Goal: Book appointment/travel/reservation

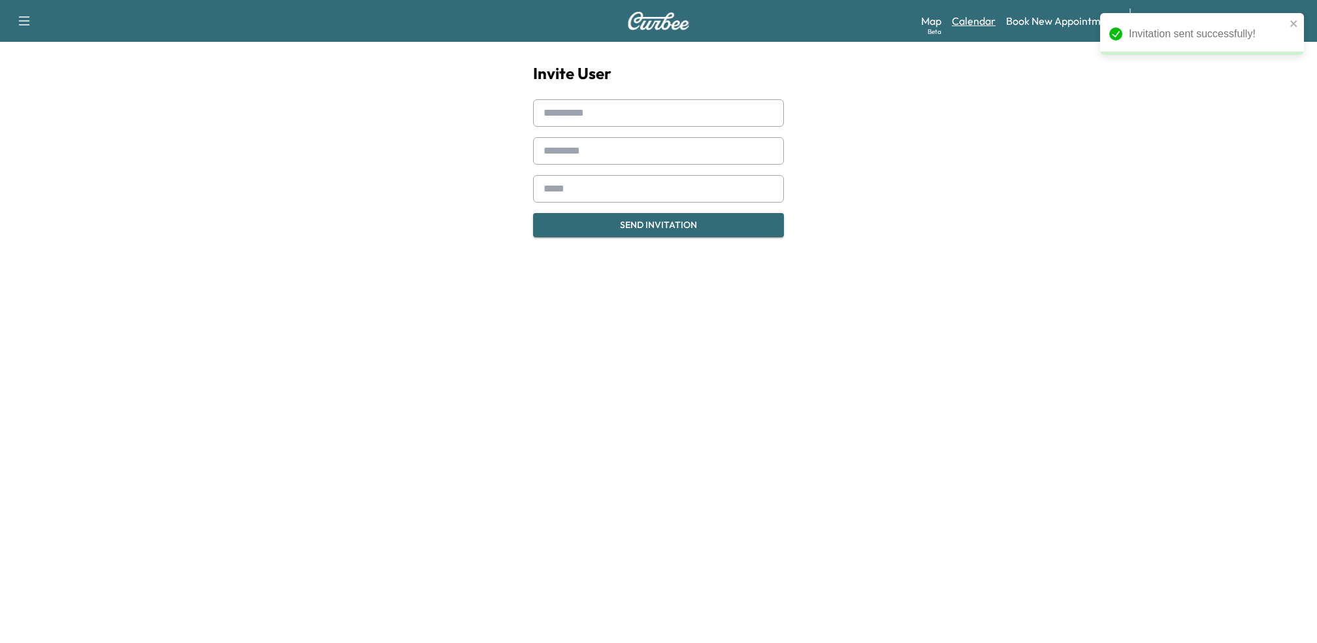
click at [995, 23] on link "Calendar" at bounding box center [974, 21] width 44 height 16
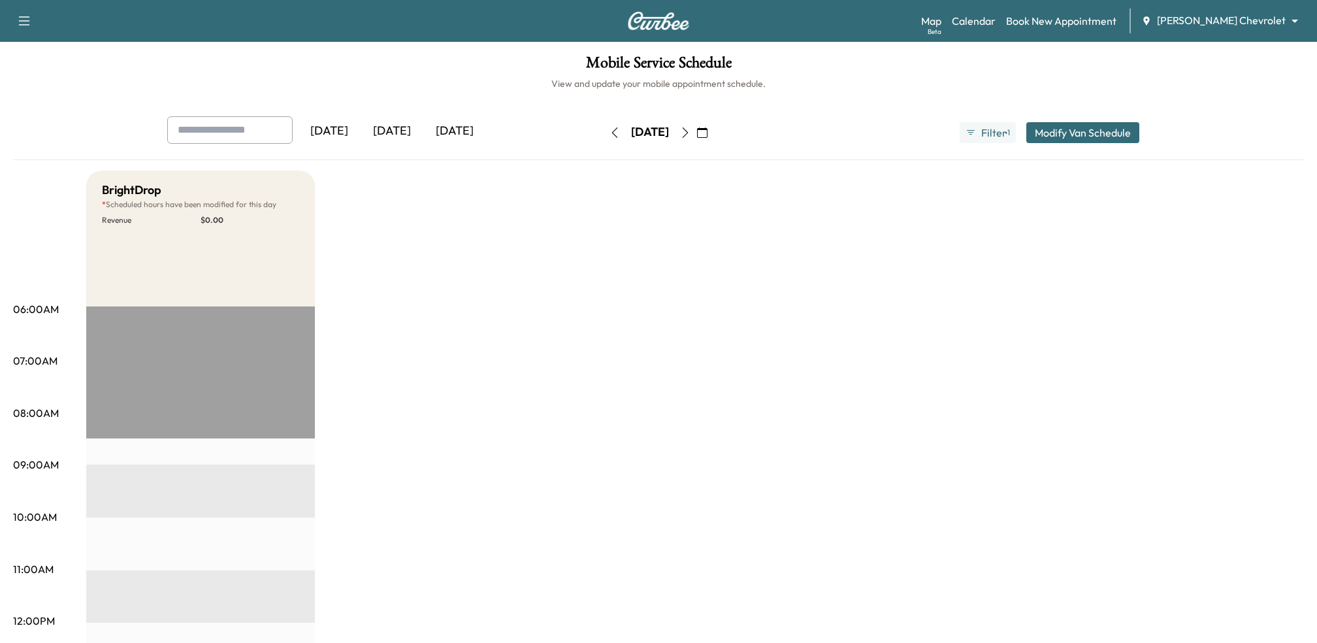
click at [441, 130] on div "[DATE]" at bounding box center [454, 131] width 63 height 30
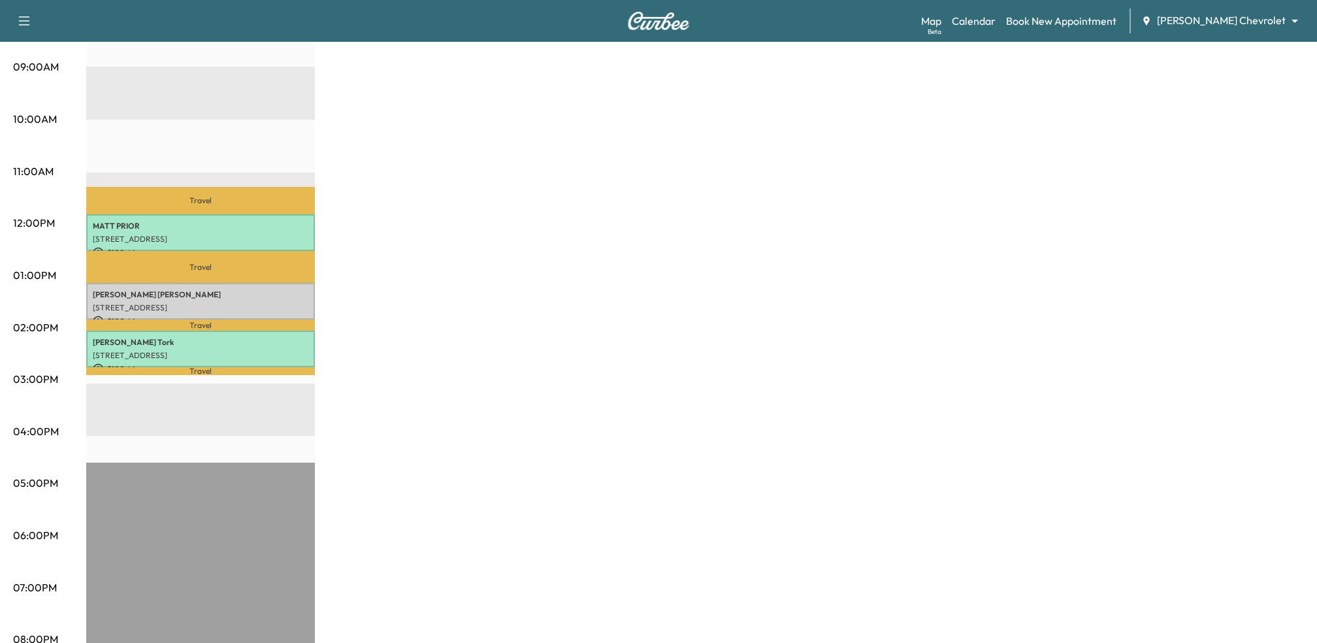
scroll to position [400, 0]
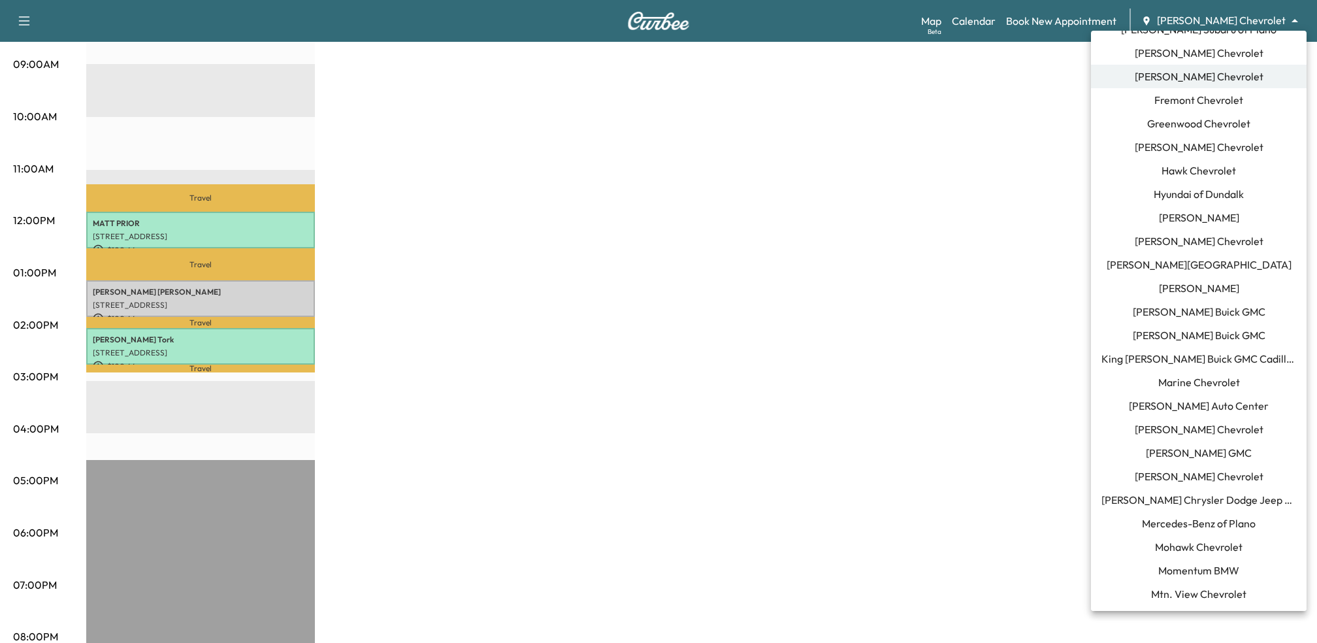
scroll to position [469, 0]
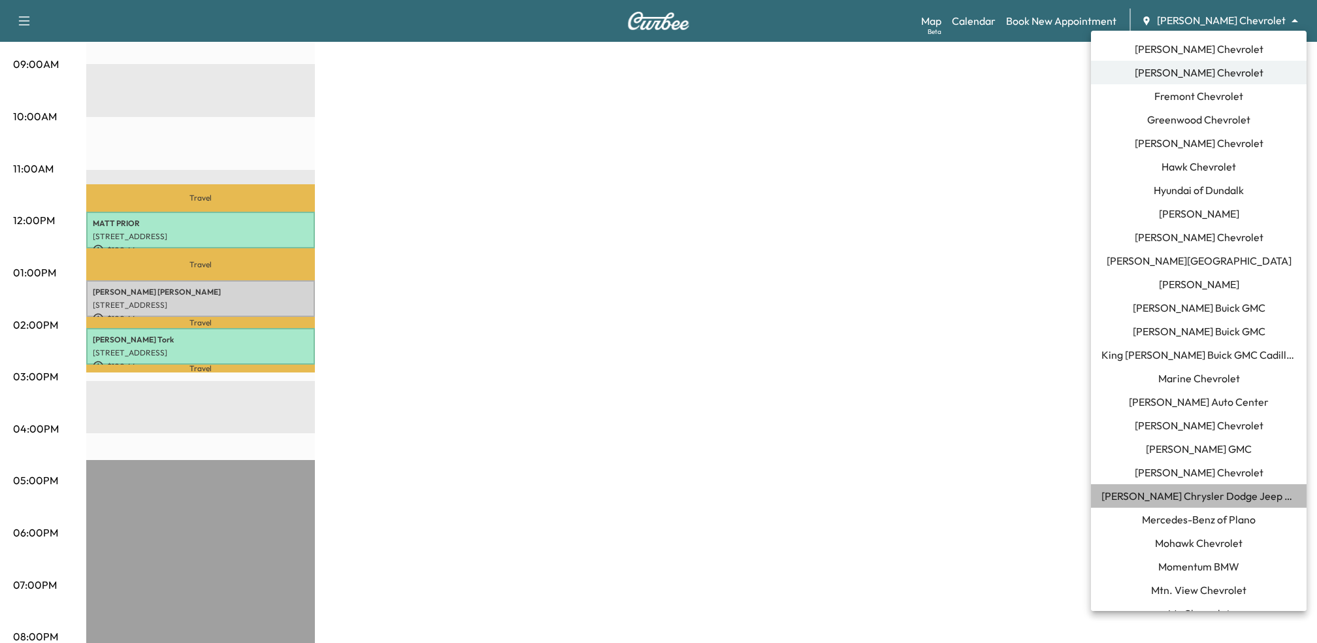
click at [1146, 484] on li "[PERSON_NAME] Chrysler Dodge Jeep RAM of [GEOGRAPHIC_DATA]" at bounding box center [1199, 496] width 216 height 24
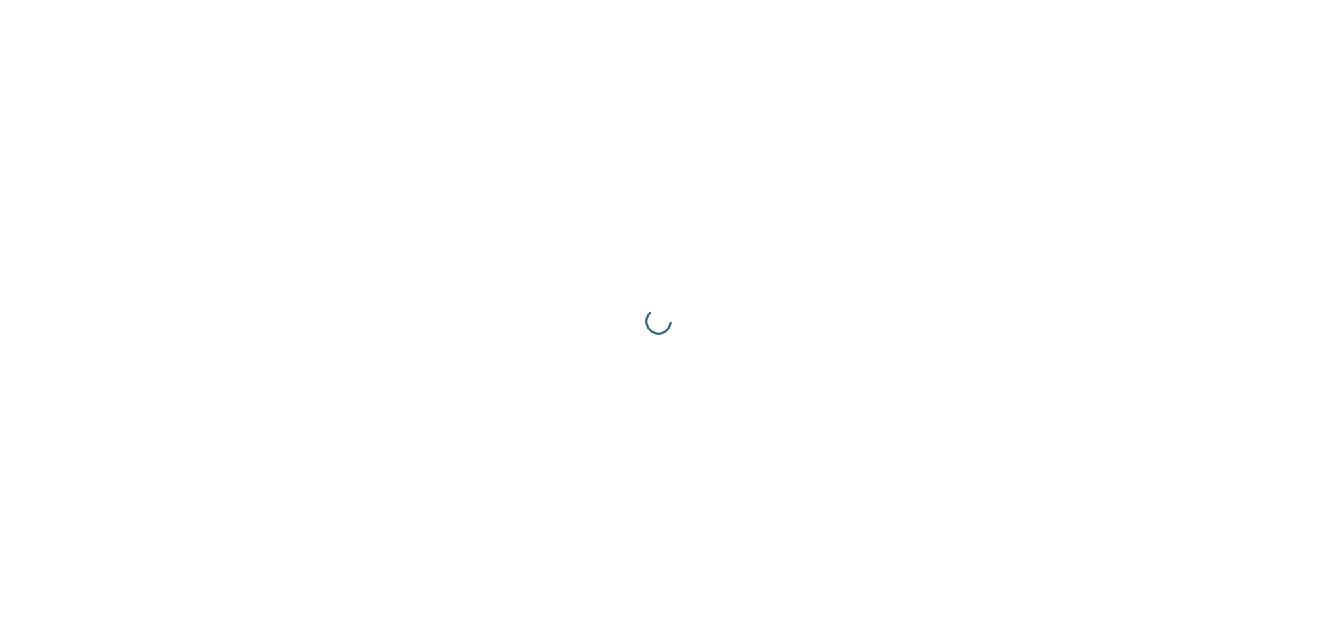
scroll to position [0, 0]
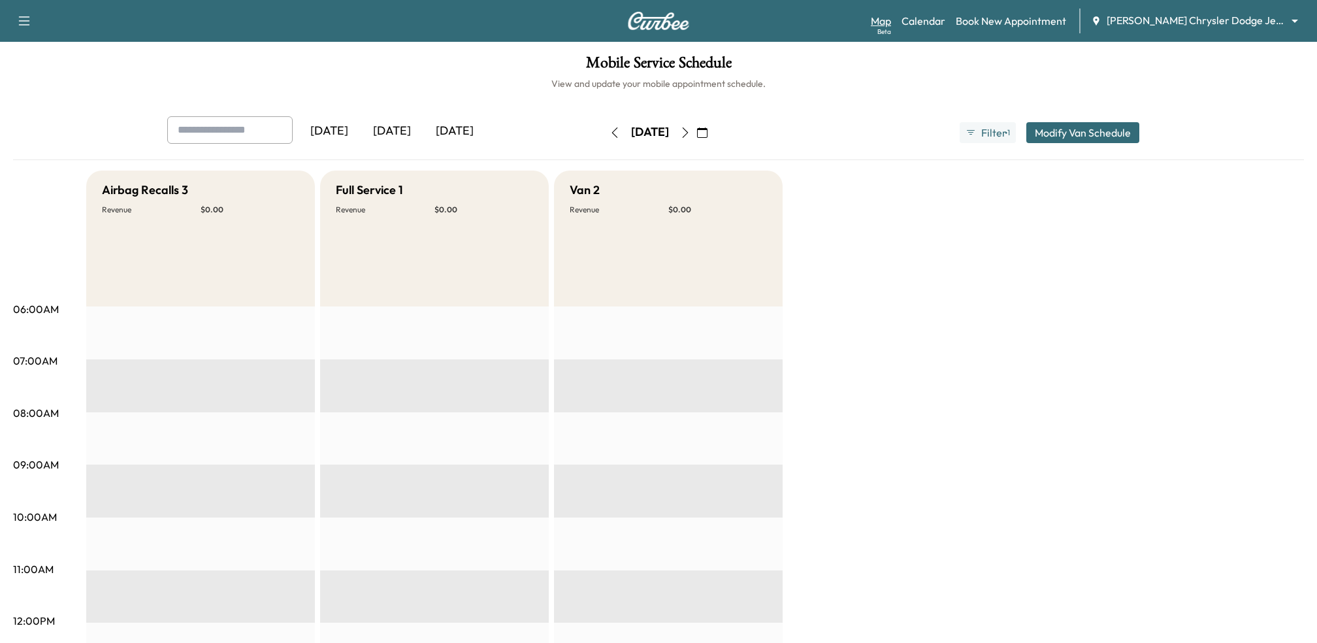
click at [891, 30] on div "Beta" at bounding box center [884, 32] width 14 height 10
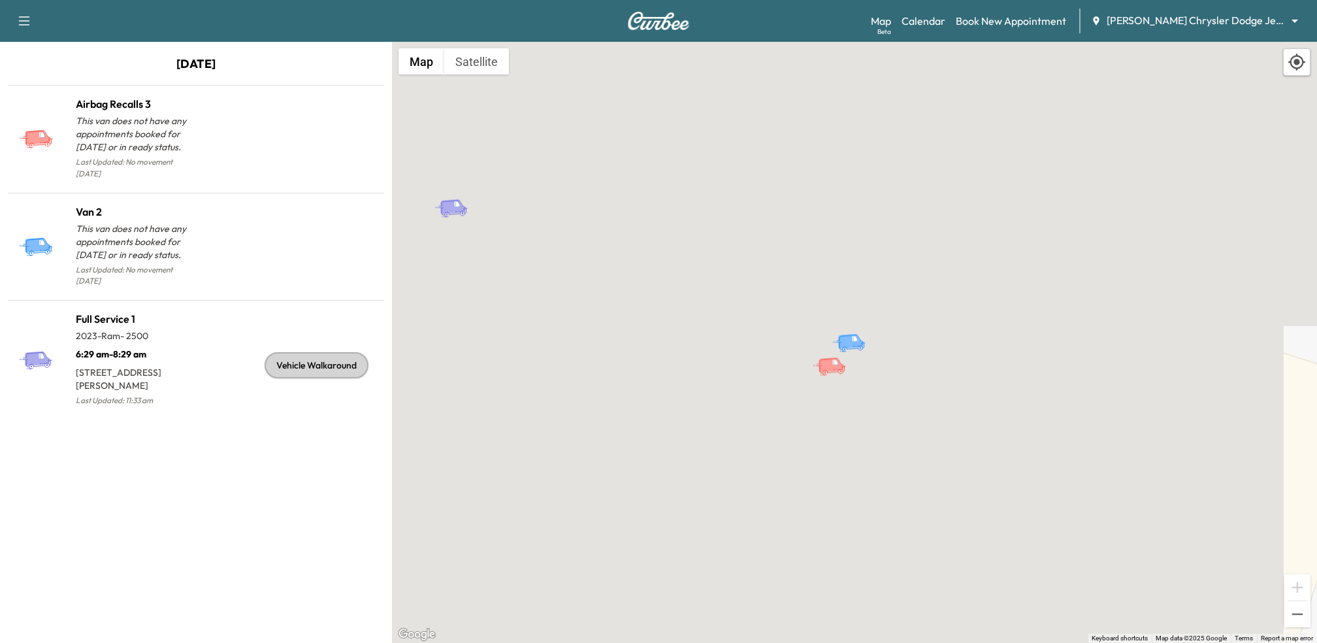
click at [1257, 20] on body "Support Log Out Map Beta Calendar Book New Appointment [PERSON_NAME] Chrysler D…" at bounding box center [658, 321] width 1317 height 643
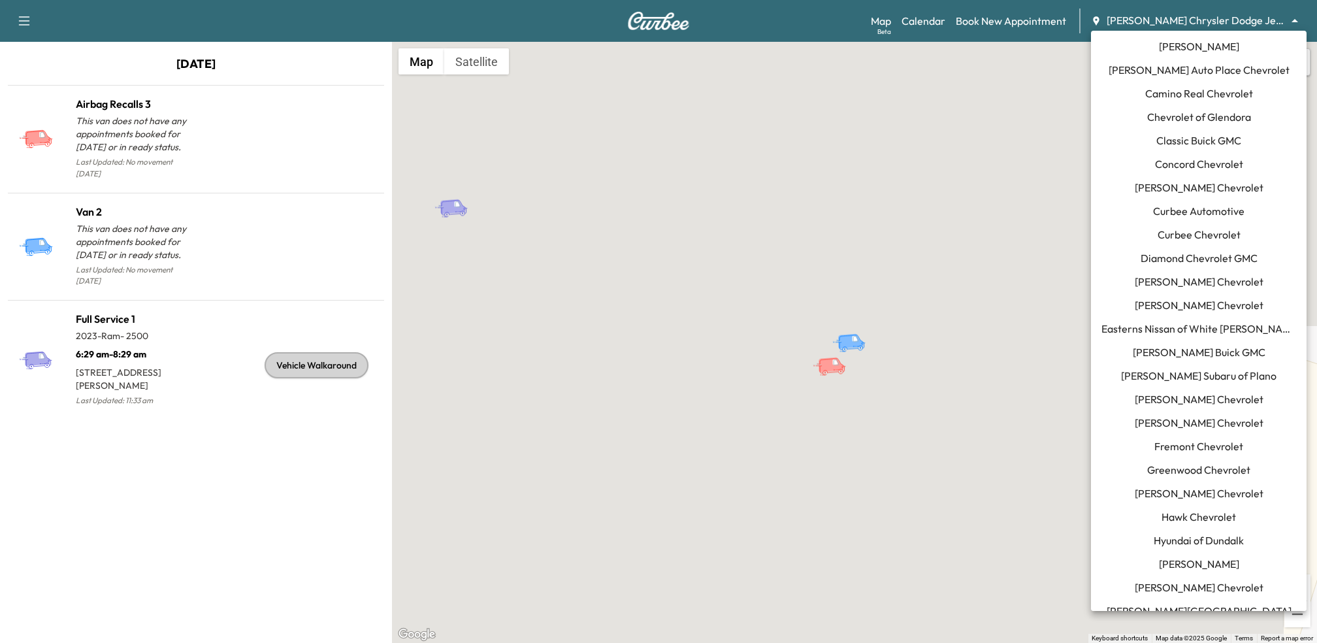
scroll to position [148, 0]
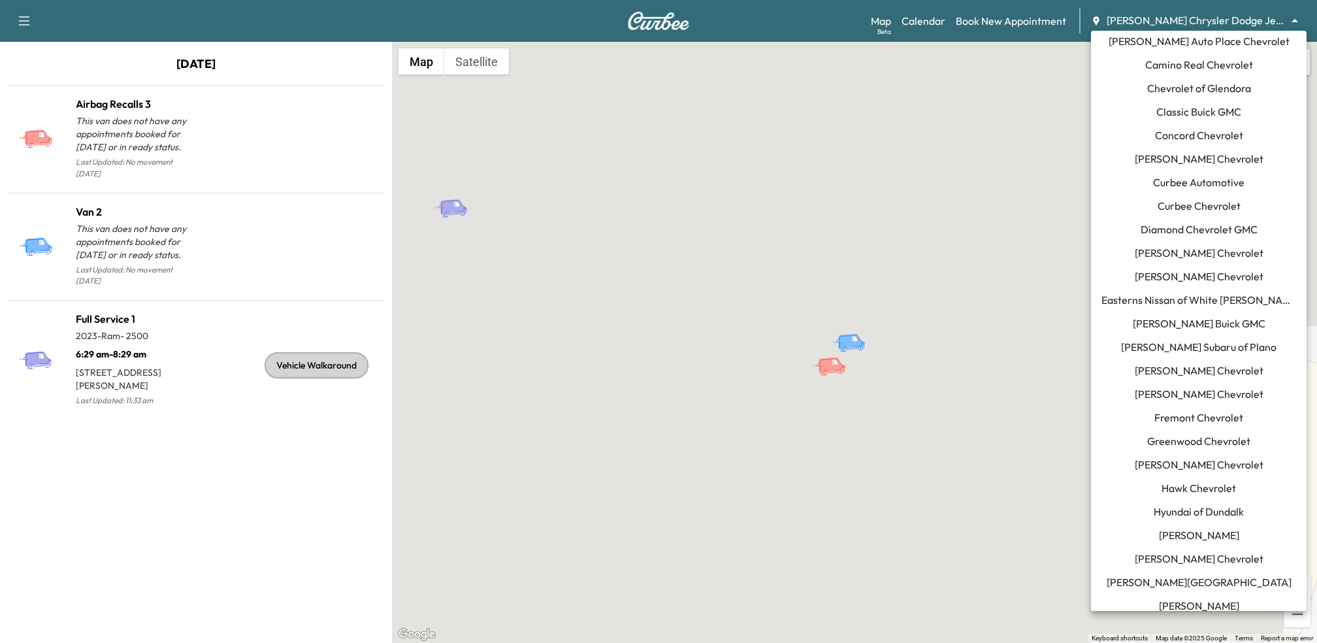
click at [1188, 391] on span "[PERSON_NAME] Chevrolet" at bounding box center [1198, 394] width 129 height 16
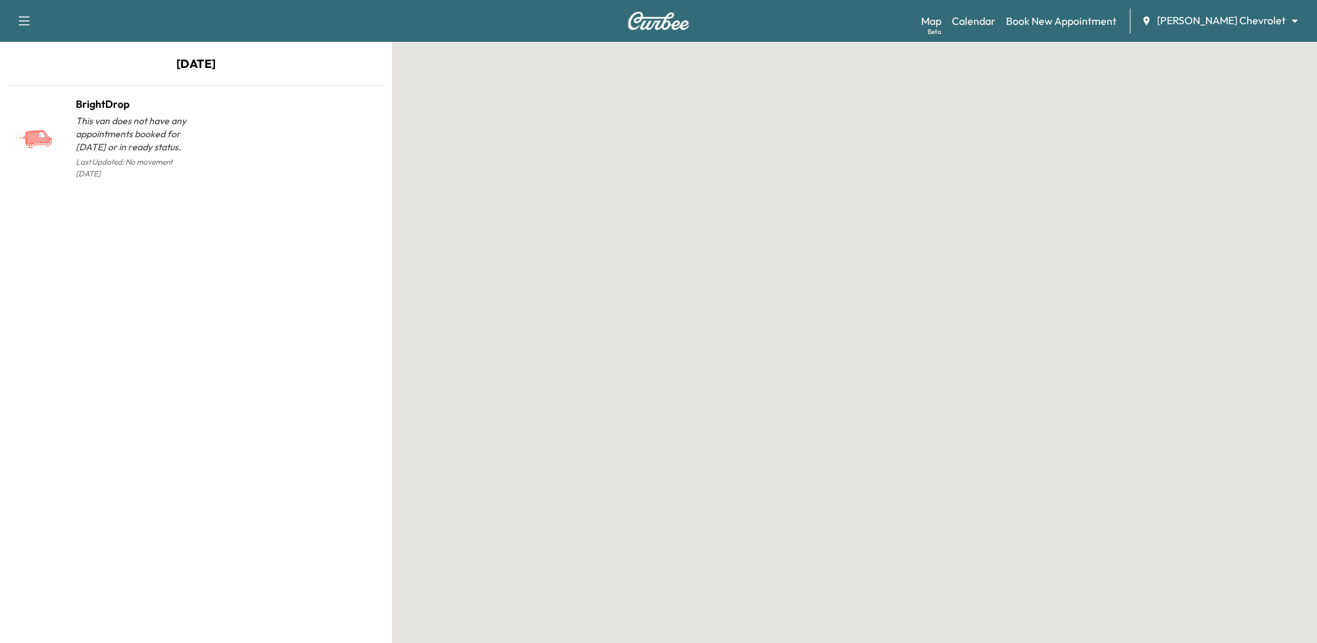
click at [1025, 29] on div "Map Beta Calendar Book New Appointment [PERSON_NAME] Chevrolet ******** ​" at bounding box center [1113, 20] width 385 height 25
click at [995, 21] on link "Calendar" at bounding box center [974, 21] width 44 height 16
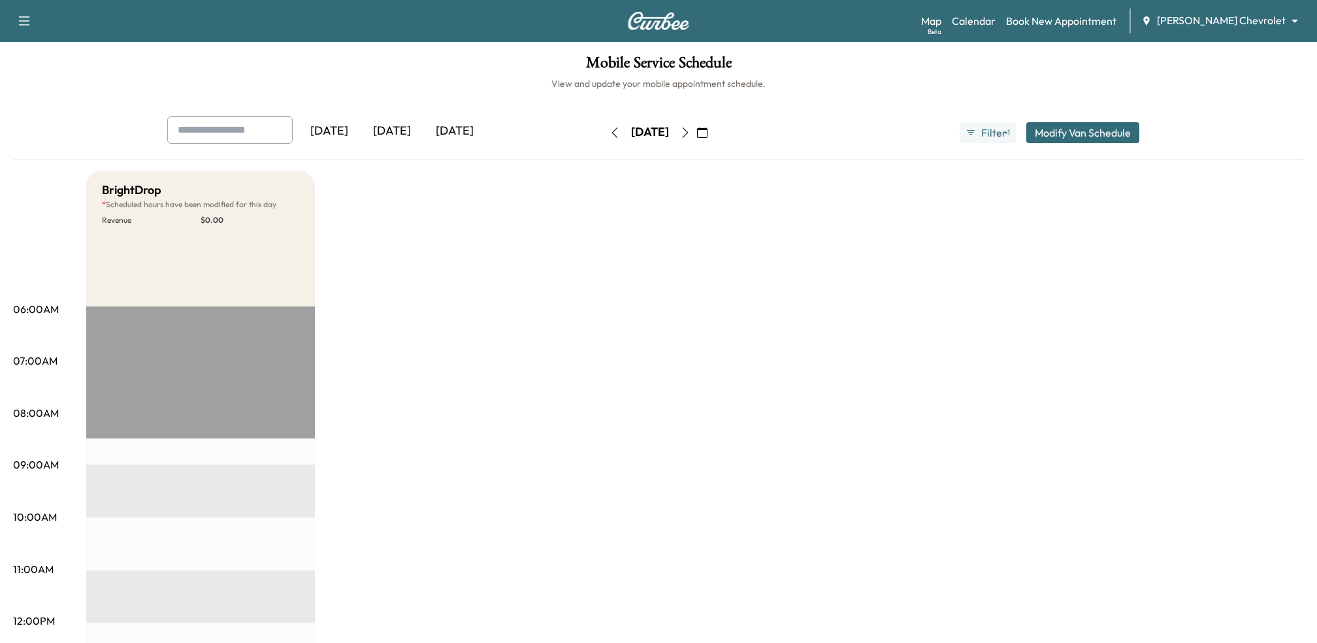
click at [696, 137] on button "button" at bounding box center [685, 132] width 22 height 21
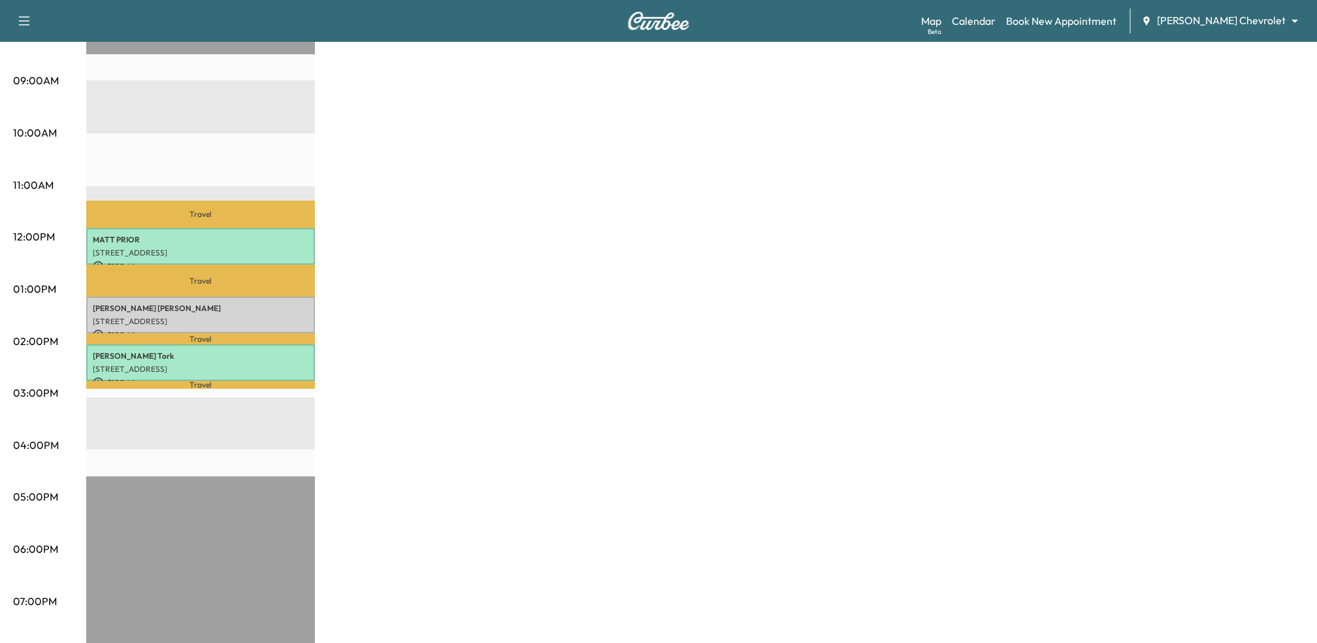
scroll to position [398, 0]
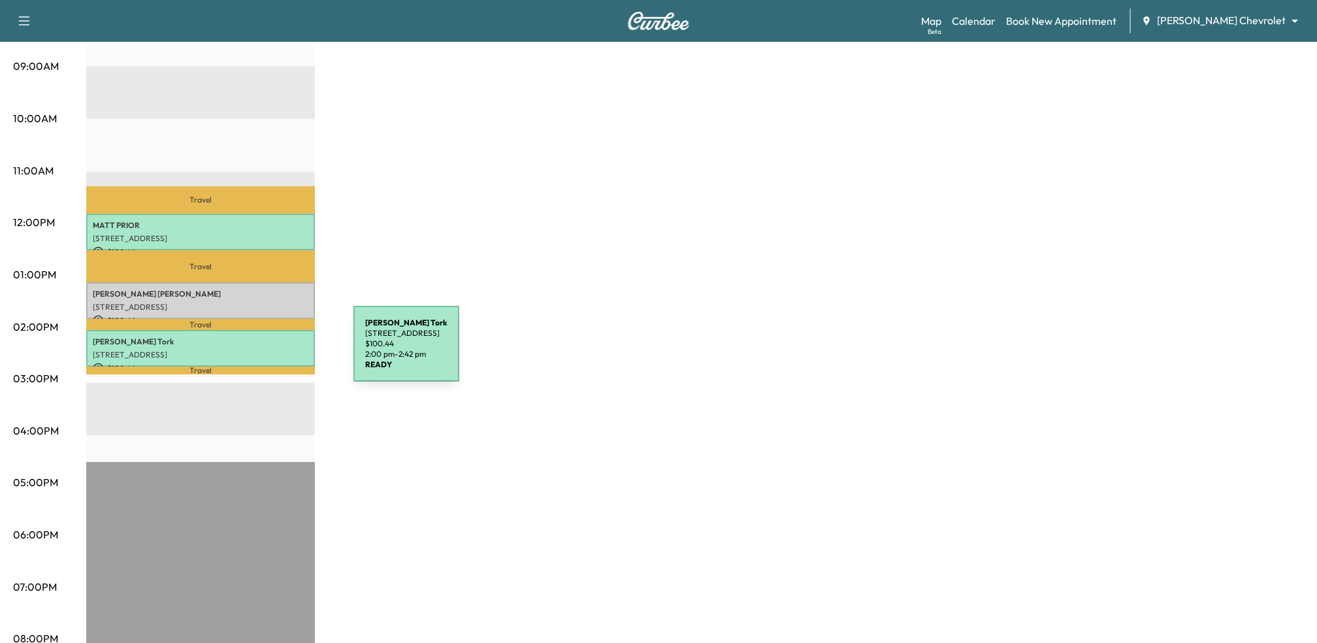
click at [255, 351] on p "[STREET_ADDRESS]" at bounding box center [201, 354] width 216 height 10
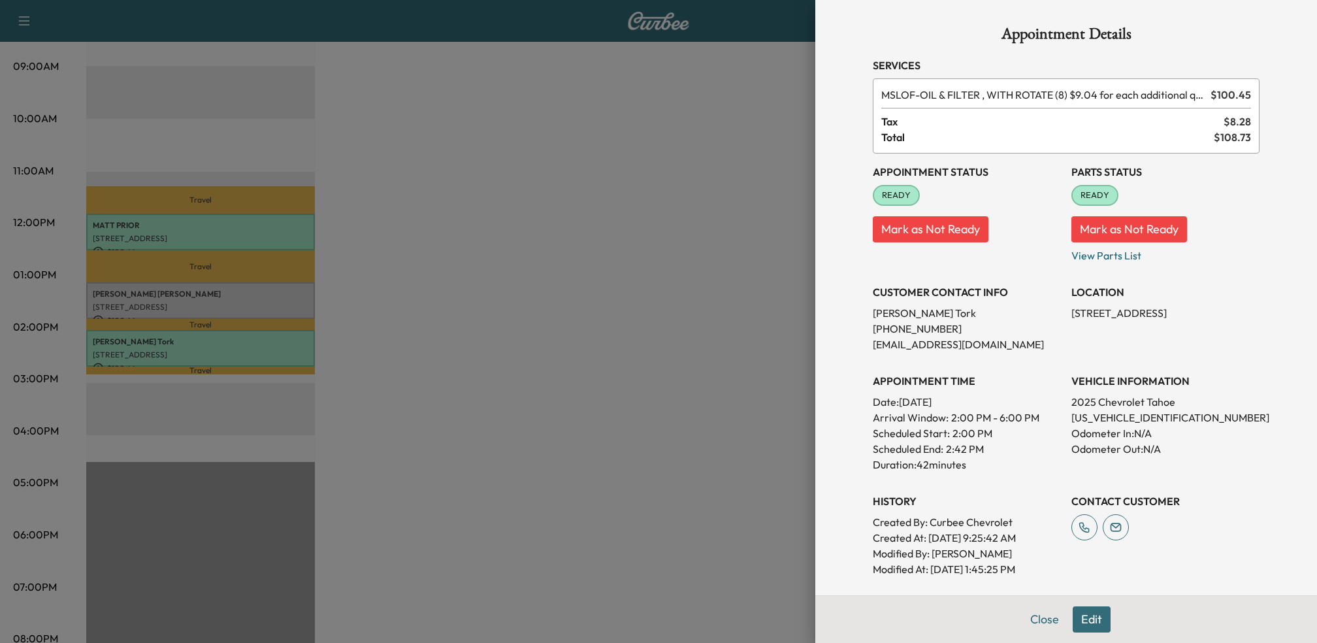
click at [1085, 609] on button "Edit" at bounding box center [1091, 619] width 38 height 26
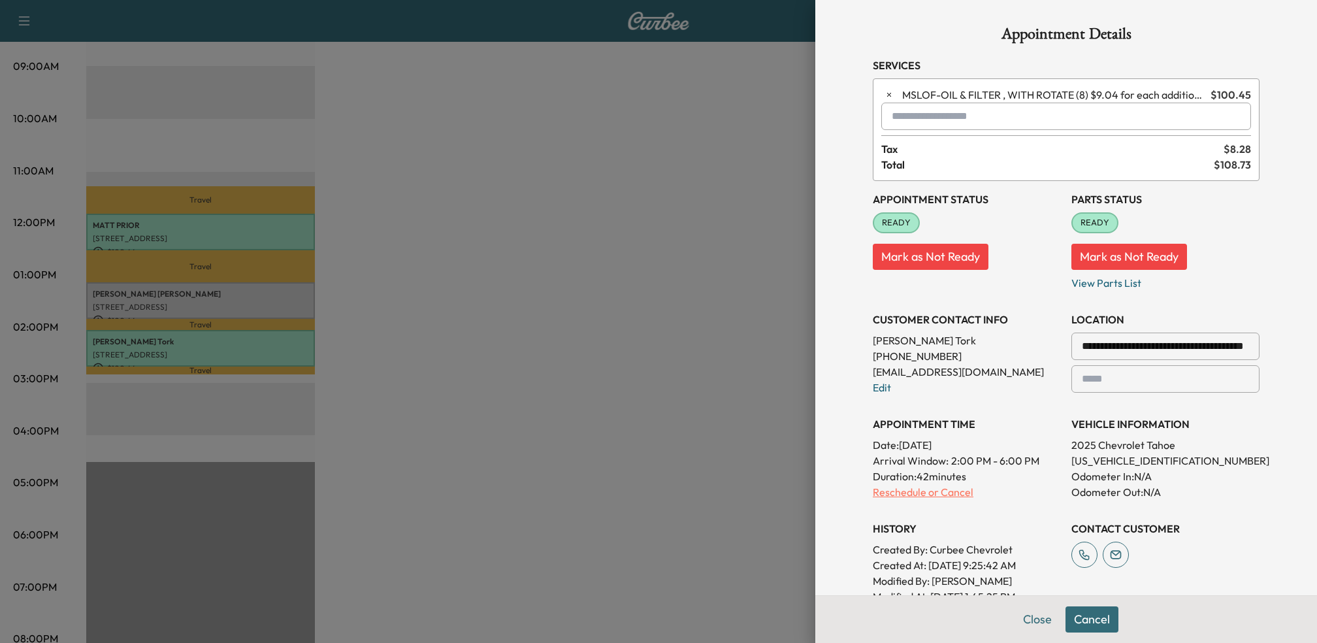
click at [935, 493] on p "Reschedule or Cancel" at bounding box center [967, 492] width 188 height 16
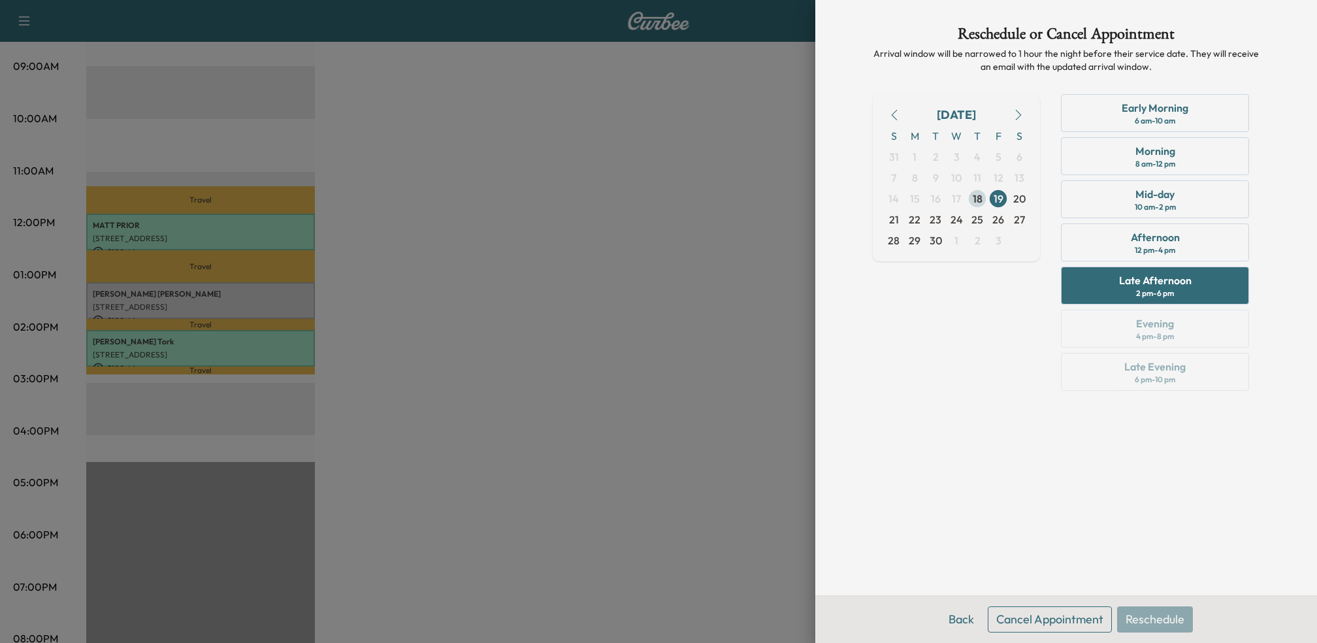
click at [977, 198] on span "18" at bounding box center [977, 199] width 10 height 16
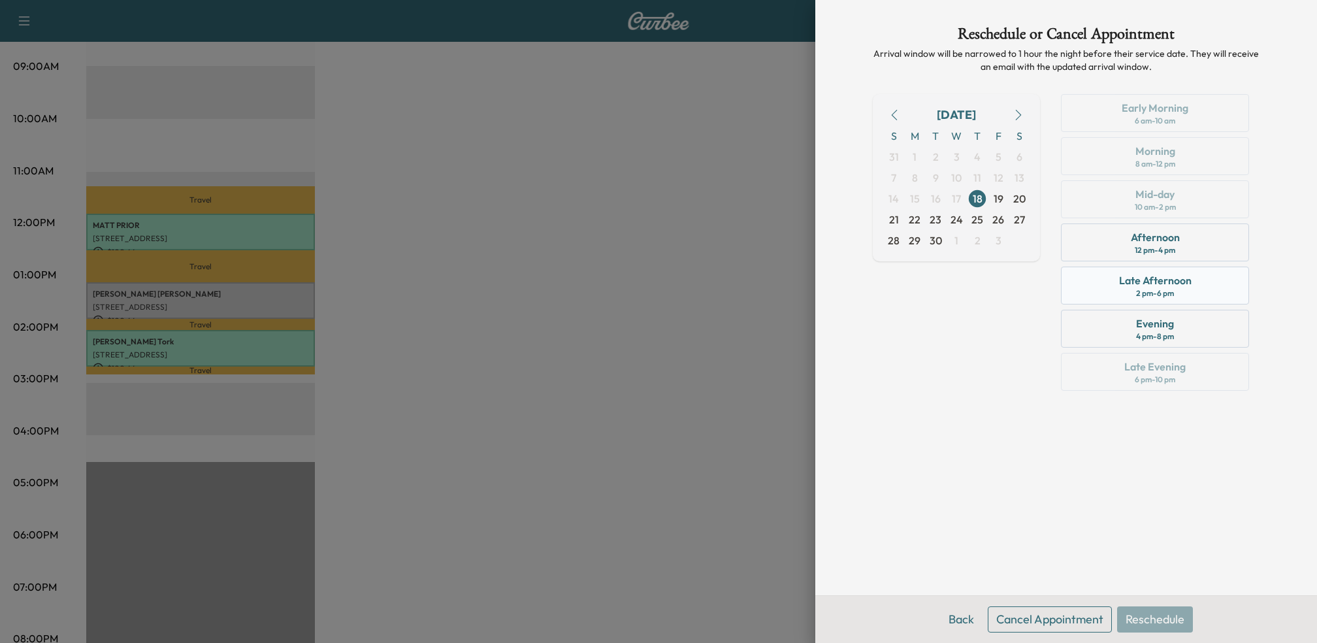
click at [1109, 283] on div "Late Afternoon 2 pm - 6 pm" at bounding box center [1155, 285] width 188 height 38
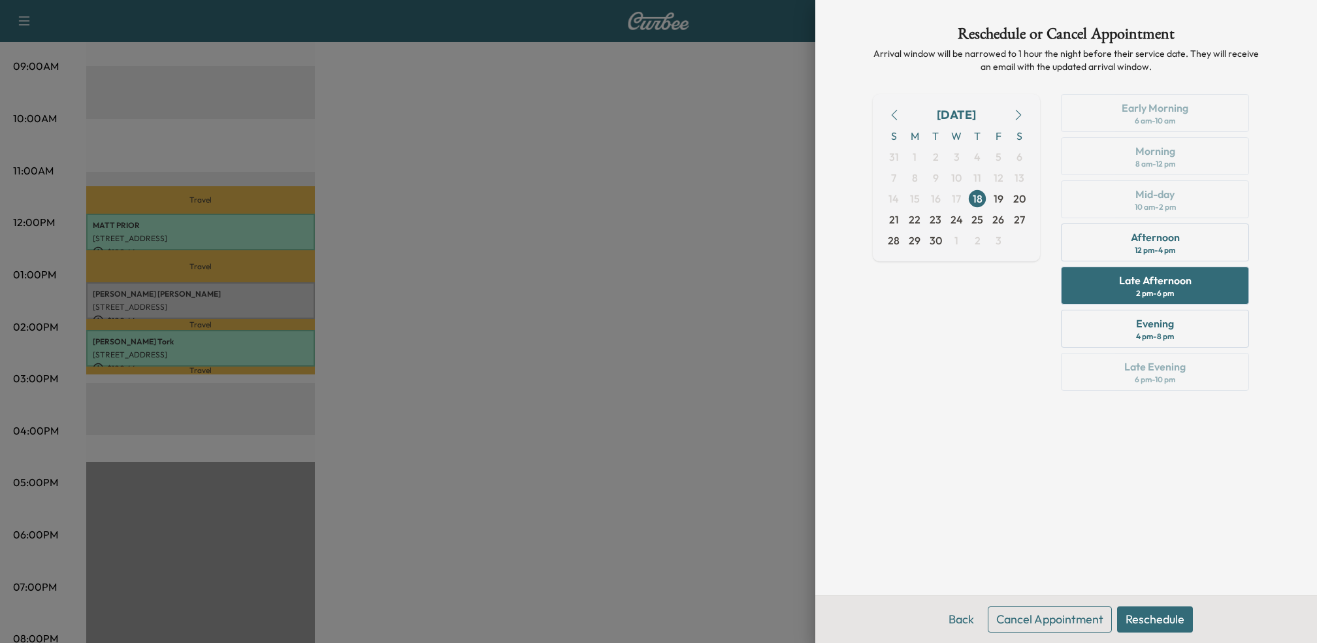
click at [1145, 618] on button "Reschedule" at bounding box center [1155, 619] width 76 height 26
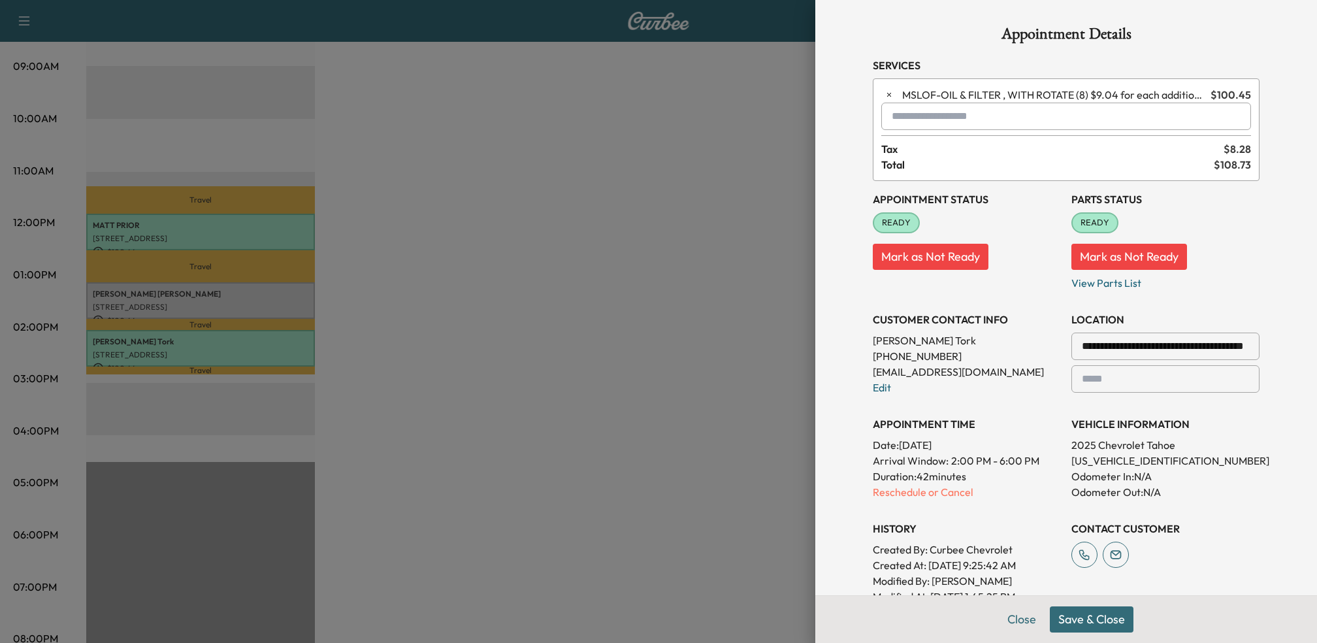
scroll to position [216, 0]
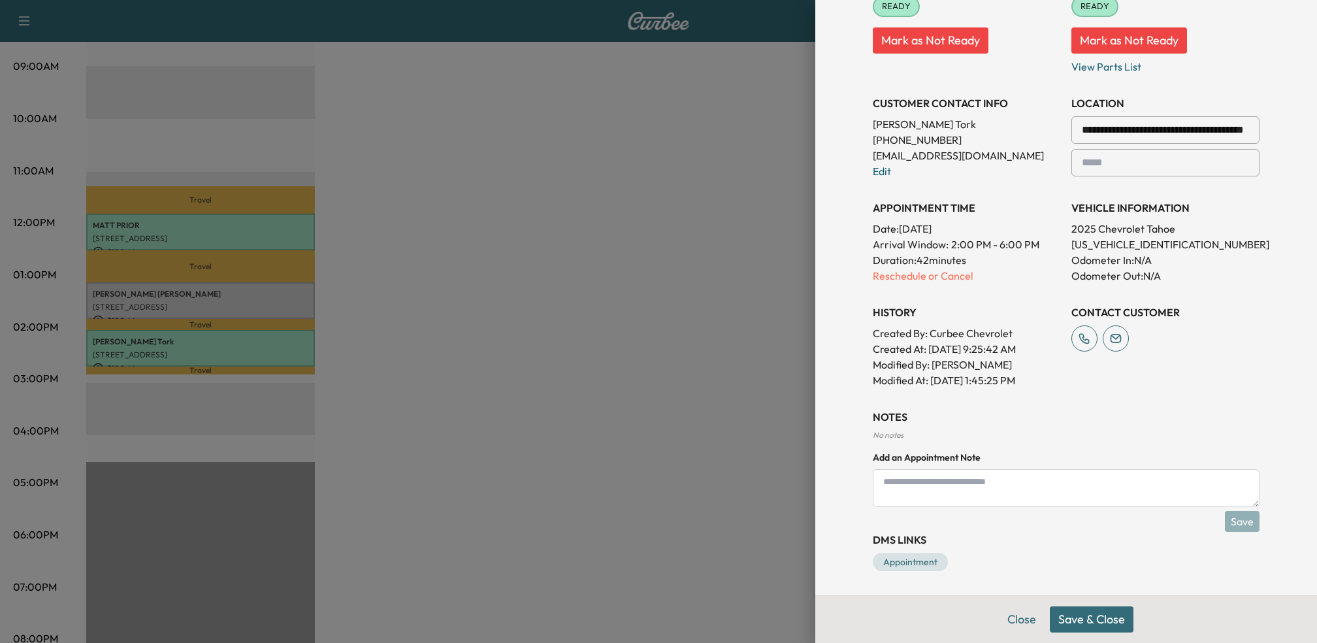
click at [1093, 620] on button "Save & Close" at bounding box center [1091, 619] width 84 height 26
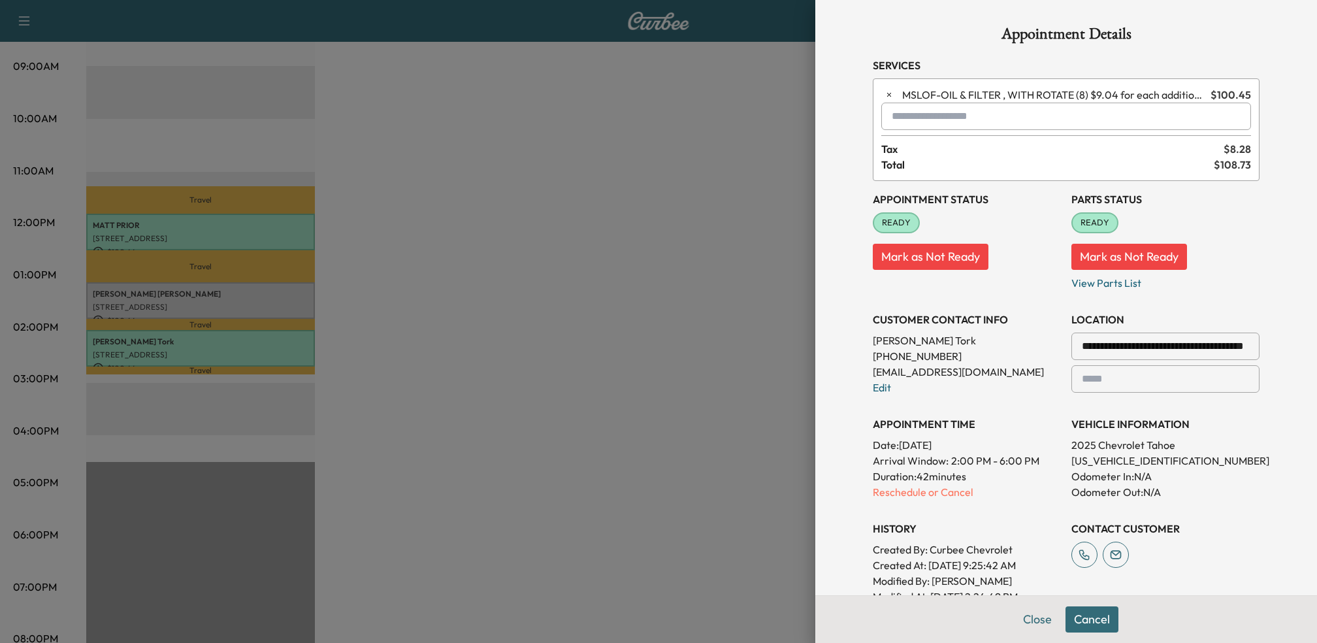
click at [1087, 618] on button "Cancel" at bounding box center [1091, 619] width 53 height 26
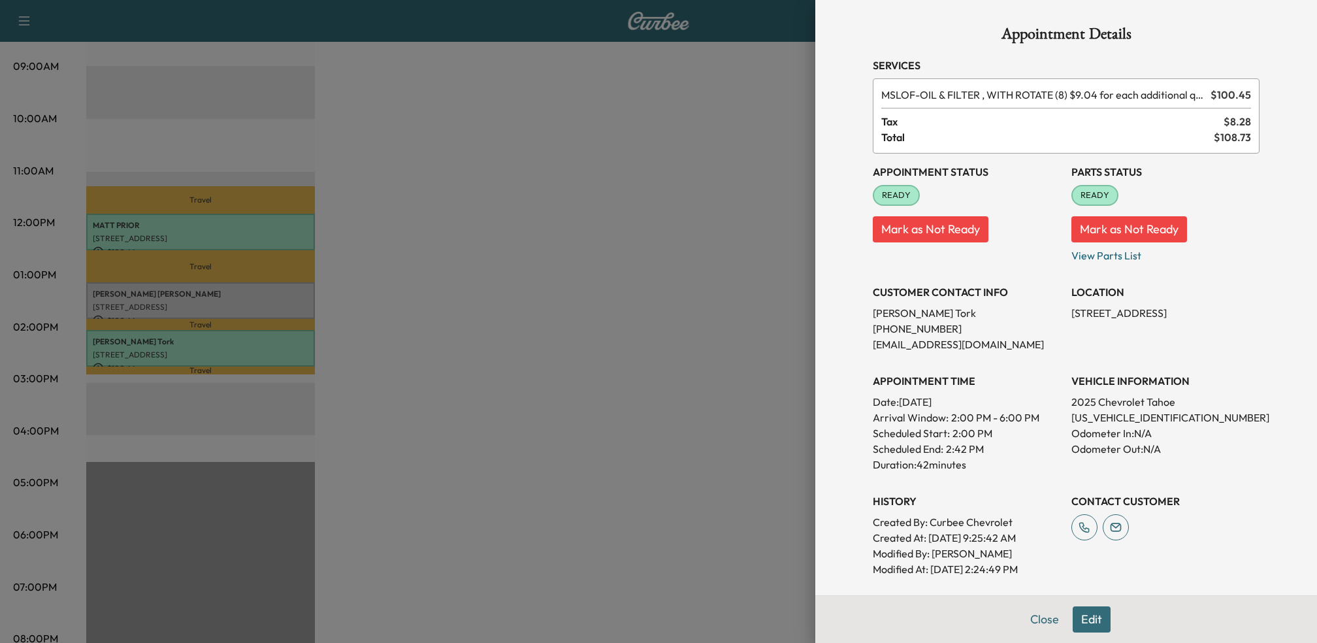
click at [1097, 615] on button "Edit" at bounding box center [1091, 619] width 38 height 26
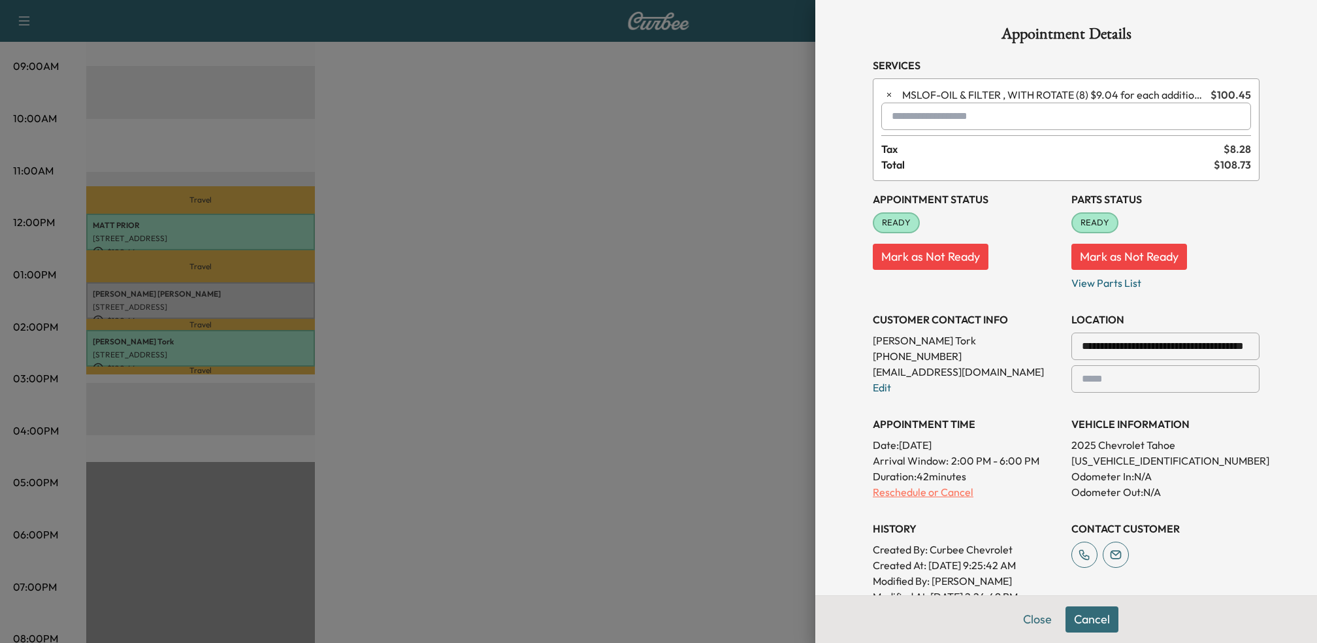
click at [952, 494] on p "Reschedule or Cancel" at bounding box center [967, 492] width 188 height 16
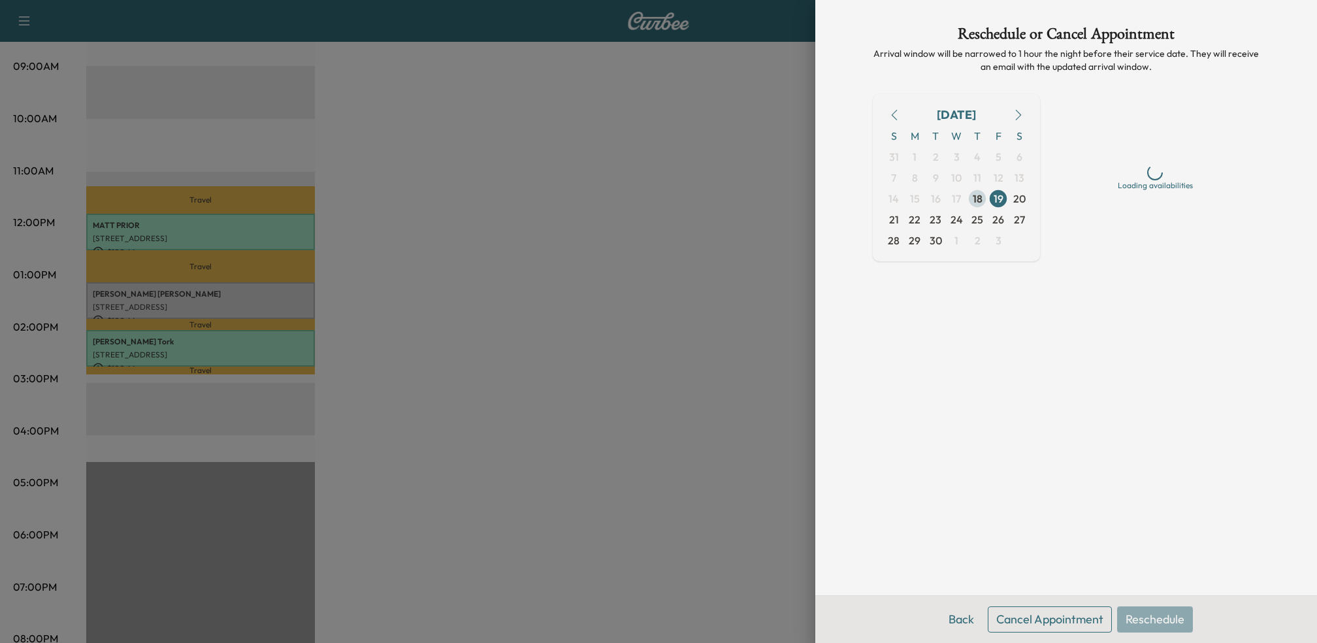
click at [981, 203] on span "18" at bounding box center [977, 199] width 10 height 16
click at [1119, 235] on div "Afternoon 12 pm - 4 pm" at bounding box center [1155, 242] width 188 height 38
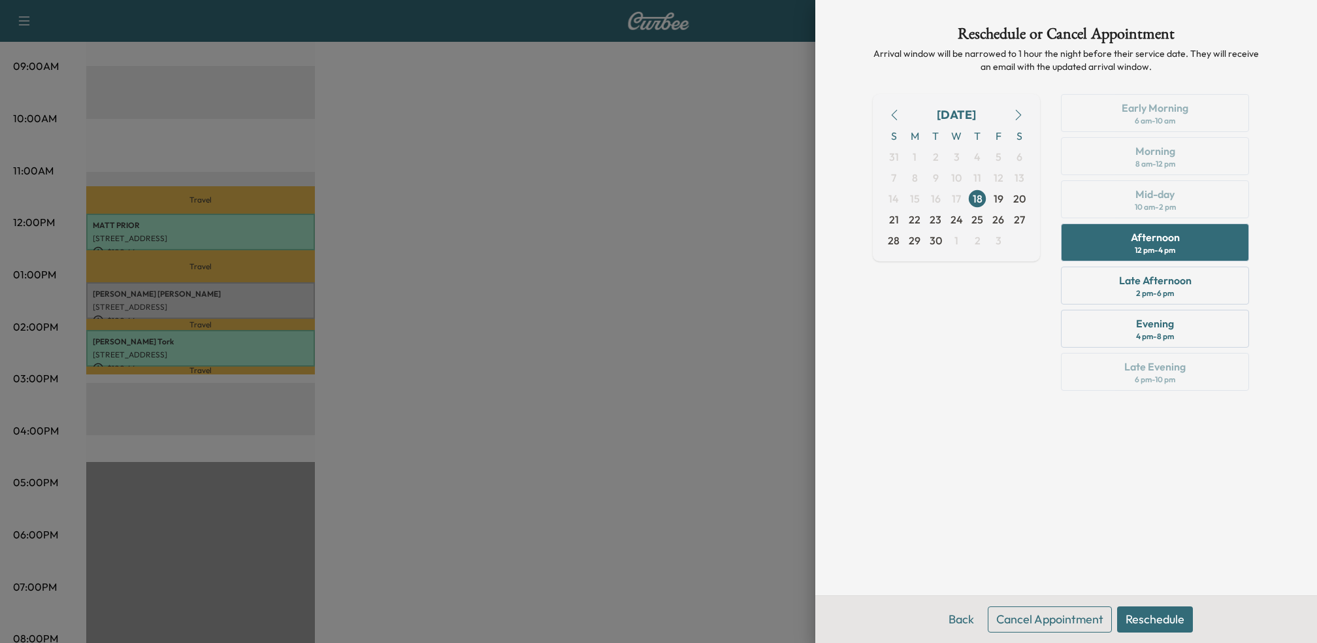
click at [1146, 630] on button "Reschedule" at bounding box center [1155, 619] width 76 height 26
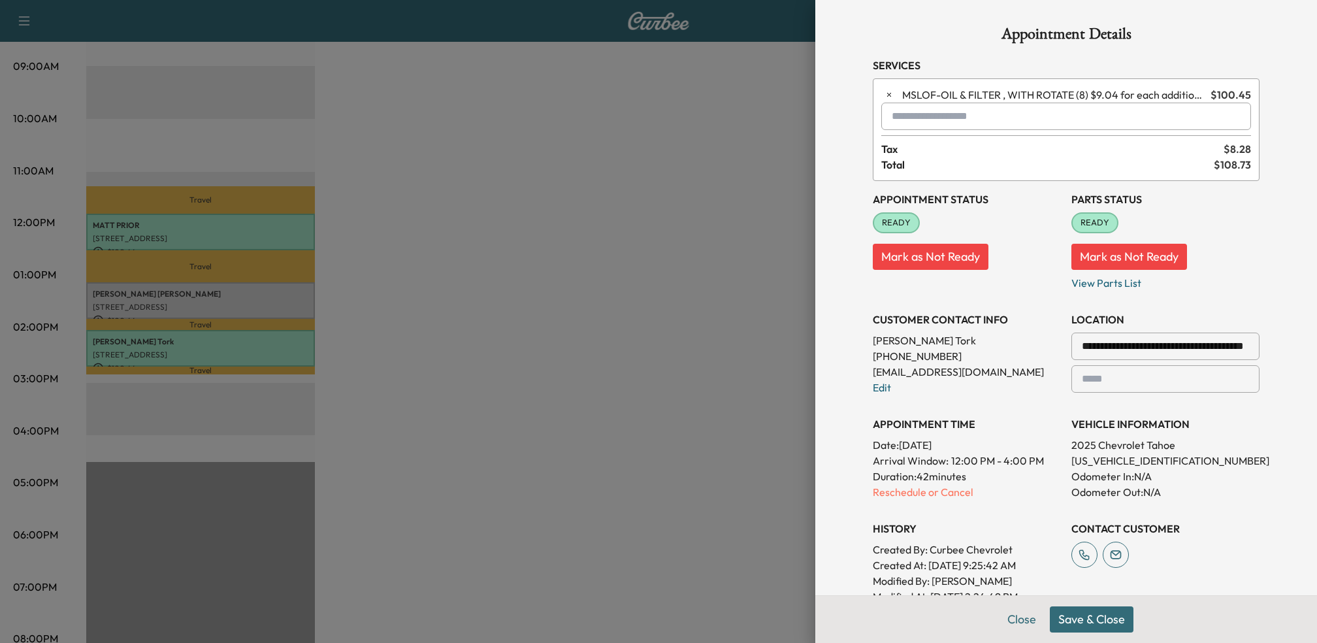
click at [1113, 624] on button "Save & Close" at bounding box center [1091, 619] width 84 height 26
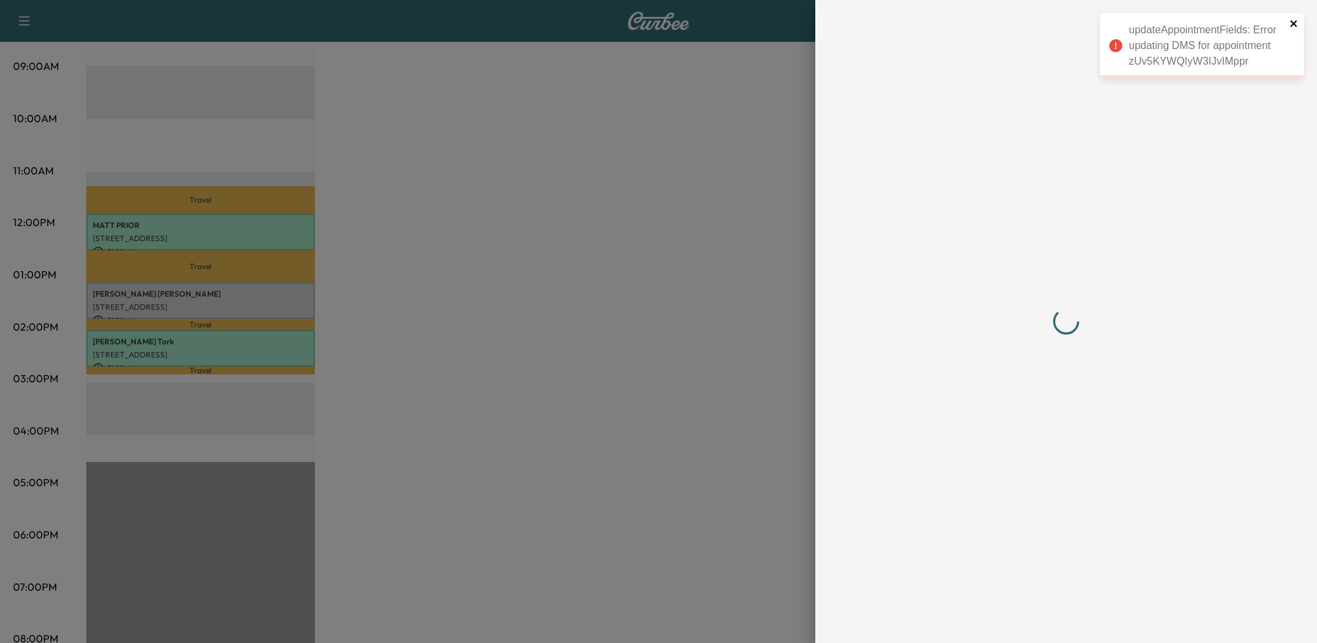
click at [1292, 25] on icon "close" at bounding box center [1293, 23] width 7 height 7
click at [738, 321] on div at bounding box center [658, 321] width 1317 height 643
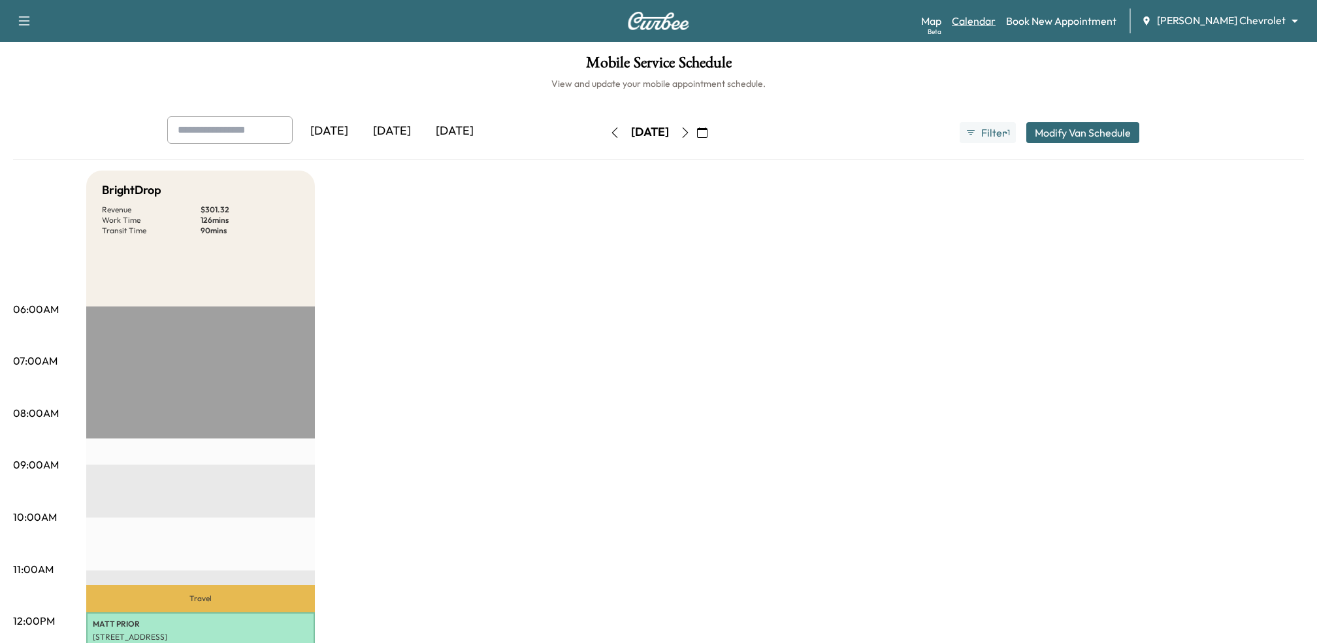
click at [995, 24] on link "Calendar" at bounding box center [974, 21] width 44 height 16
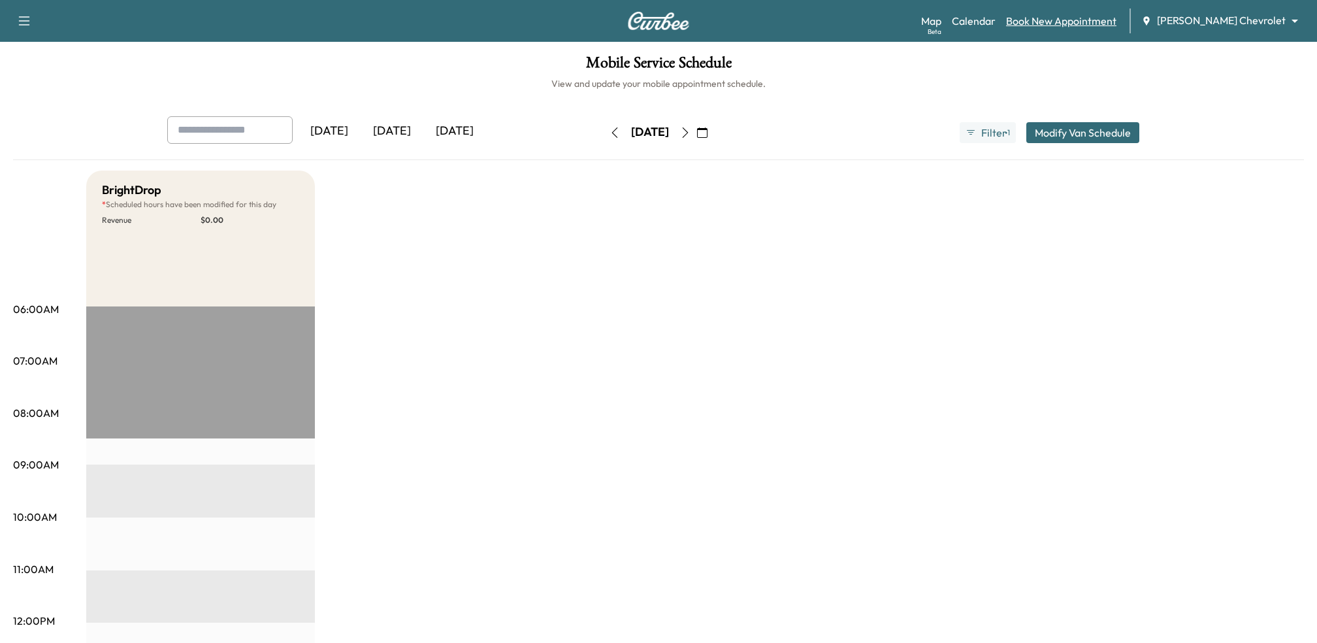
click at [1065, 25] on link "Book New Appointment" at bounding box center [1061, 21] width 110 height 16
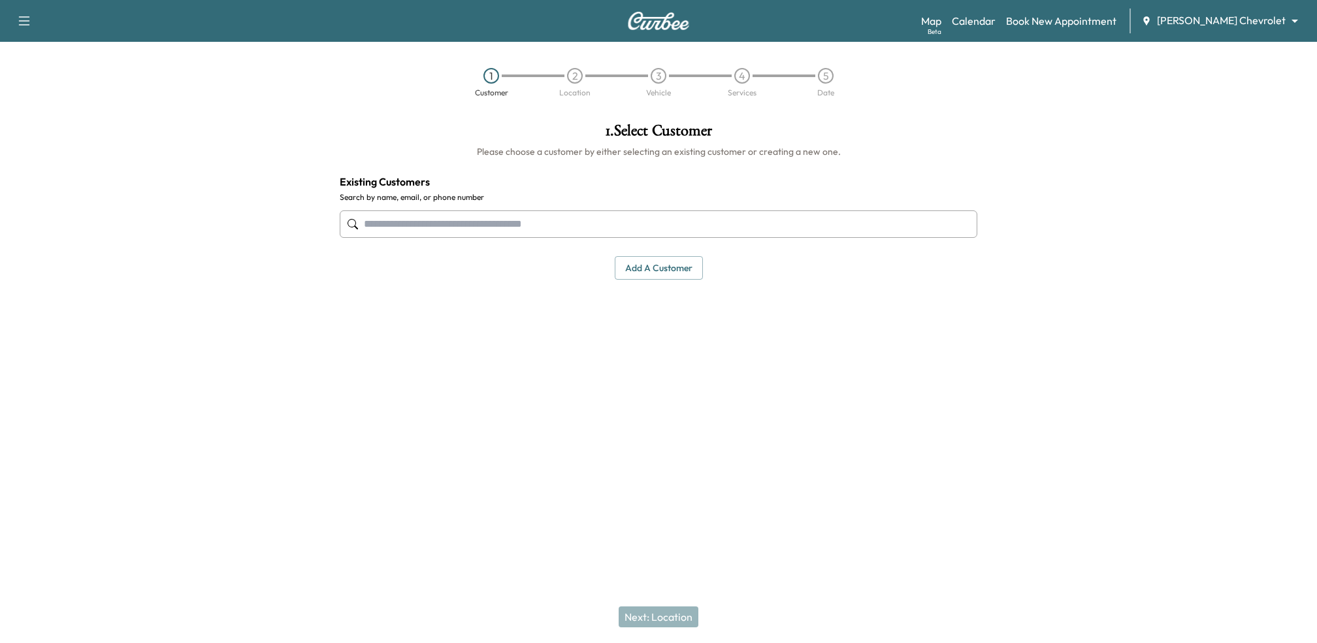
click at [718, 226] on input "text" at bounding box center [658, 223] width 637 height 27
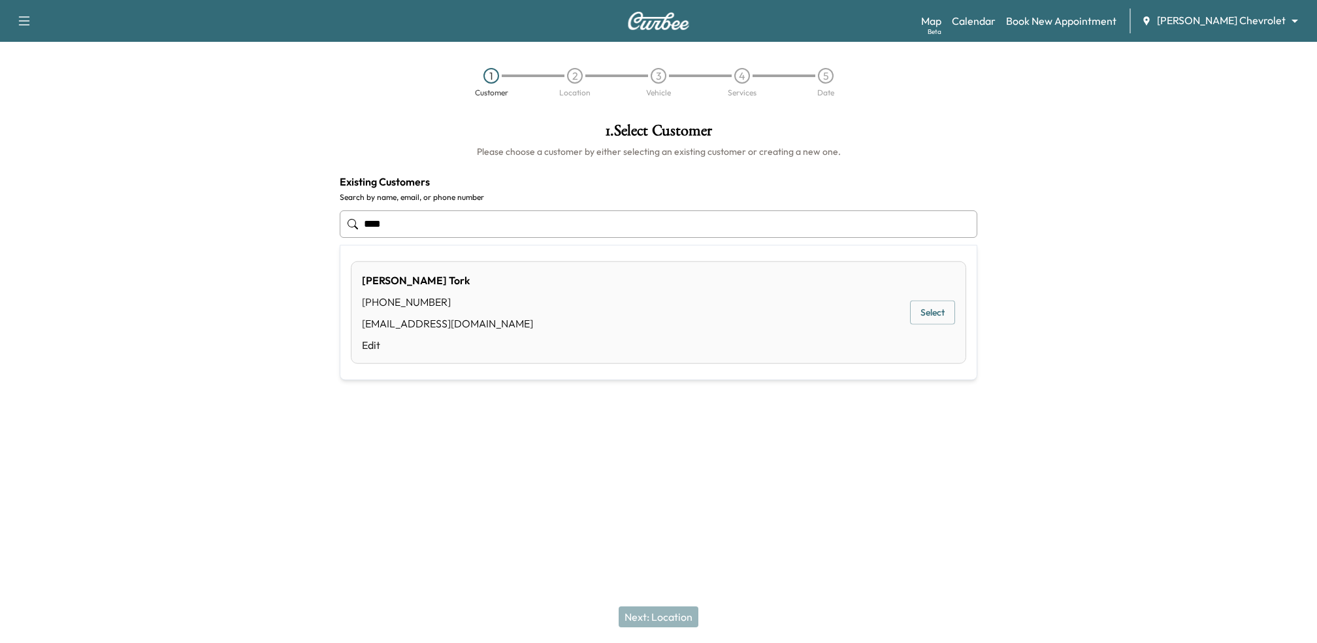
click at [927, 329] on div "[PERSON_NAME] [PHONE_NUMBER] [EMAIL_ADDRESS][DOMAIN_NAME] Edit Select" at bounding box center [658, 312] width 615 height 103
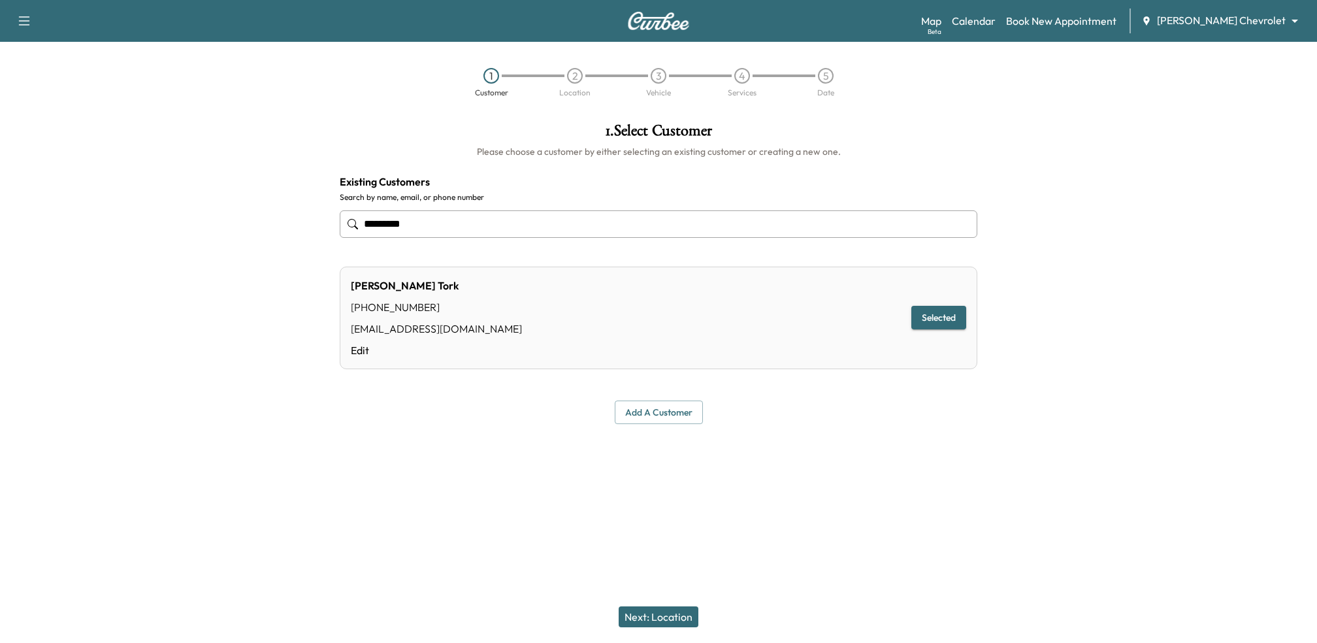
type input "*********"
click at [644, 610] on button "Next: Location" at bounding box center [658, 616] width 80 height 21
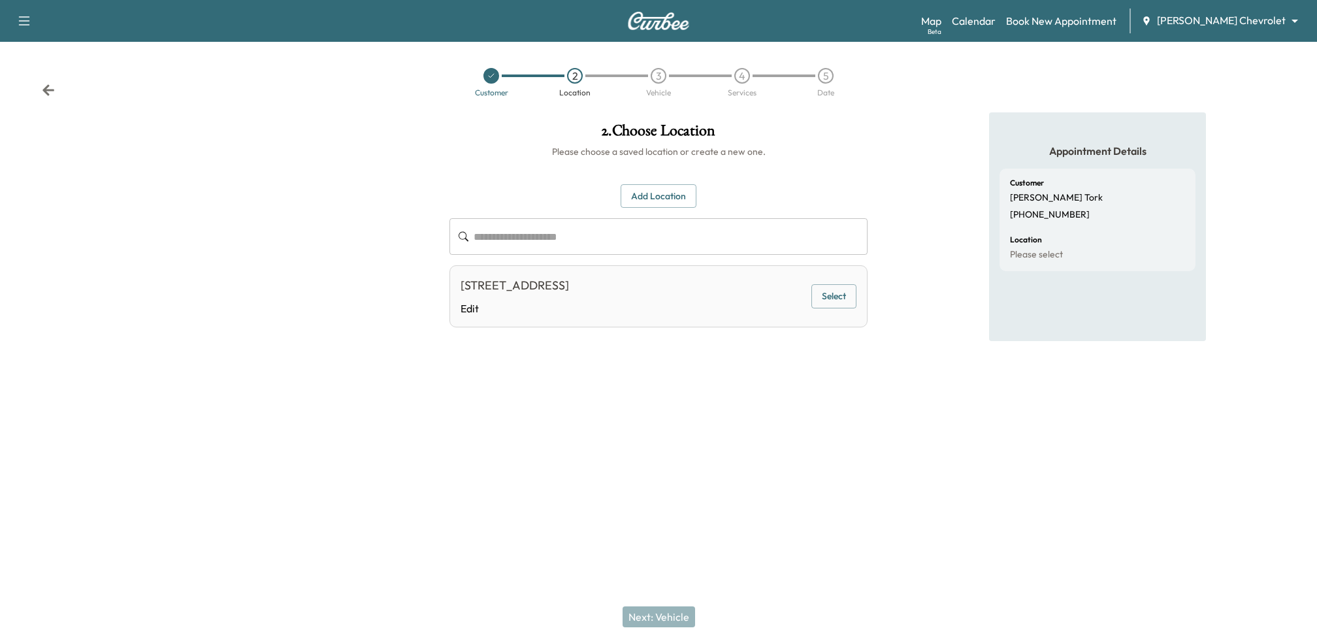
click at [825, 294] on button "Select" at bounding box center [833, 296] width 45 height 24
click at [669, 607] on button "Next: Vehicle" at bounding box center [658, 616] width 72 height 21
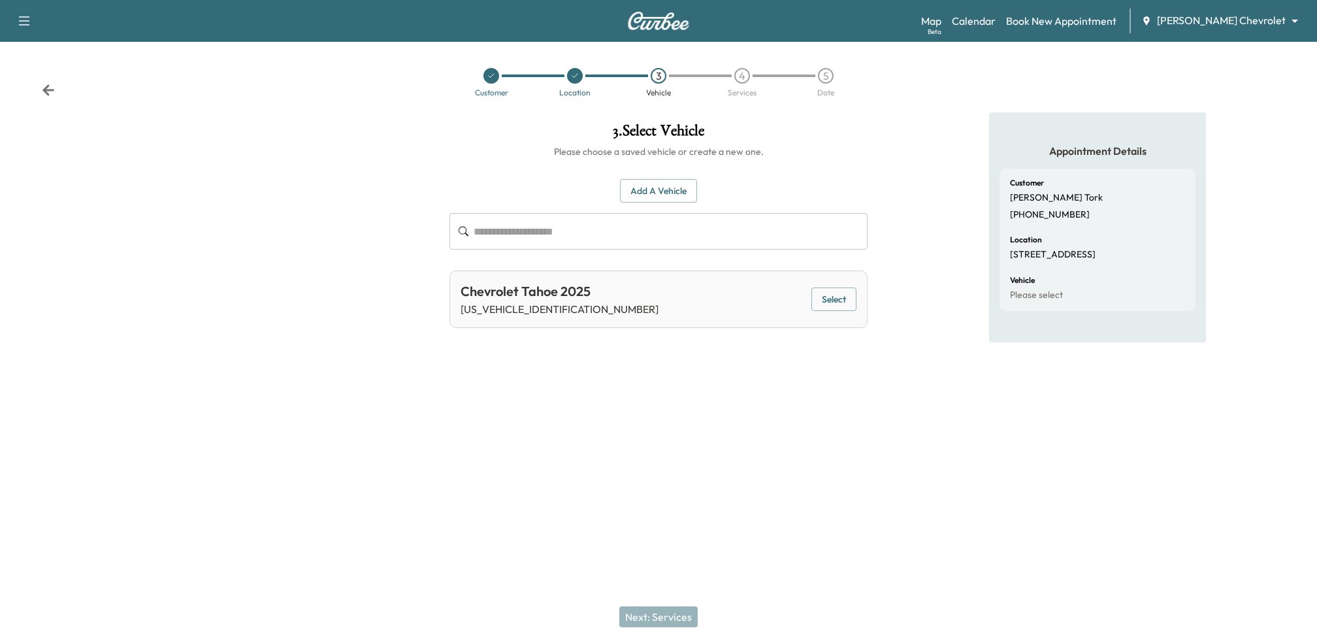
click at [840, 285] on div "Chevrolet Tahoe 2025 [US_VEHICLE_IDENTIFICATION_NUMBER] Select" at bounding box center [658, 298] width 418 height 57
click at [841, 301] on button "Select" at bounding box center [833, 299] width 45 height 24
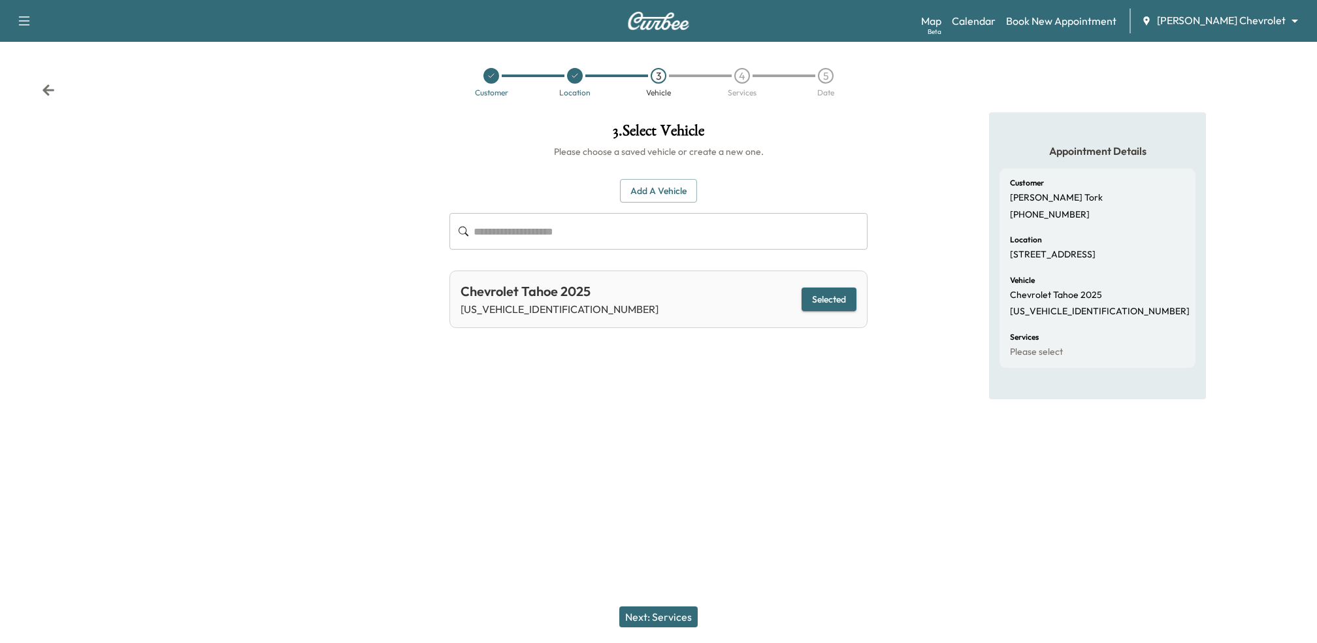
click at [677, 604] on div "Next: Services" at bounding box center [658, 616] width 1317 height 52
click at [668, 611] on button "Next: Services" at bounding box center [658, 616] width 78 height 21
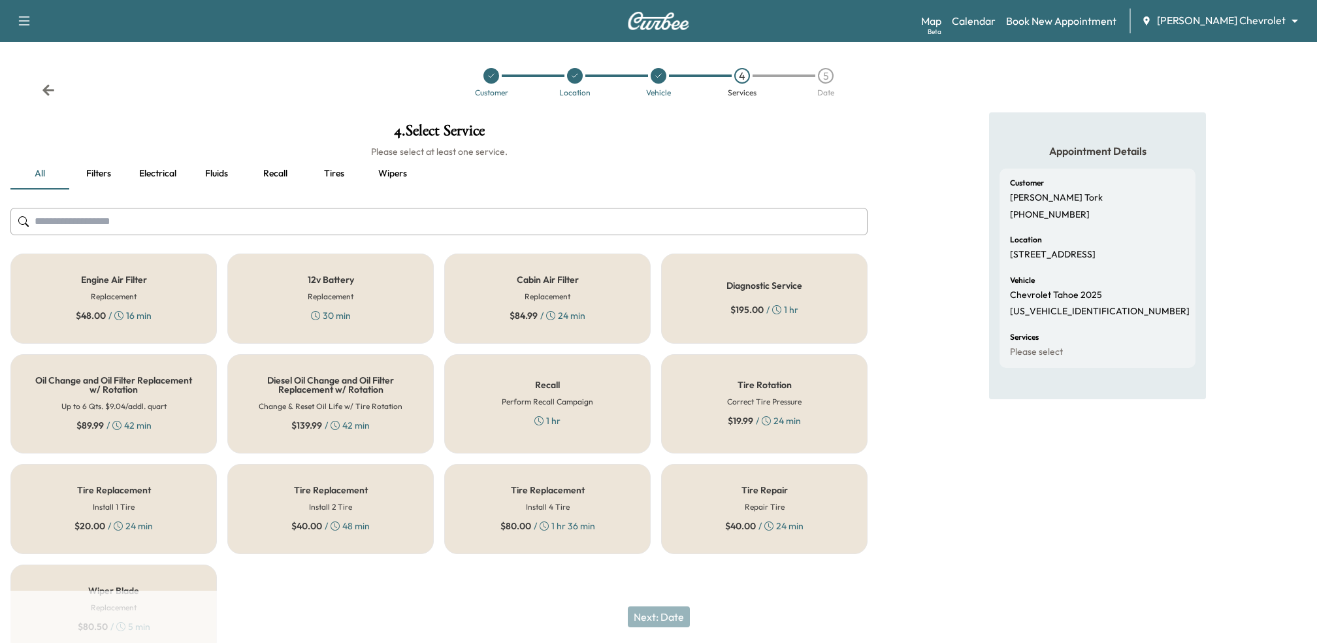
click at [150, 330] on div "Engine Air Filter Replacement $ 48.00 / 16 min" at bounding box center [113, 298] width 206 height 90
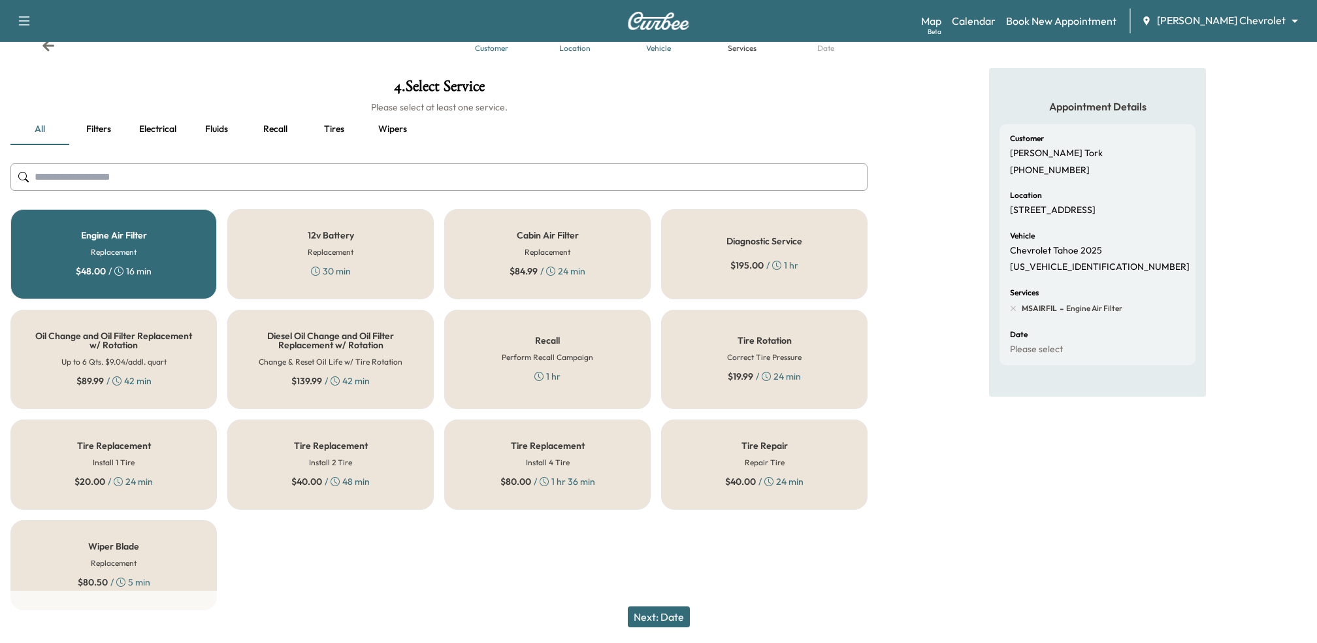
scroll to position [61, 0]
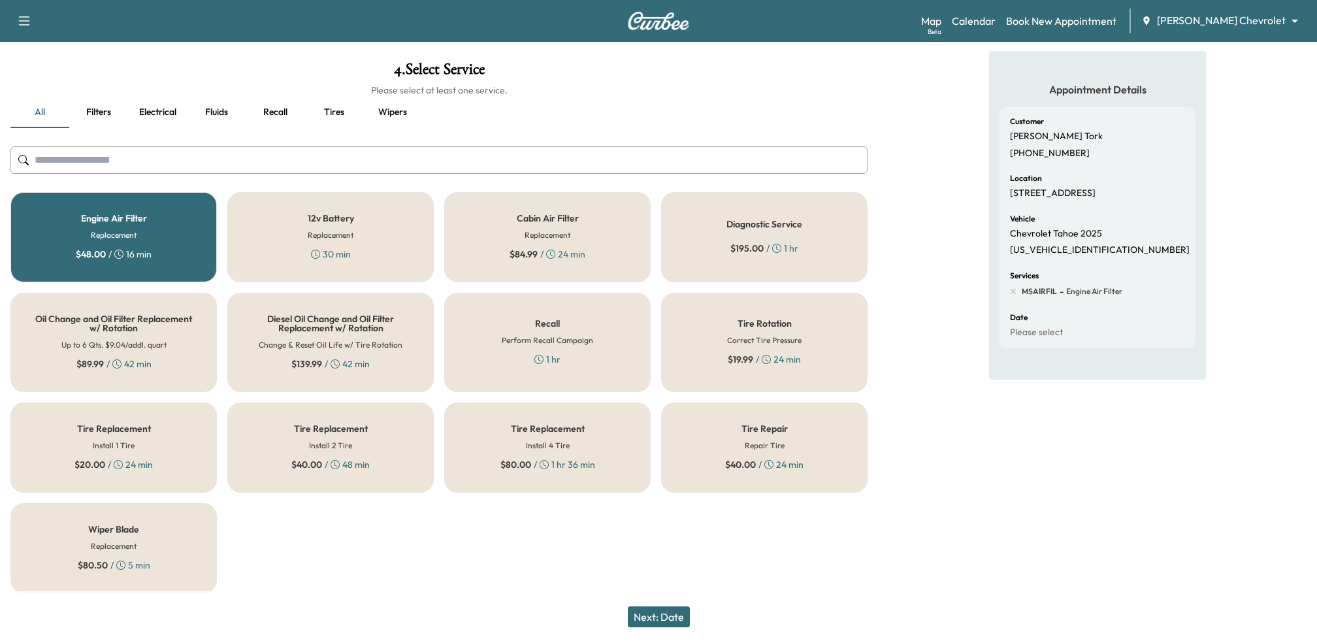
click at [163, 543] on div "Wiper Blade Replacement $ 80.50 / 5 min" at bounding box center [113, 548] width 206 height 90
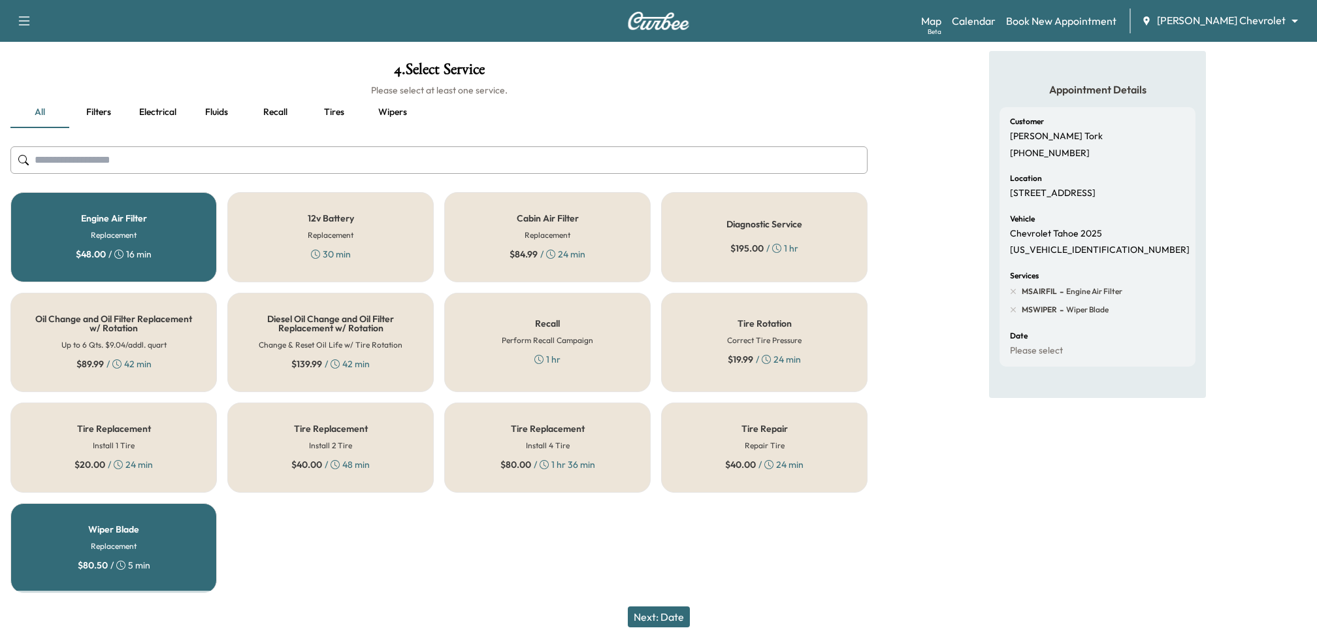
click at [165, 221] on div "Engine Air Filter Replacement $ 48.00 / 16 min" at bounding box center [113, 237] width 206 height 90
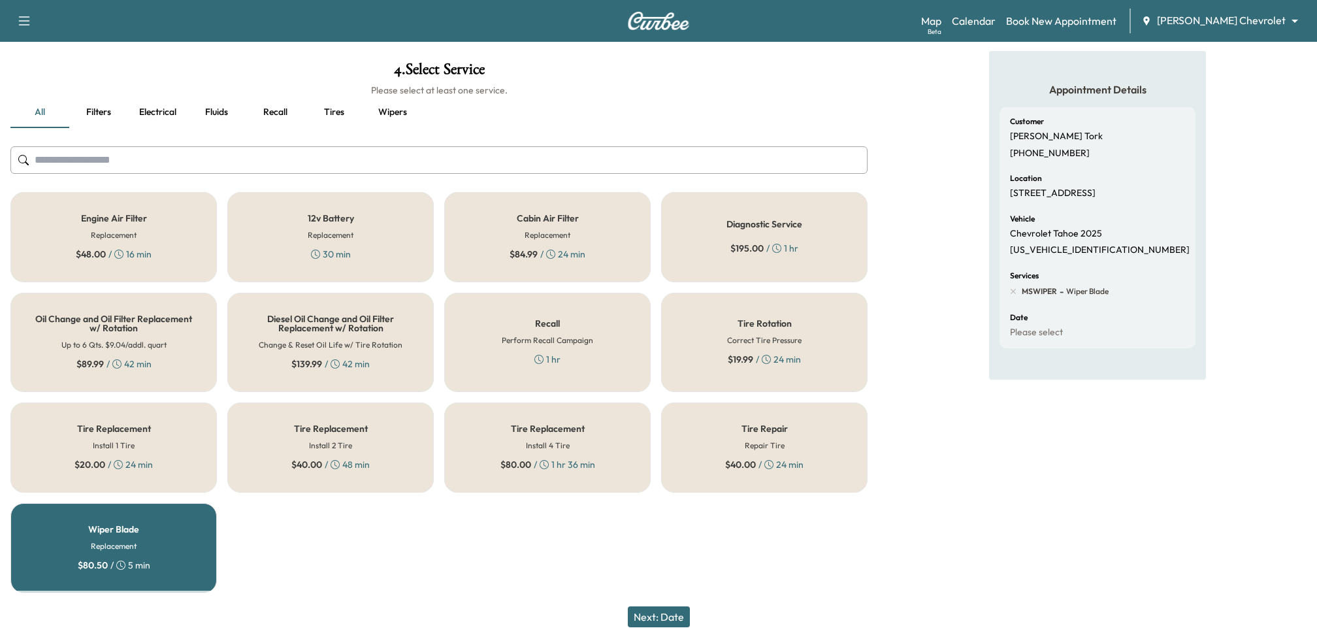
click at [165, 221] on div "Engine Air Filter Replacement $ 48.00 / 16 min" at bounding box center [113, 237] width 206 height 90
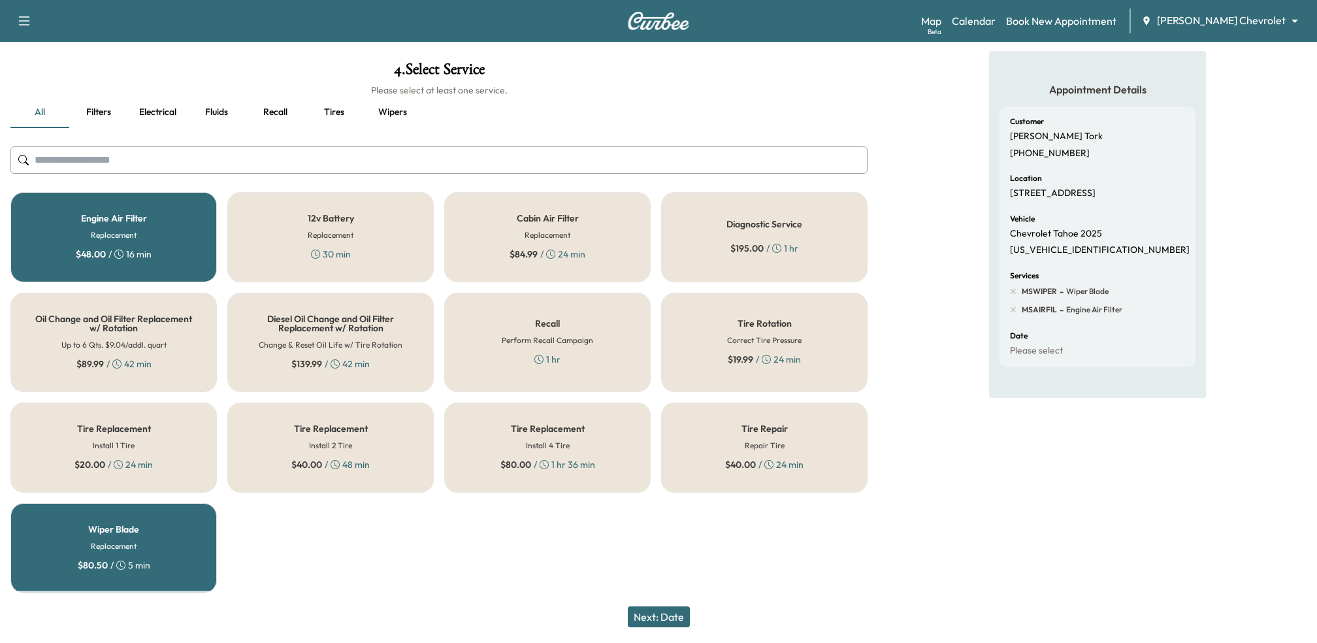
click at [643, 615] on button "Next: Date" at bounding box center [659, 616] width 62 height 21
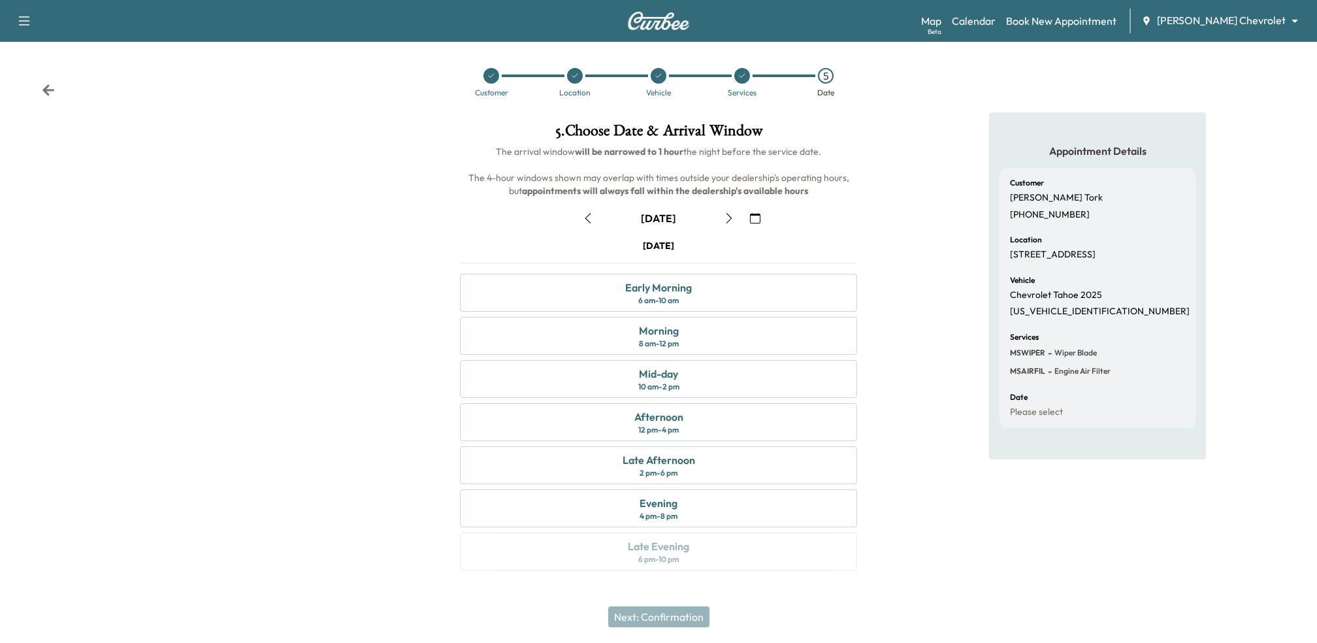
click at [591, 213] on icon "button" at bounding box center [588, 218] width 10 height 10
click at [569, 418] on div "Afternoon 12 pm - 4 pm" at bounding box center [658, 422] width 397 height 38
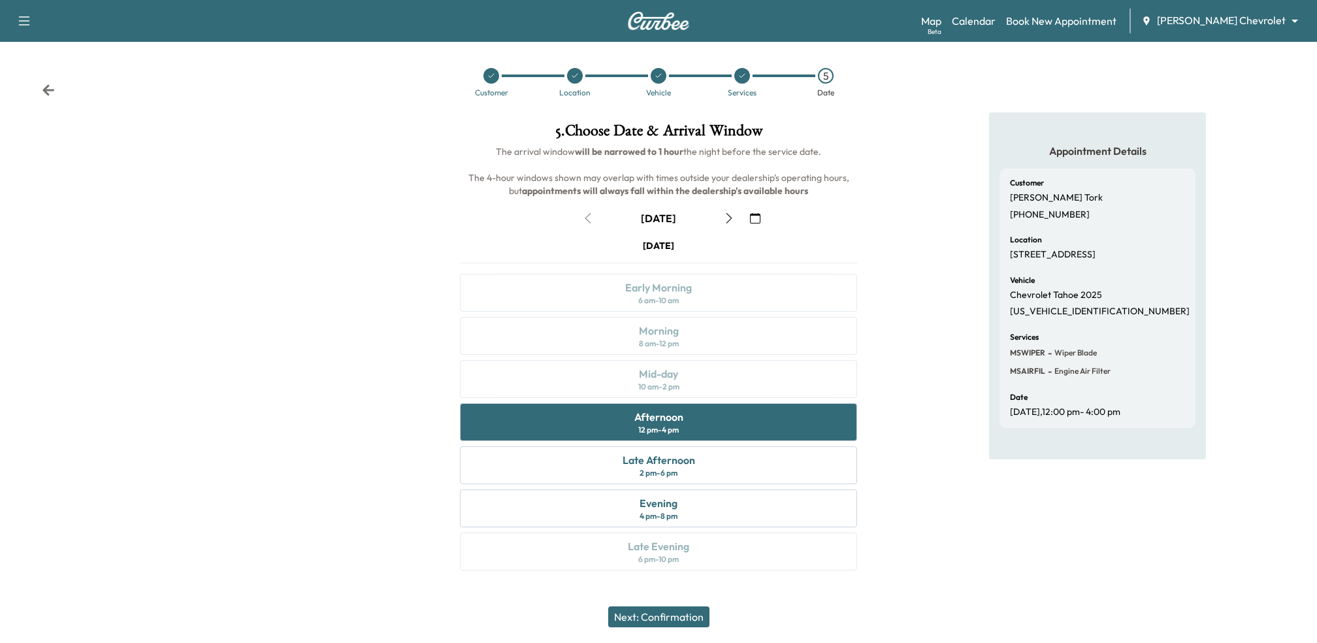
click at [652, 621] on button "Next: Confirmation" at bounding box center [658, 616] width 101 height 21
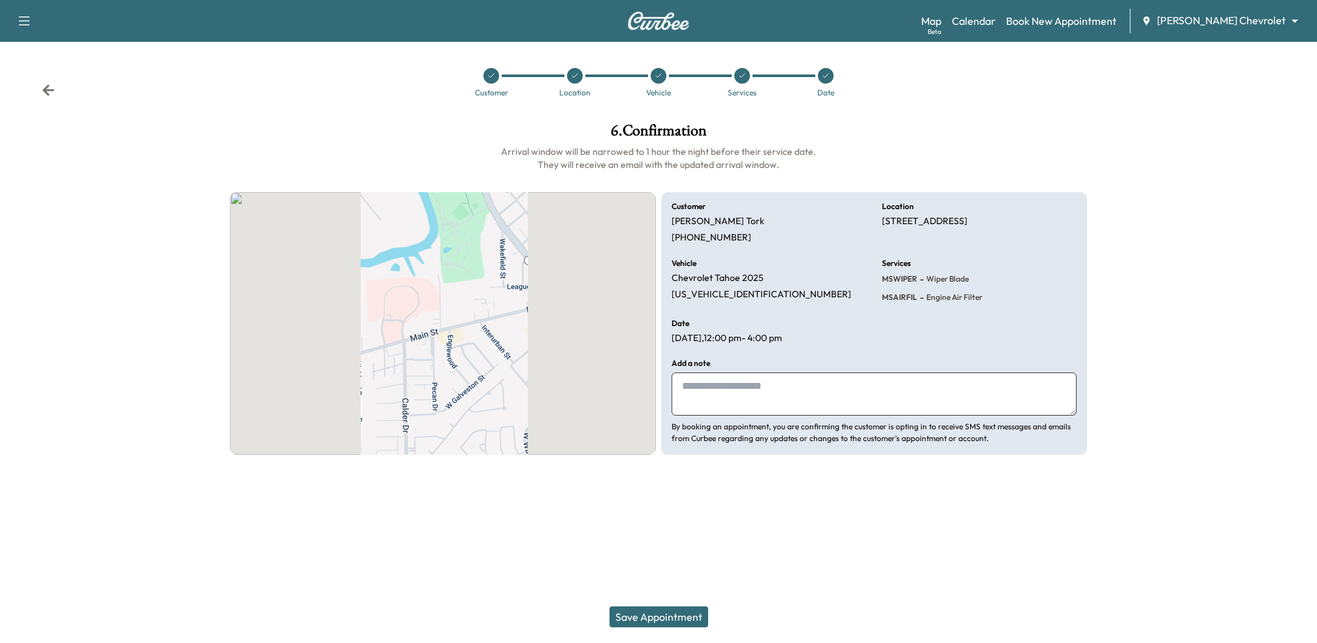
click at [652, 621] on button "Save Appointment" at bounding box center [658, 616] width 99 height 21
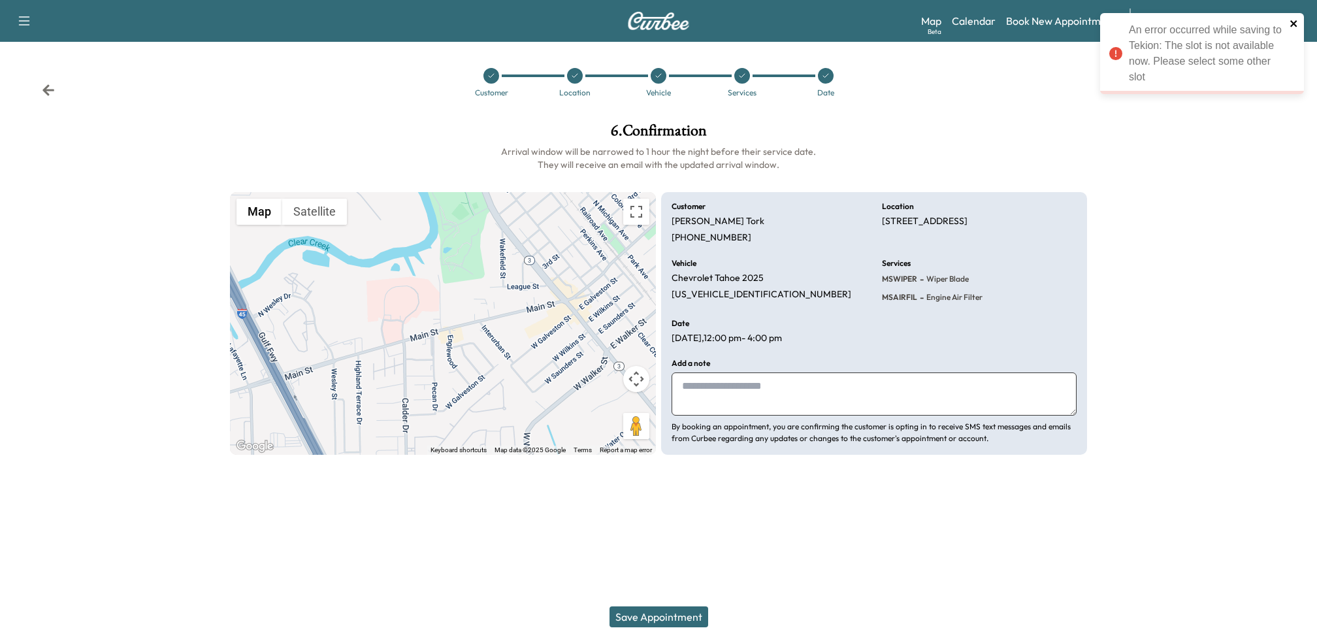
click at [1294, 24] on icon "close" at bounding box center [1293, 23] width 7 height 7
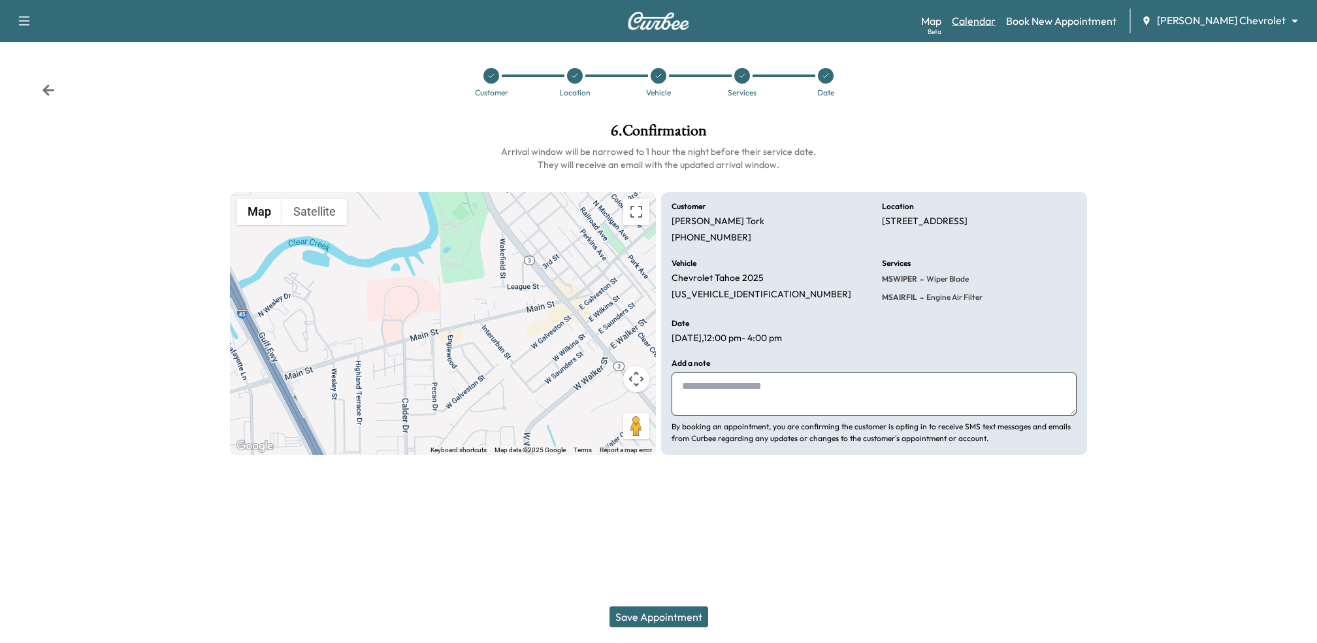
click at [995, 24] on link "Calendar" at bounding box center [974, 21] width 44 height 16
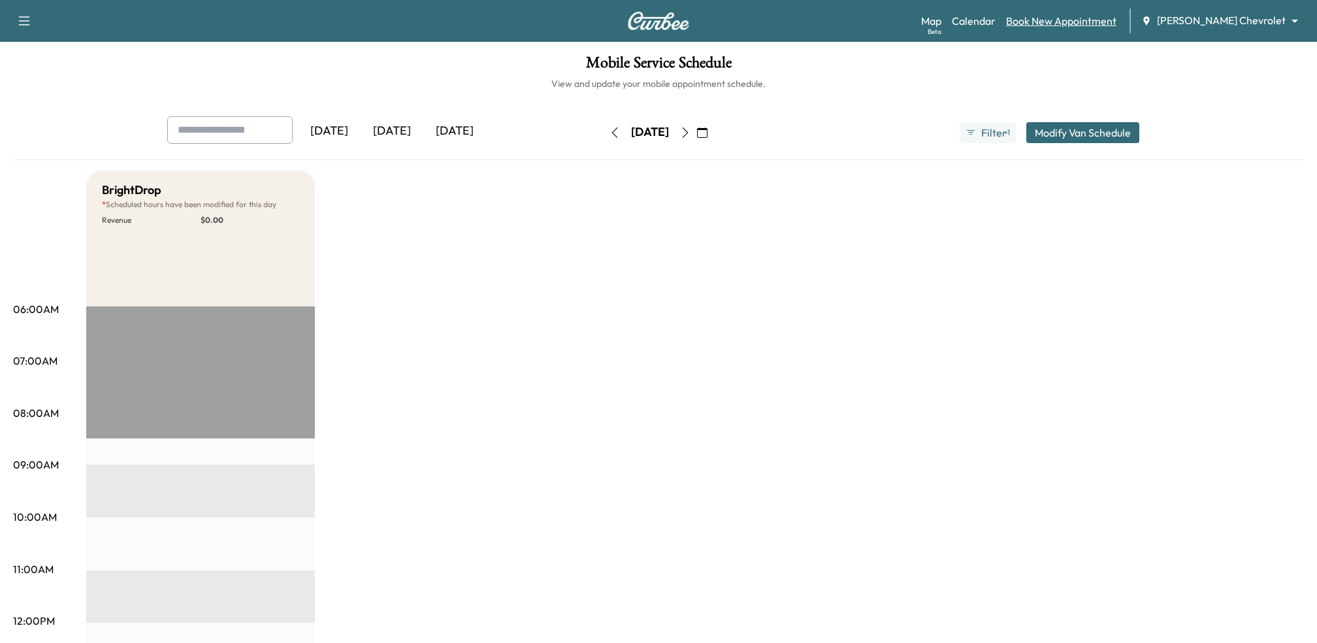
click at [1081, 24] on link "Book New Appointment" at bounding box center [1061, 21] width 110 height 16
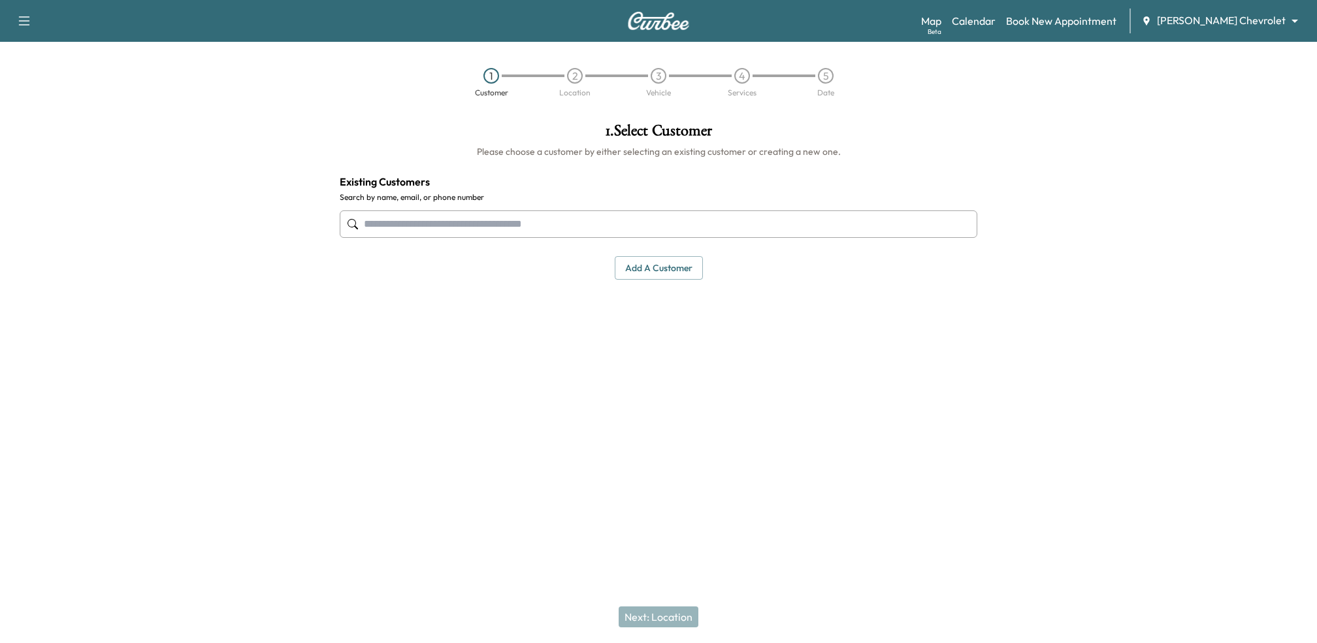
click at [586, 225] on input "text" at bounding box center [658, 223] width 637 height 27
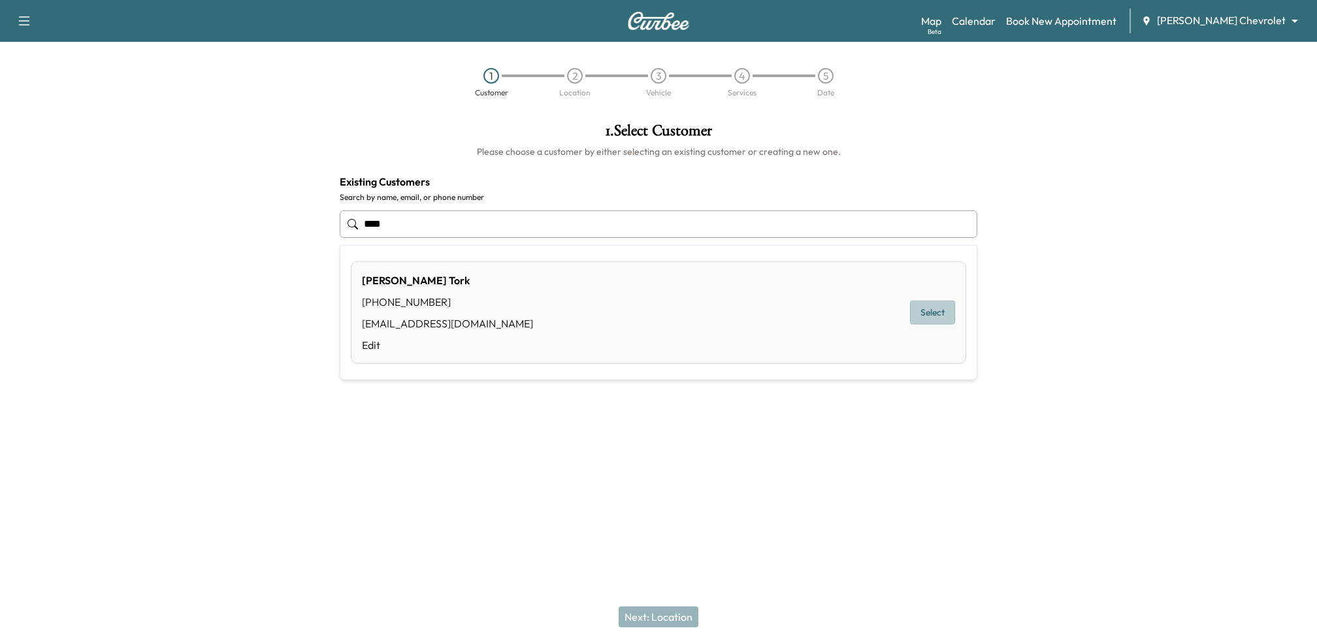
click at [936, 310] on button "Select" at bounding box center [932, 312] width 45 height 24
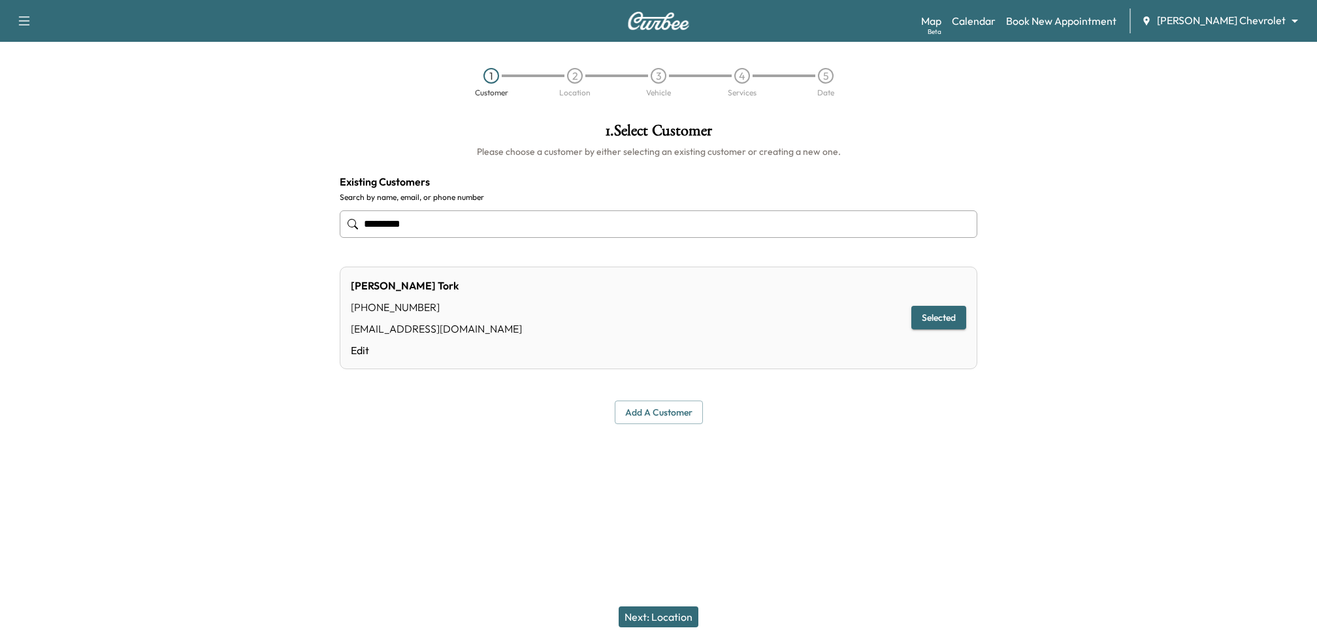
type input "*********"
click at [658, 617] on button "Next: Location" at bounding box center [658, 616] width 80 height 21
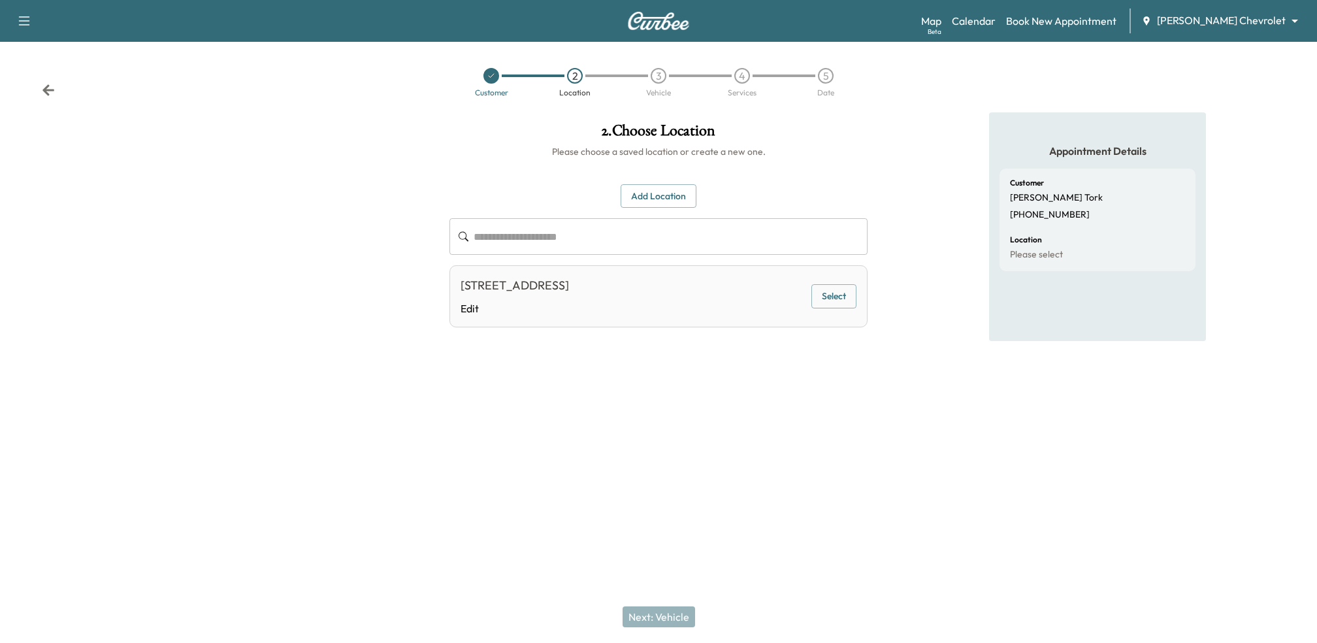
click at [837, 286] on button "Select" at bounding box center [833, 296] width 45 height 24
click at [663, 609] on button "Next: Vehicle" at bounding box center [658, 616] width 72 height 21
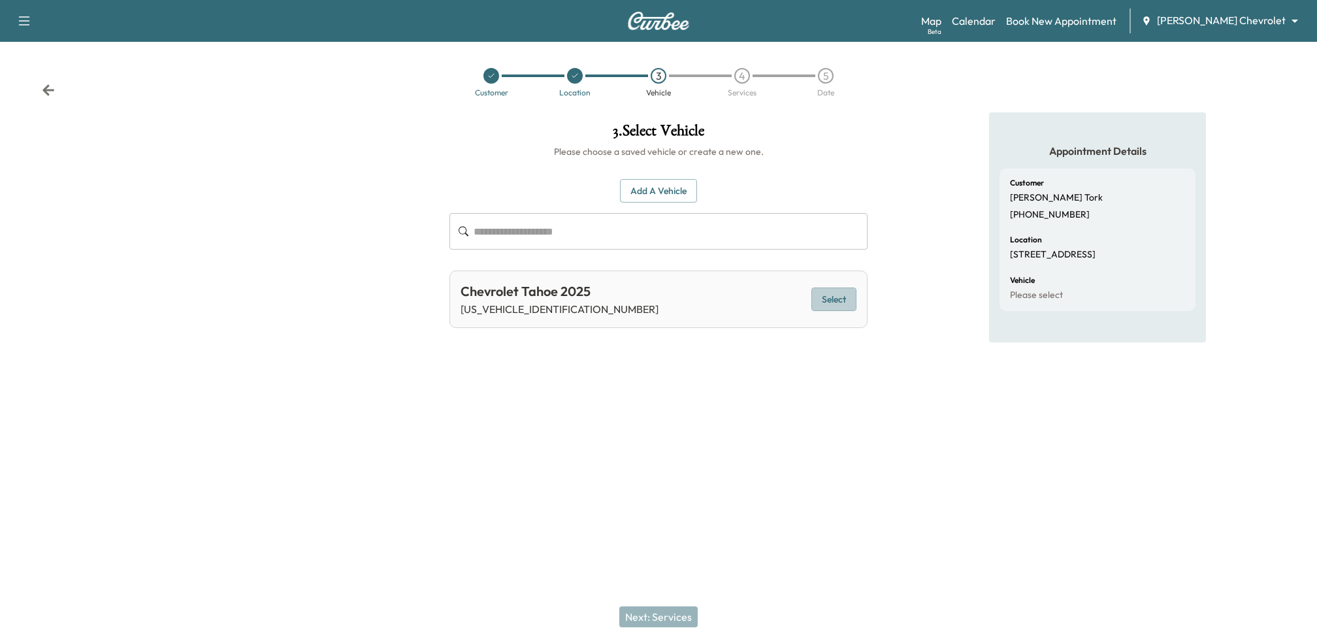
click at [834, 292] on button "Select" at bounding box center [833, 299] width 45 height 24
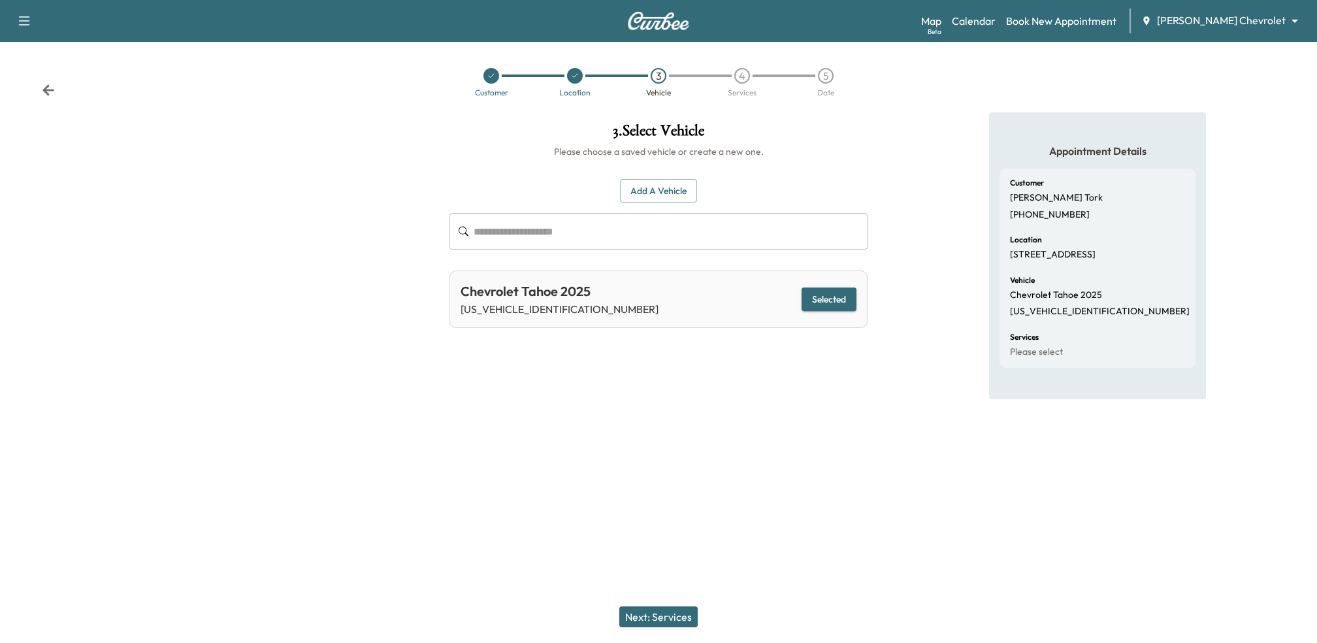
click at [662, 611] on button "Next: Services" at bounding box center [658, 616] width 78 height 21
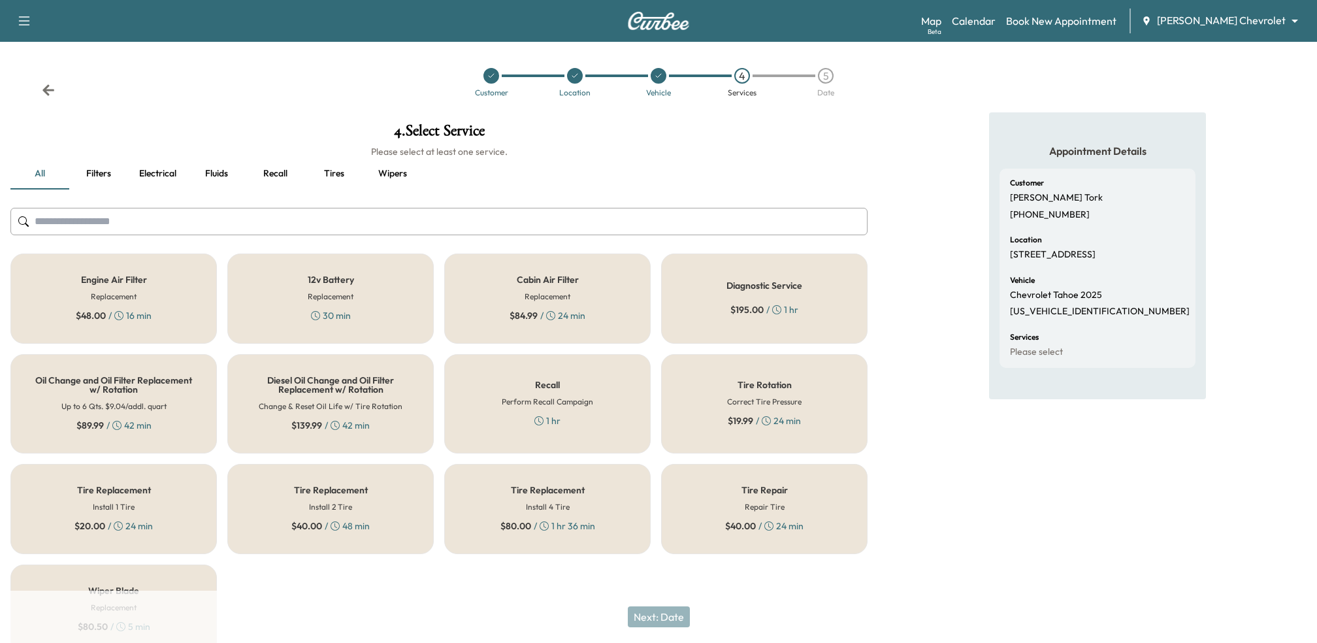
scroll to position [61, 0]
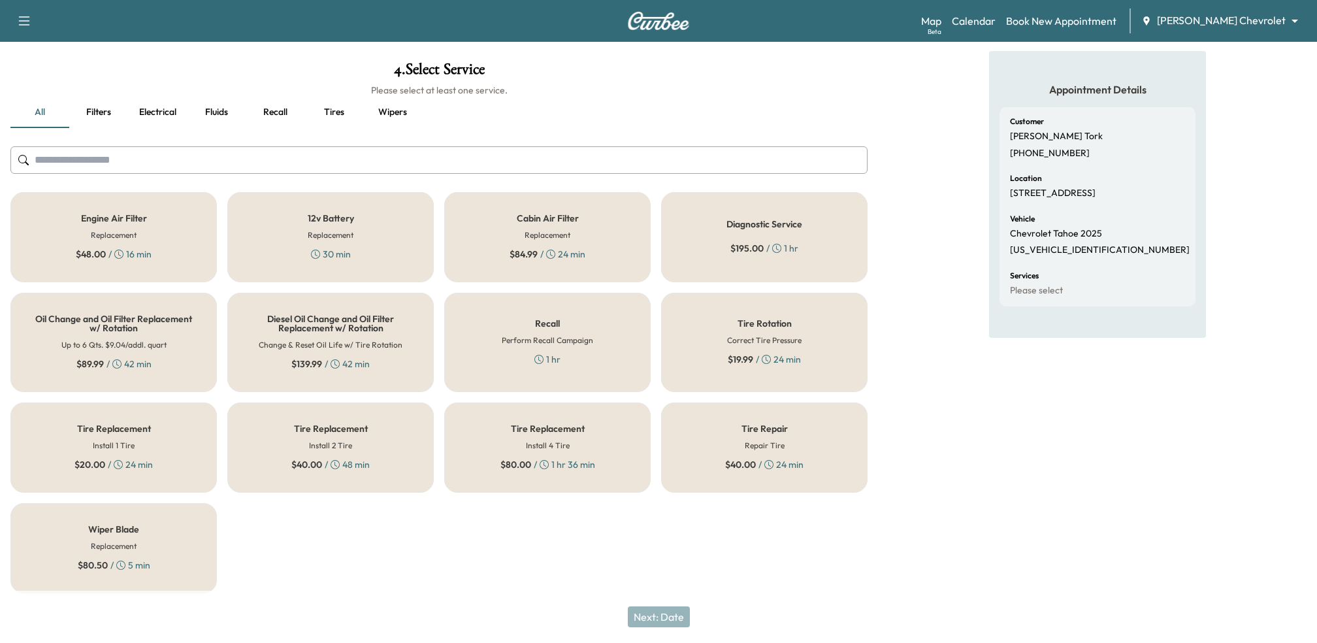
click at [210, 554] on div "Wiper Blade Replacement $ 80.50 / 5 min" at bounding box center [113, 548] width 206 height 90
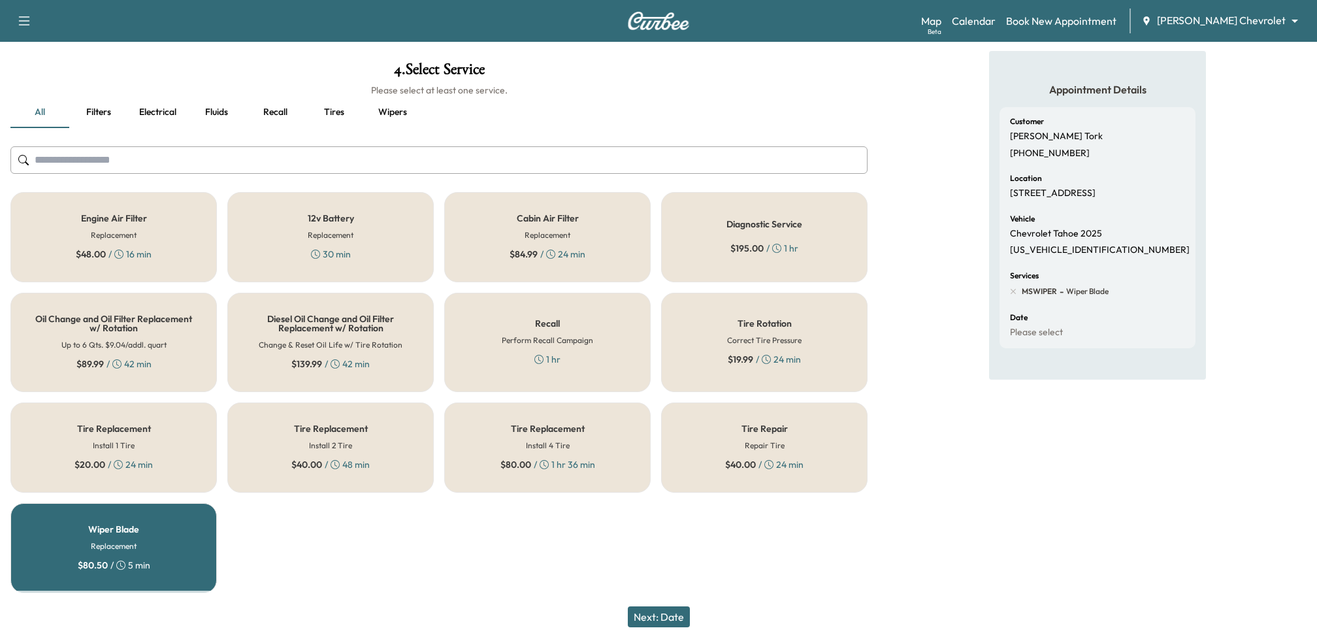
click at [652, 618] on button "Next: Date" at bounding box center [659, 616] width 62 height 21
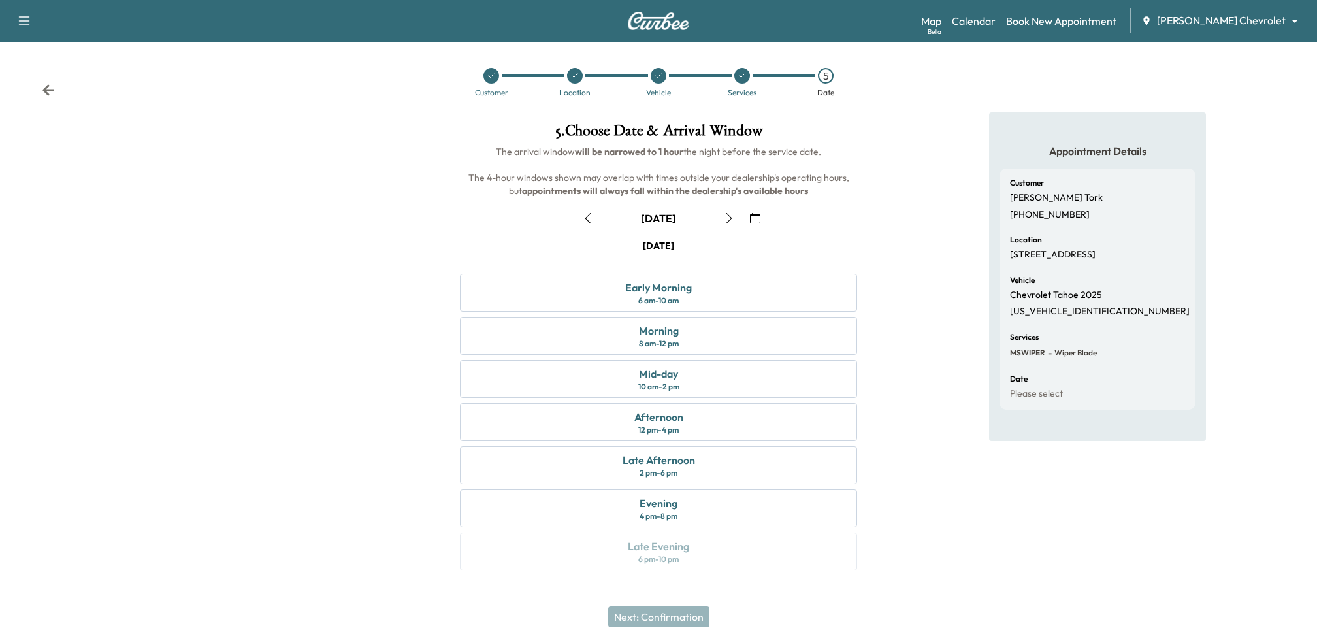
click at [587, 221] on icon "button" at bounding box center [588, 218] width 10 height 10
click at [575, 519] on div "Evening 4 pm - 8 pm" at bounding box center [658, 508] width 397 height 38
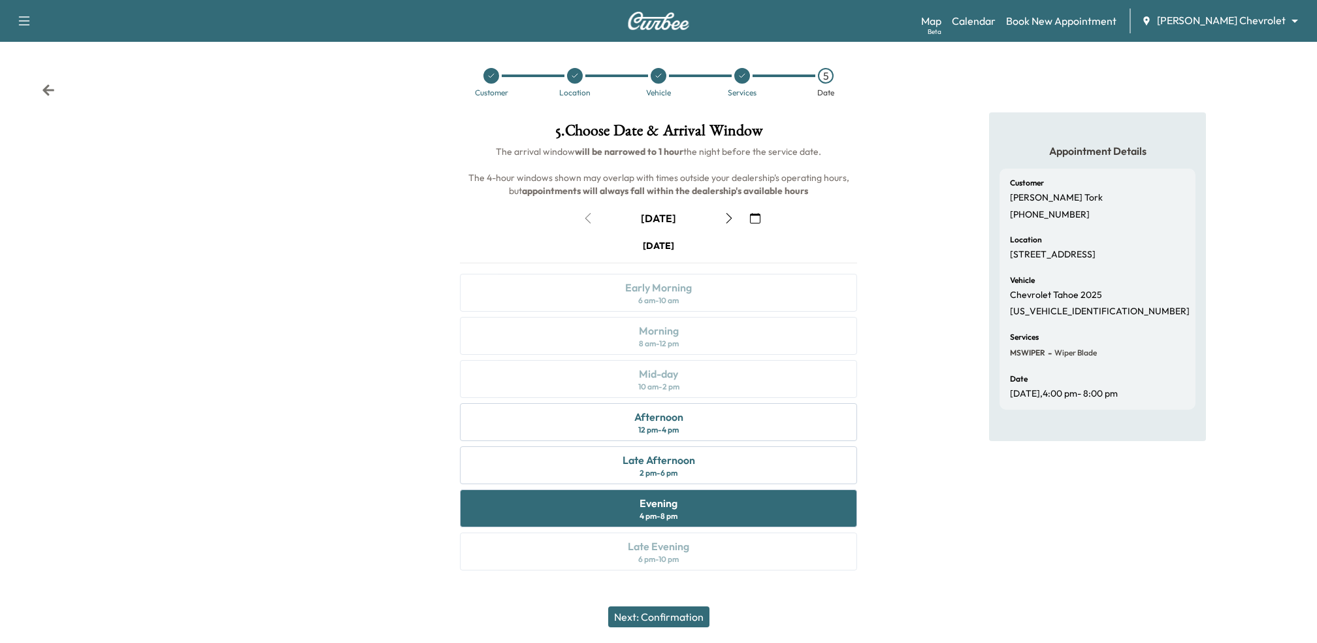
click at [653, 619] on button "Next: Confirmation" at bounding box center [658, 616] width 101 height 21
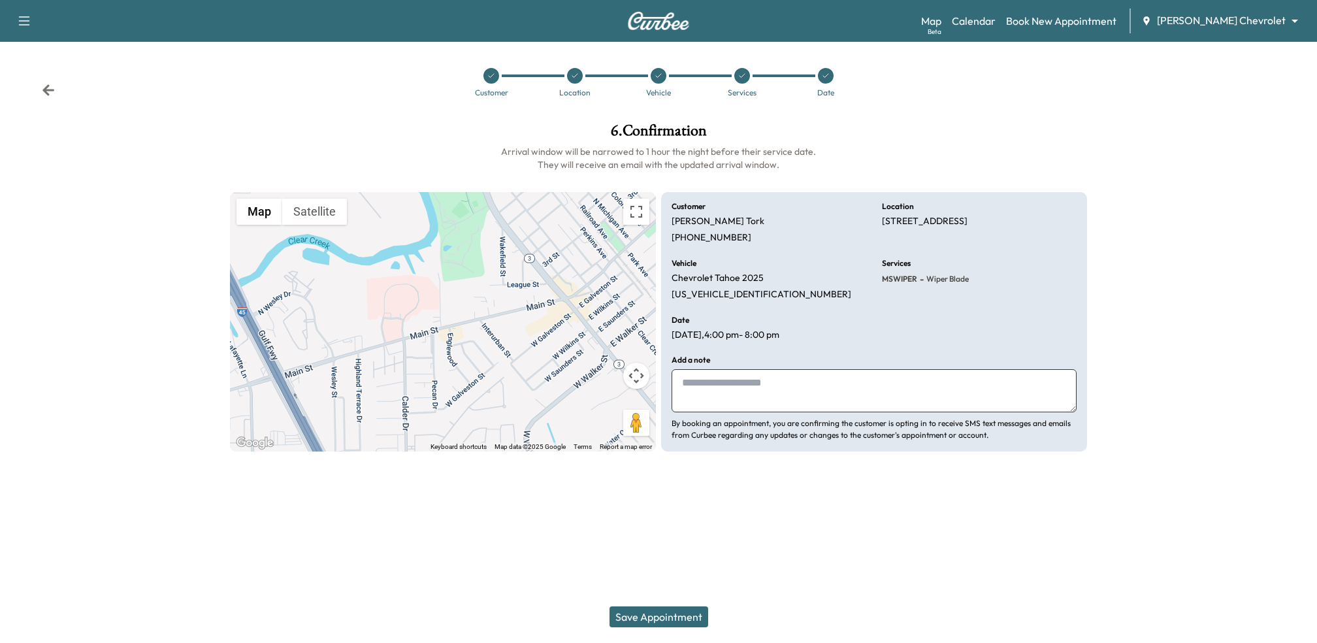
click at [653, 619] on button "Save Appointment" at bounding box center [658, 616] width 99 height 21
click at [745, 74] on icon at bounding box center [741, 76] width 5 height 4
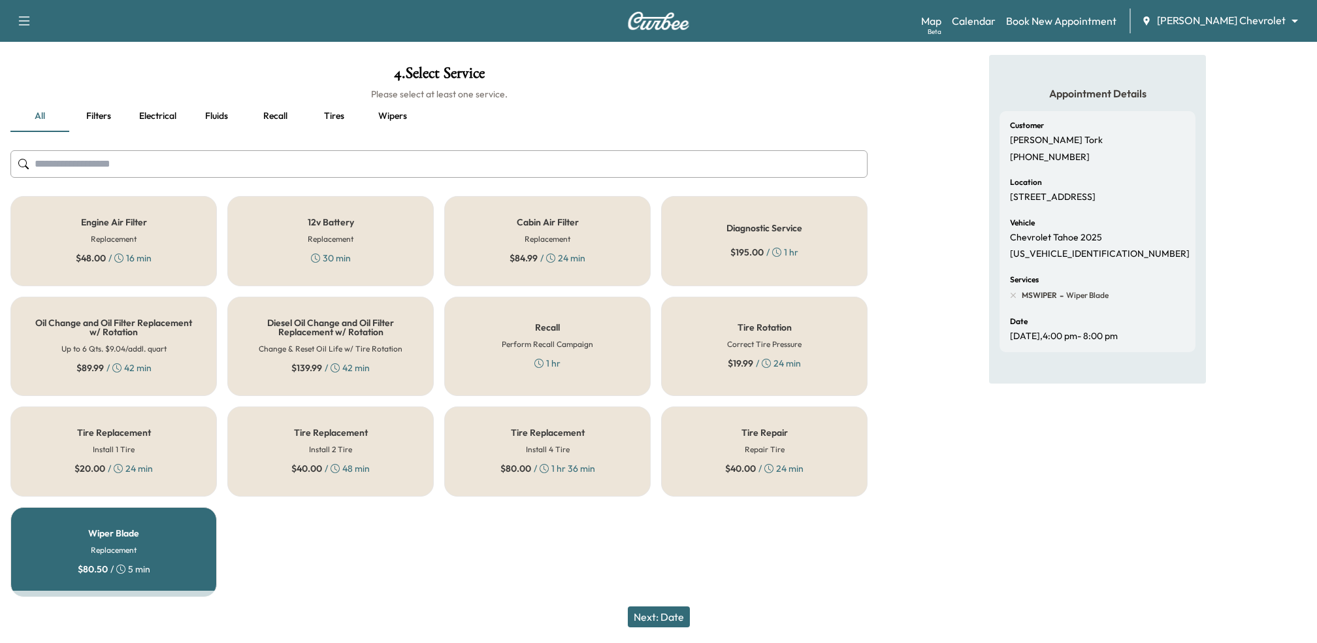
scroll to position [61, 0]
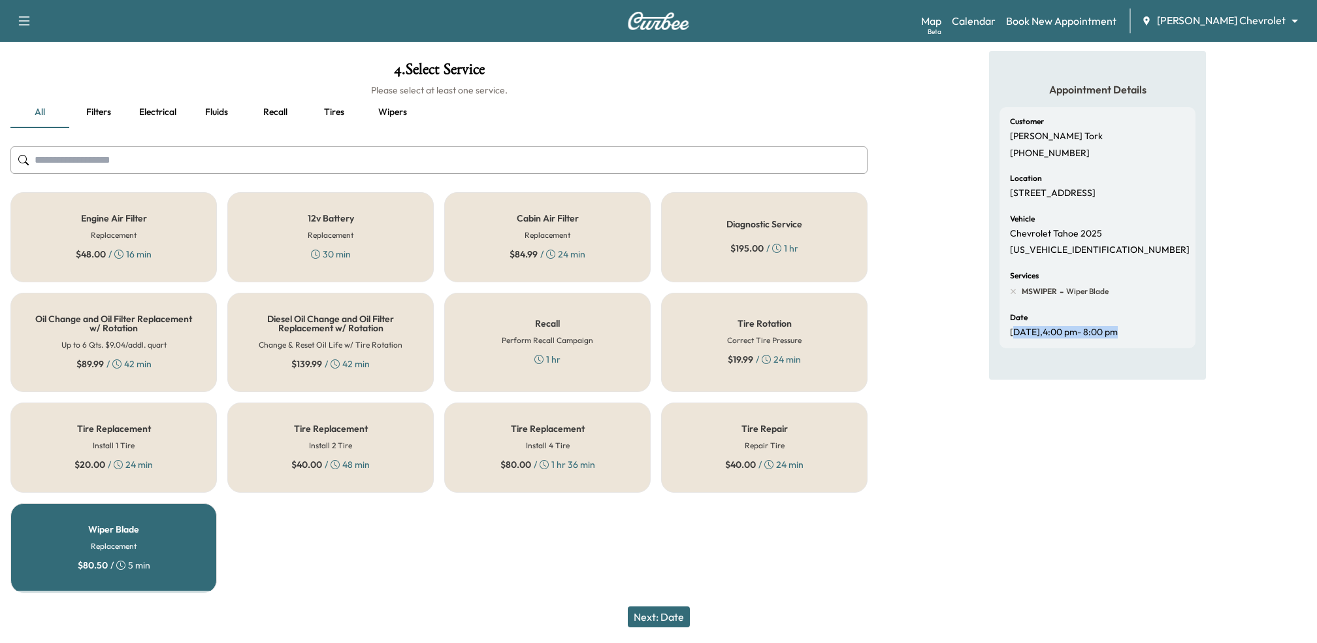
drag, startPoint x: 1014, startPoint y: 334, endPoint x: 1168, endPoint y: 341, distance: 153.6
click at [1169, 338] on div "Customer [PERSON_NAME] [PHONE_NUMBER] Location [STREET_ADDRESS] Vehicle Chevrol…" at bounding box center [1097, 227] width 196 height 241
click at [1168, 341] on div "Customer [PERSON_NAME] [PHONE_NUMBER] Location [STREET_ADDRESS] Vehicle Chevrol…" at bounding box center [1097, 227] width 196 height 241
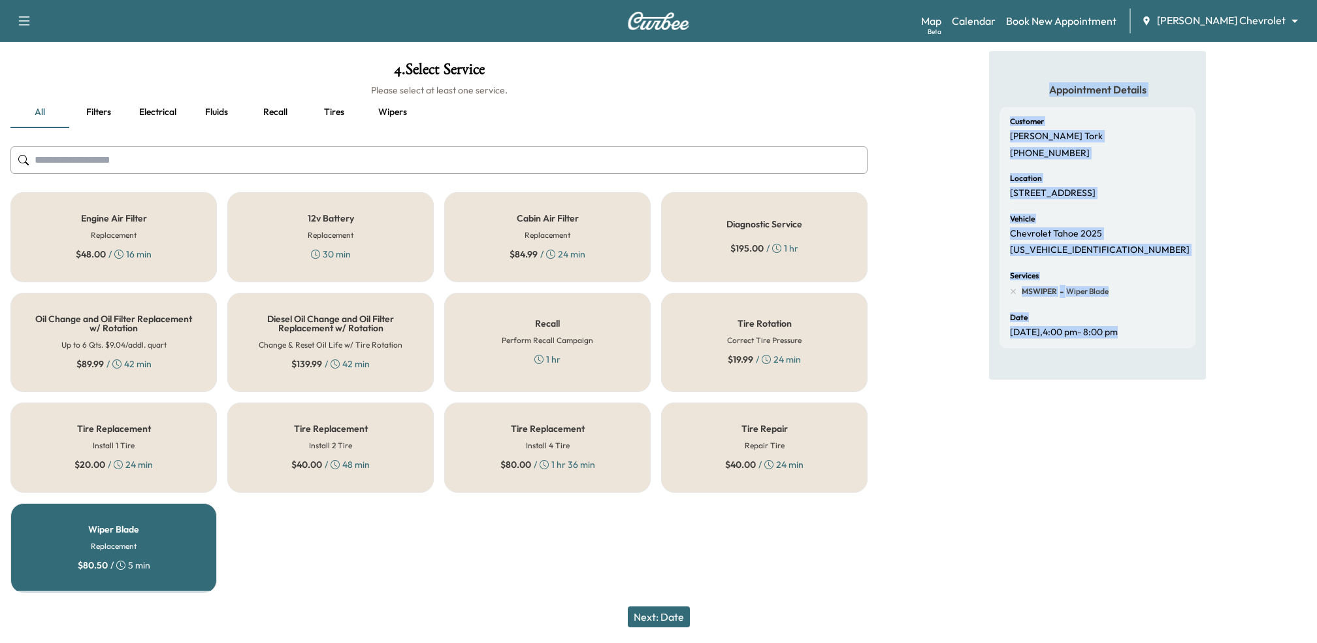
drag, startPoint x: 1168, startPoint y: 341, endPoint x: 985, endPoint y: 349, distance: 182.4
click at [985, 344] on div "Appointment Details Customer [PERSON_NAME] [PHONE_NUMBER] Location [STREET_ADDR…" at bounding box center [1097, 327] width 439 height 553
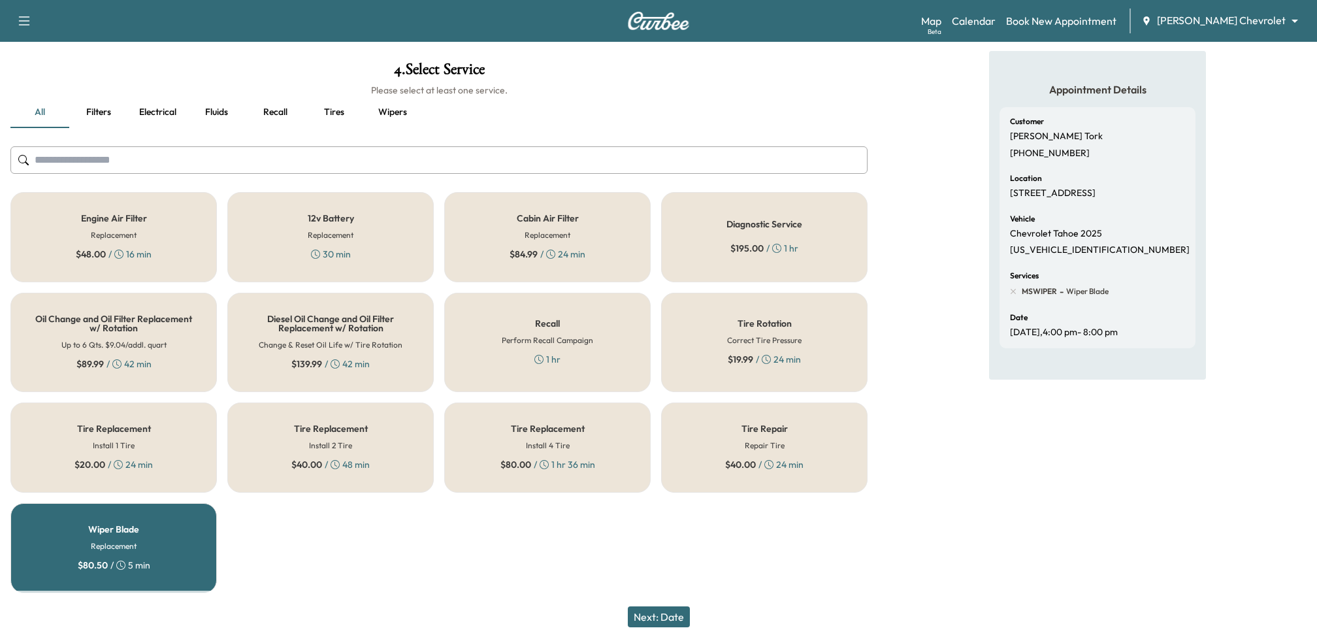
click at [980, 374] on div "Appointment Details Customer [PERSON_NAME] [PHONE_NUMBER] Location [STREET_ADDR…" at bounding box center [1097, 327] width 439 height 553
drag, startPoint x: 1014, startPoint y: 330, endPoint x: 1173, endPoint y: 331, distance: 158.7
click at [1173, 331] on div "Date [DATE] 4:00 pm - 8:00 pm" at bounding box center [1097, 325] width 175 height 25
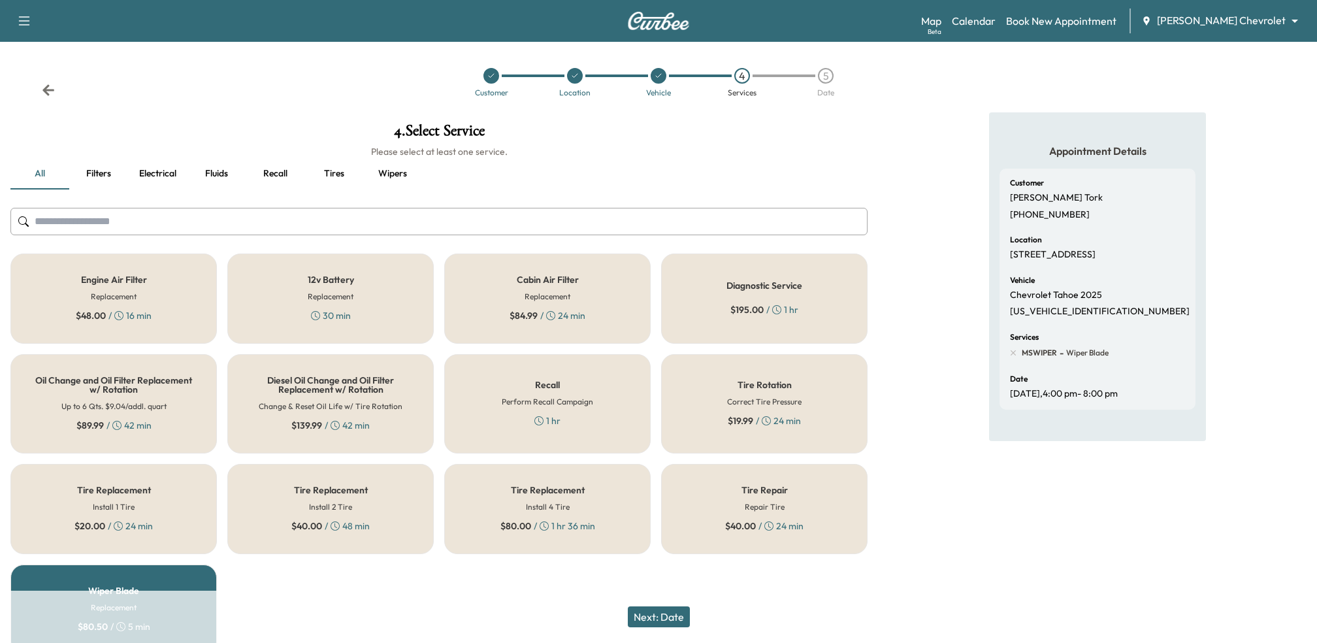
click at [577, 87] on div "Location" at bounding box center [575, 82] width 84 height 29
click at [577, 80] on div at bounding box center [575, 76] width 16 height 16
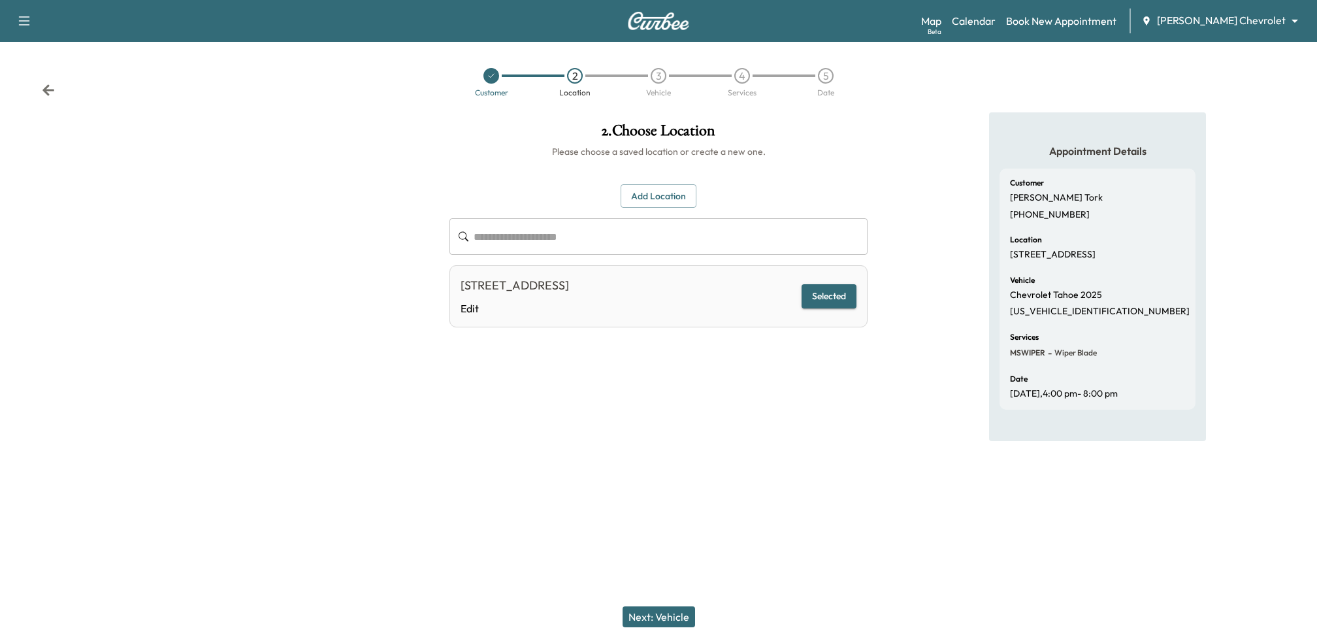
click at [669, 188] on button "Add Location" at bounding box center [658, 196] width 76 height 24
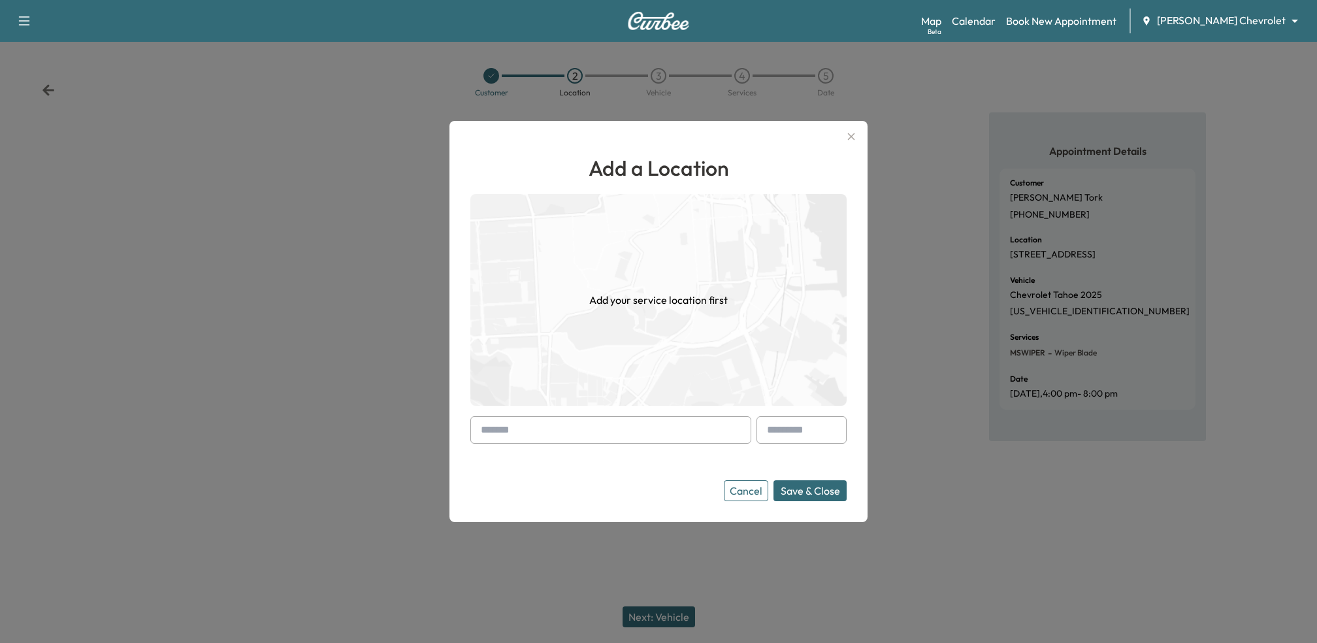
click at [598, 422] on input "text" at bounding box center [610, 429] width 281 height 27
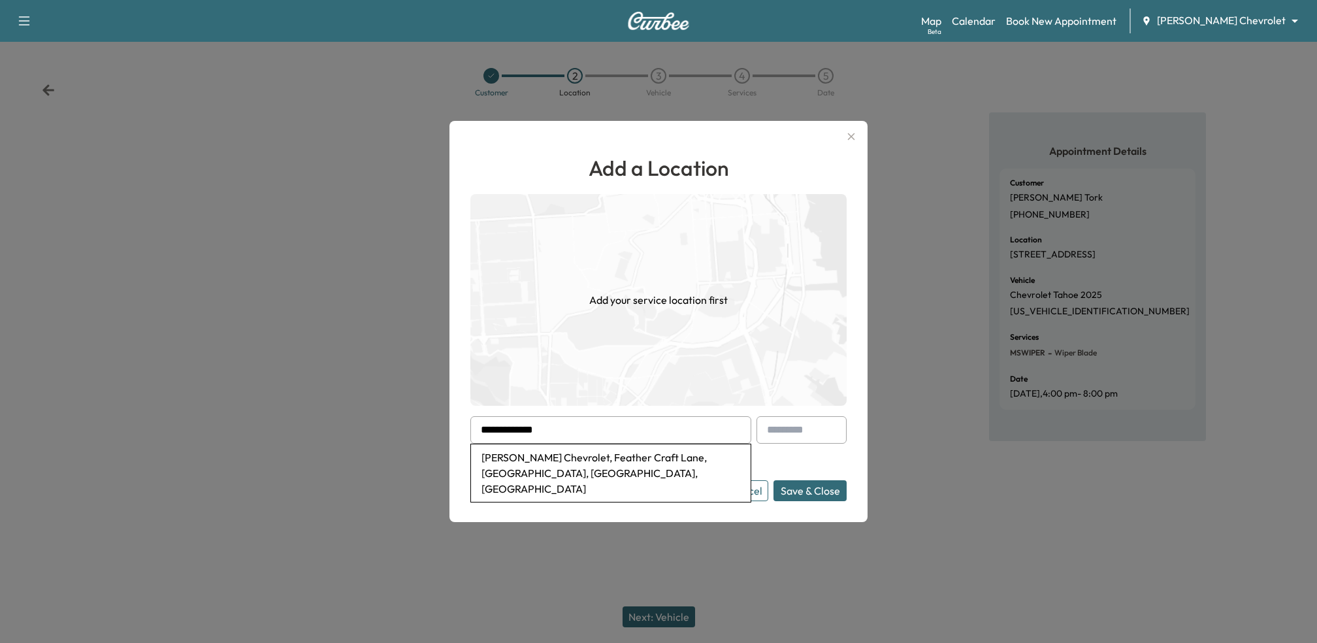
click at [569, 468] on li "[PERSON_NAME] Chevrolet, Feather Craft Lane, [GEOGRAPHIC_DATA], [GEOGRAPHIC_DAT…" at bounding box center [611, 472] width 280 height 57
type input "**********"
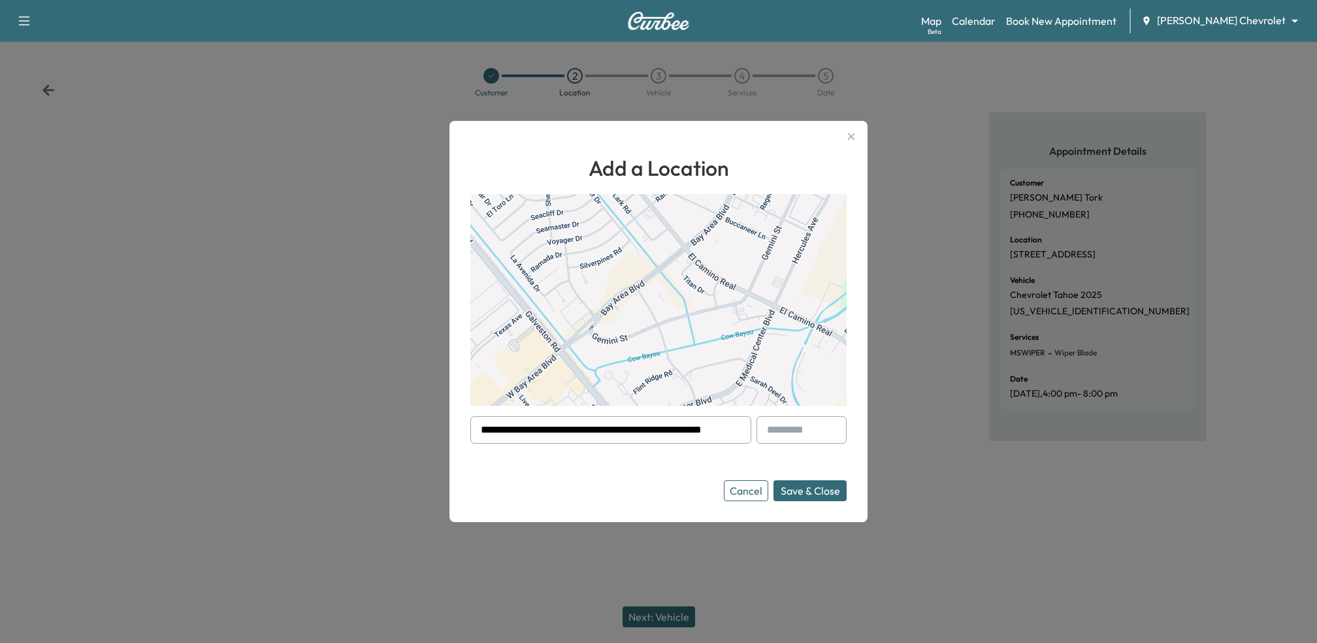
click at [827, 494] on button "Save & Close" at bounding box center [809, 490] width 73 height 21
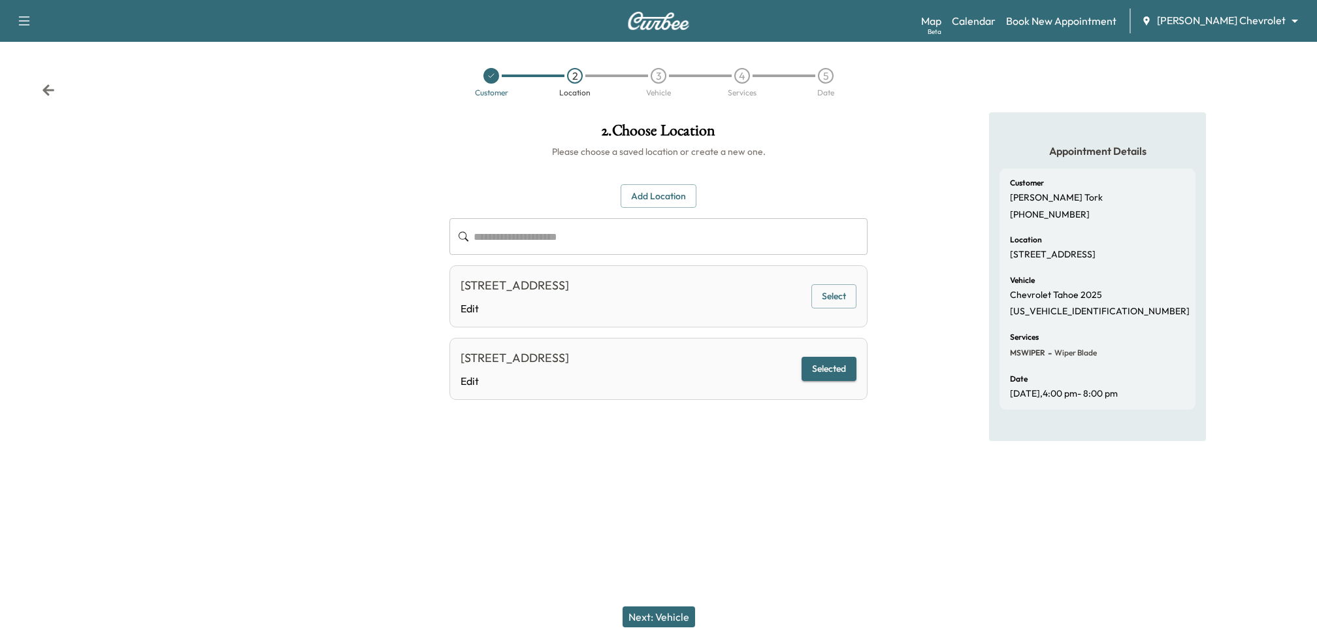
click at [667, 618] on button "Next: Vehicle" at bounding box center [658, 616] width 72 height 21
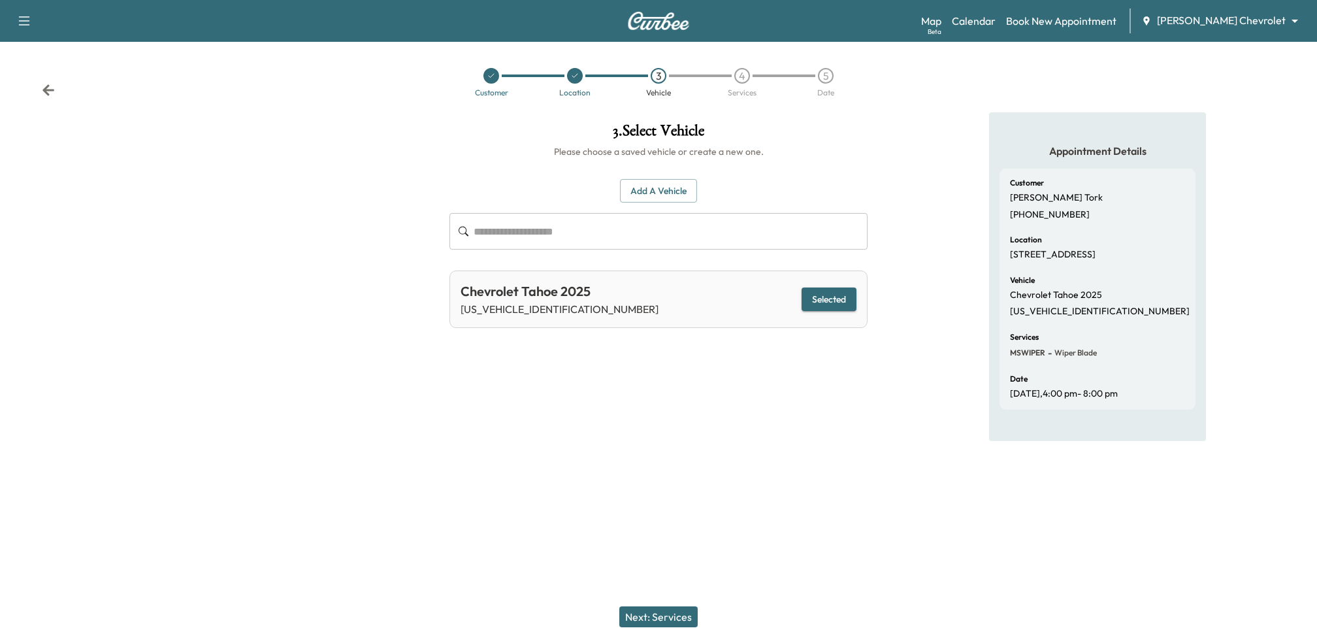
click at [673, 613] on button "Next: Services" at bounding box center [658, 616] width 78 height 21
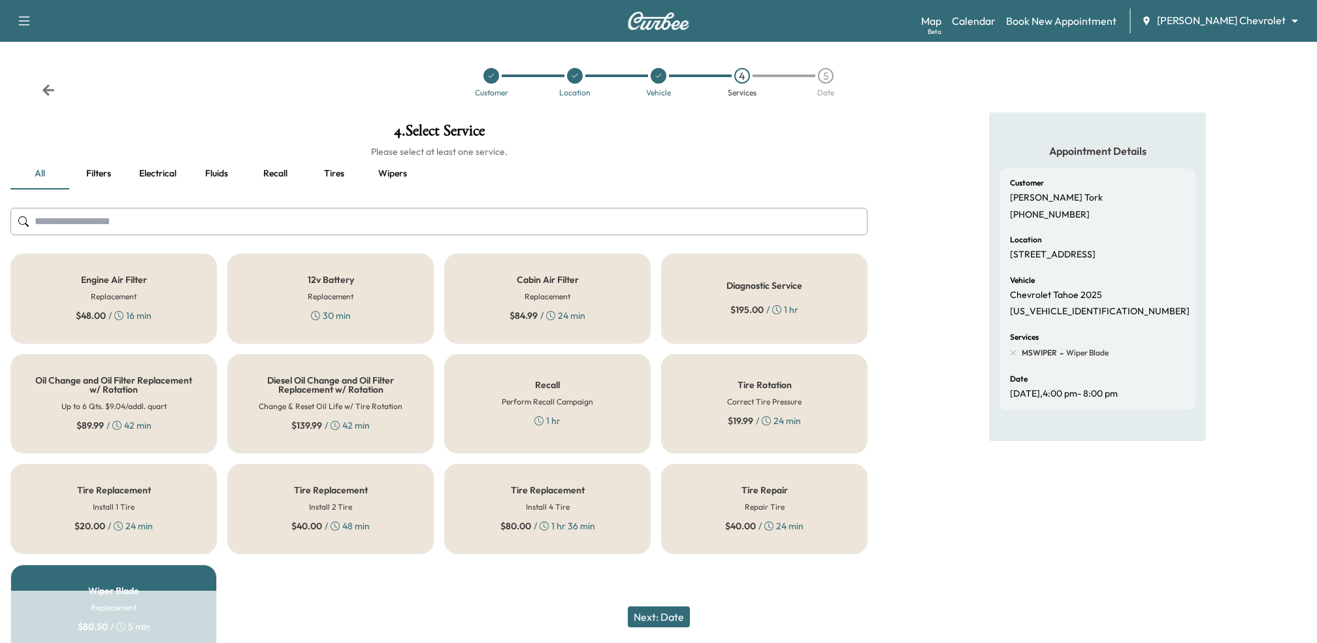
scroll to position [61, 0]
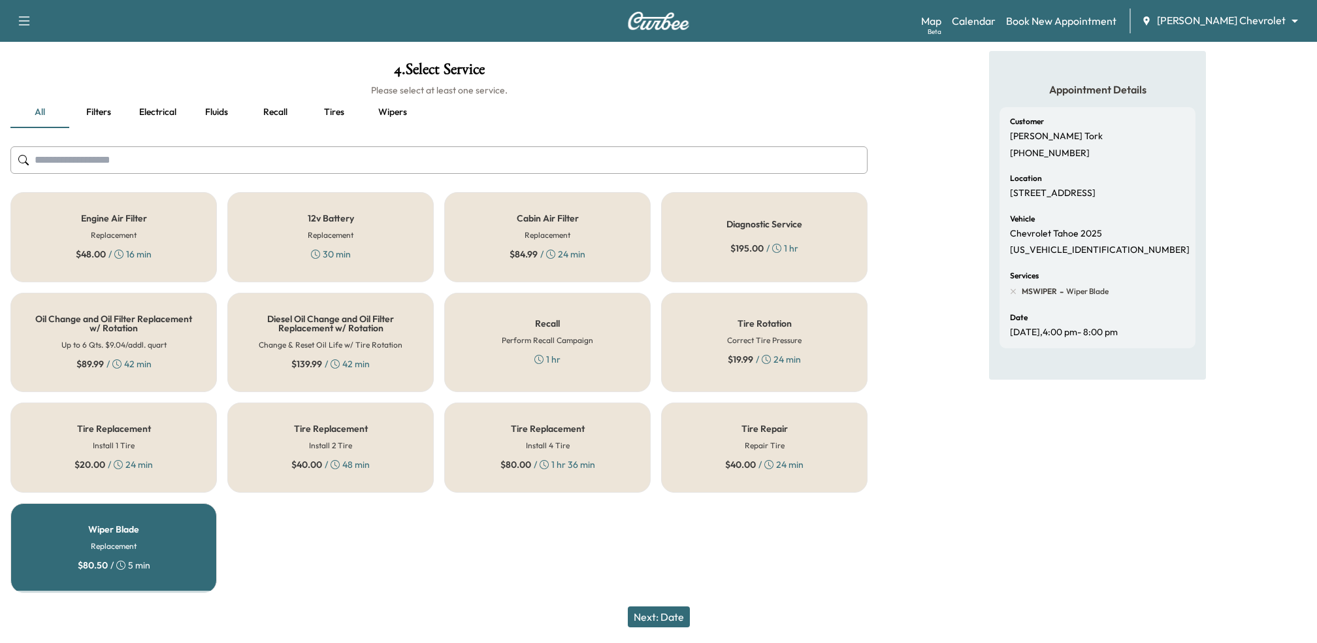
click at [643, 622] on button "Next: Date" at bounding box center [659, 616] width 62 height 21
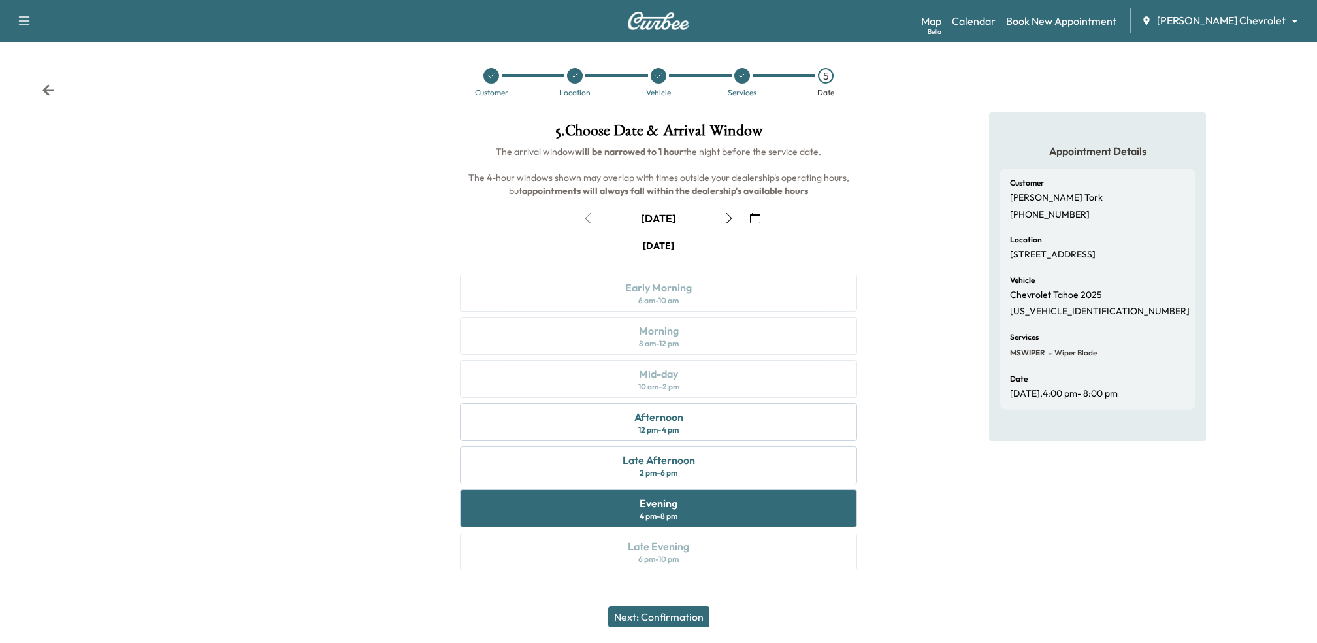
click at [586, 210] on div "[DATE]" at bounding box center [658, 218] width 163 height 21
click at [623, 616] on button "Next: Confirmation" at bounding box center [658, 616] width 101 height 21
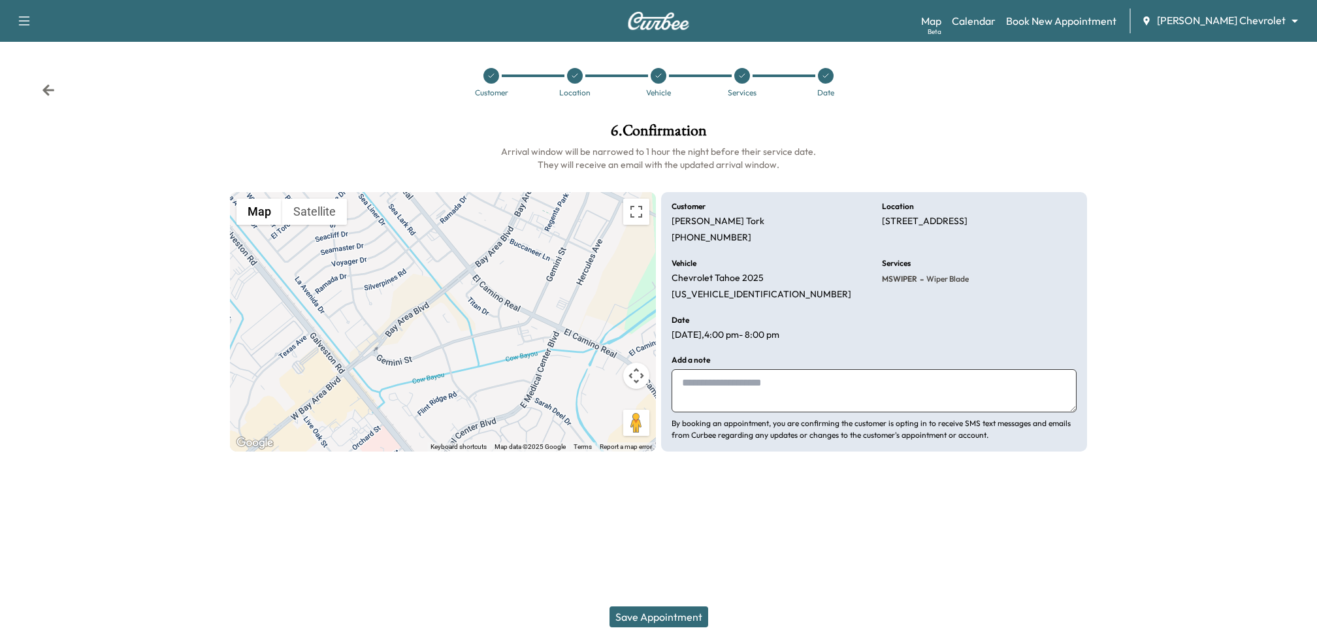
click at [623, 616] on button "Save Appointment" at bounding box center [658, 616] width 99 height 21
click at [822, 81] on div at bounding box center [826, 76] width 16 height 16
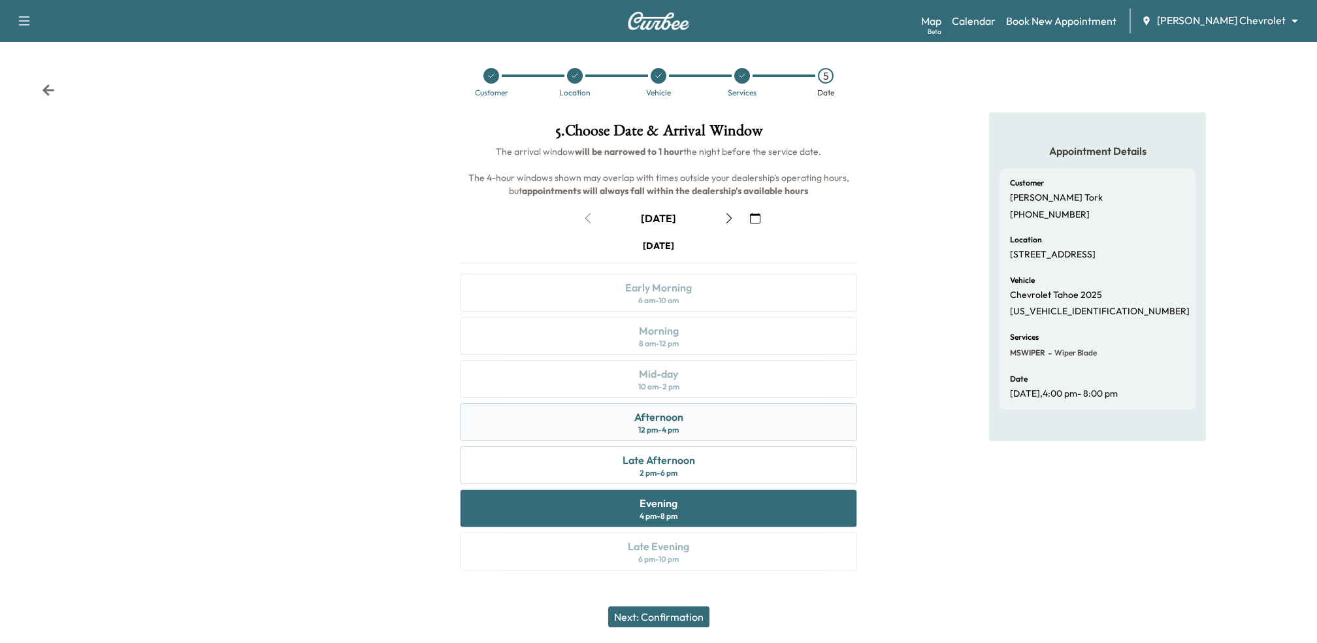
click at [601, 413] on div "Afternoon 12 pm - 4 pm" at bounding box center [658, 422] width 397 height 38
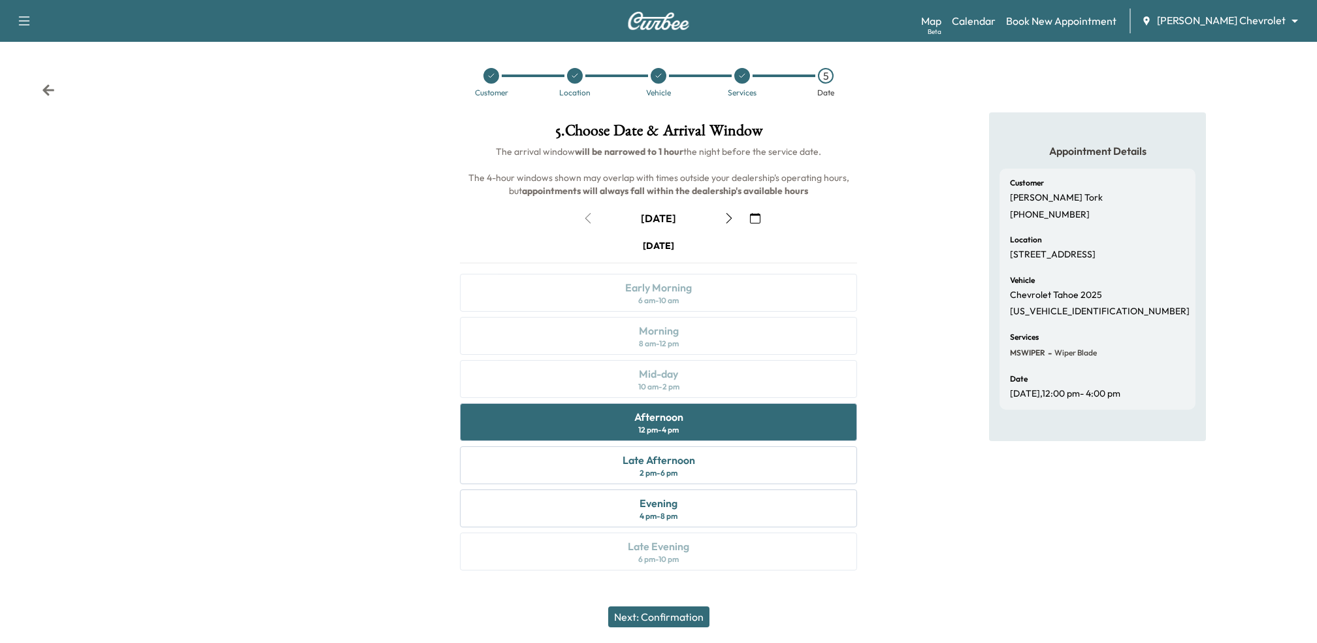
click at [646, 611] on button "Next: Confirmation" at bounding box center [658, 616] width 101 height 21
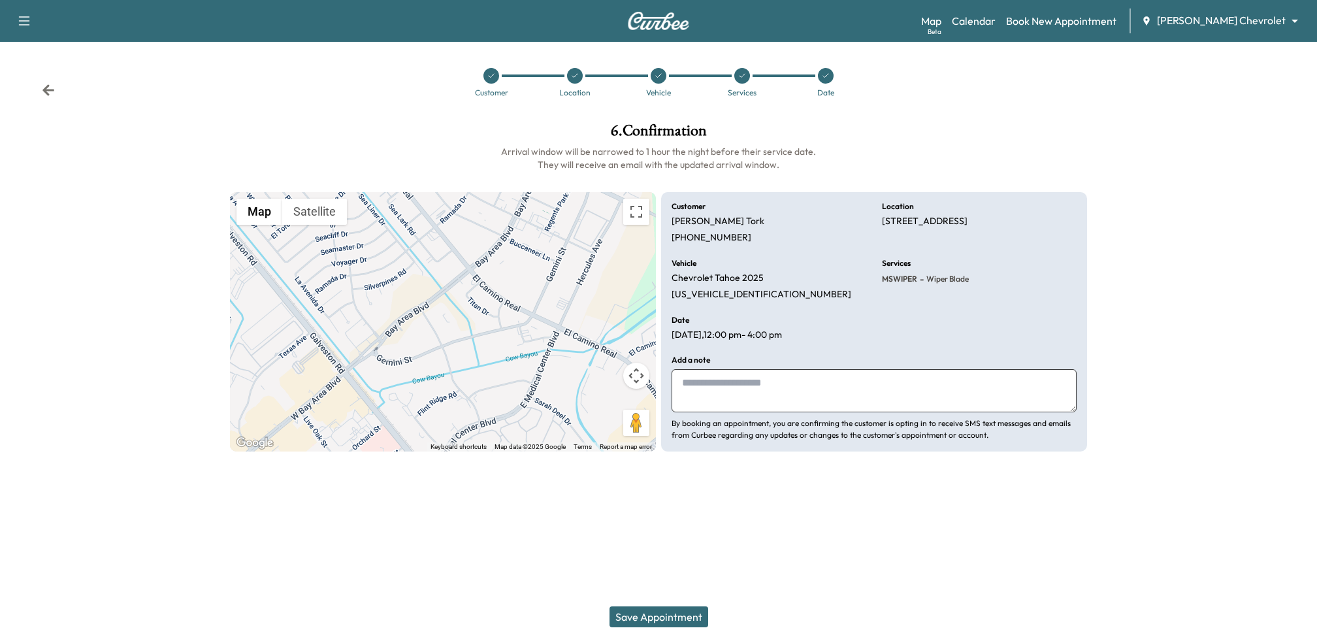
click at [646, 611] on button "Save Appointment" at bounding box center [658, 616] width 99 height 21
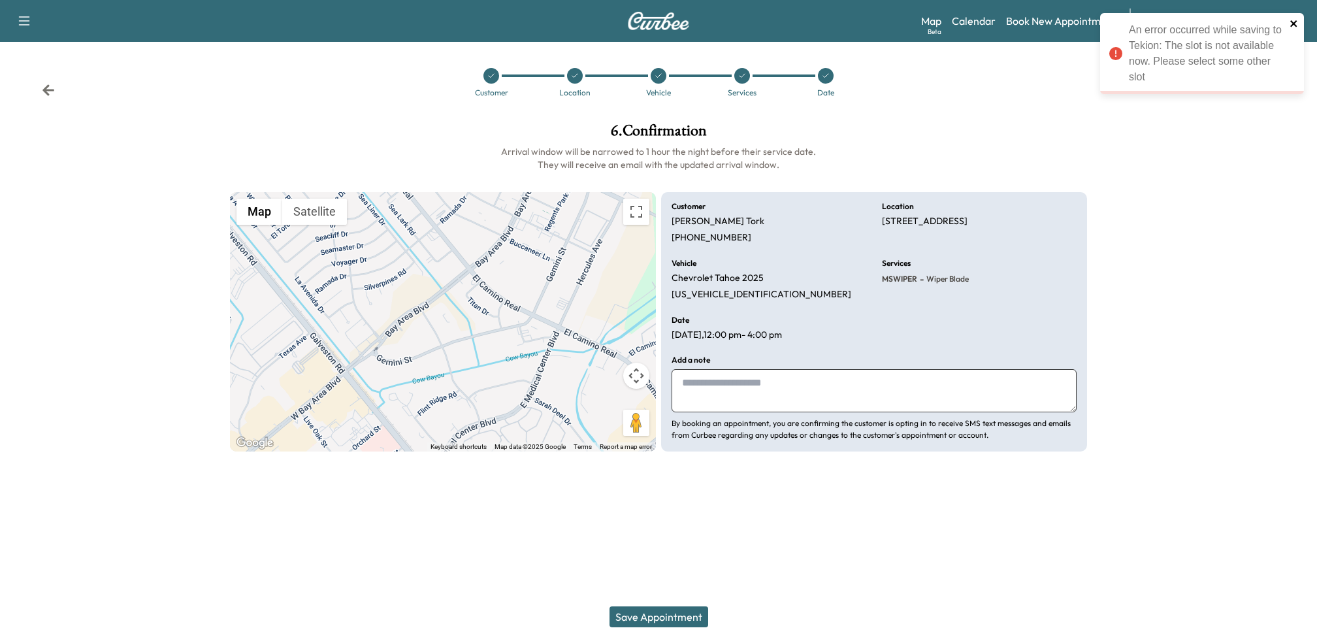
click at [1294, 22] on icon "close" at bounding box center [1293, 23] width 7 height 7
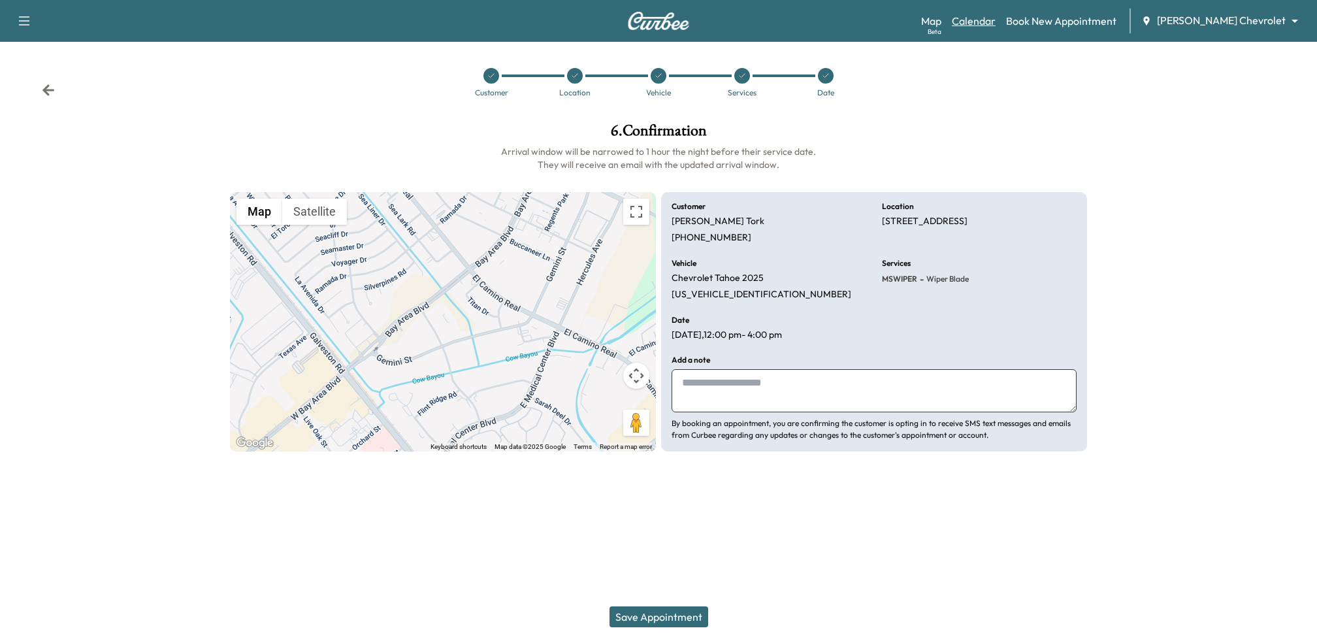
click at [995, 25] on link "Calendar" at bounding box center [974, 21] width 44 height 16
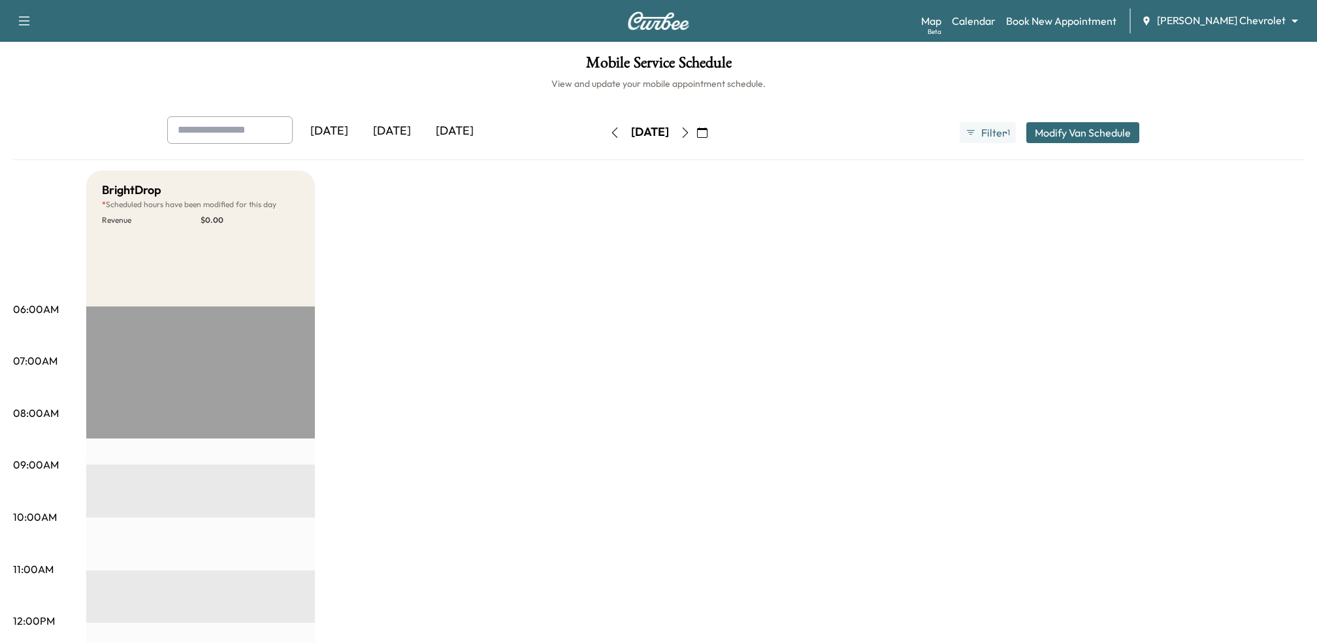
click at [390, 129] on div "[DATE]" at bounding box center [391, 131] width 63 height 30
click at [449, 128] on div "[DATE]" at bounding box center [454, 131] width 63 height 30
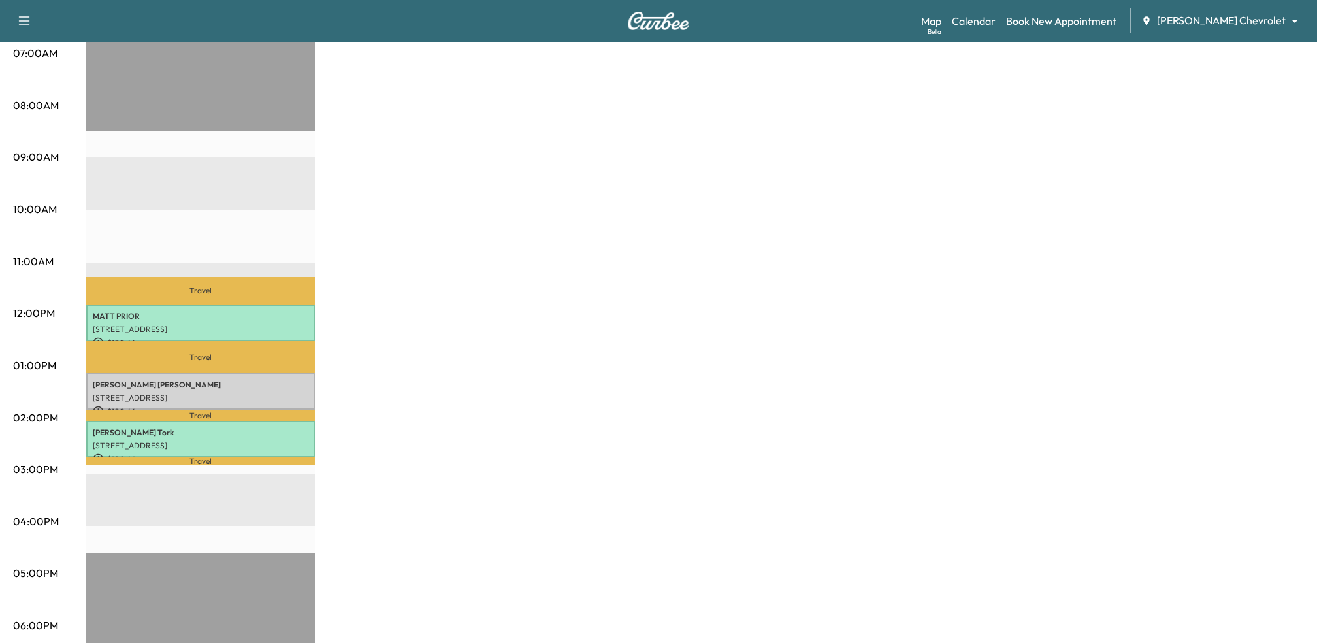
scroll to position [307, 0]
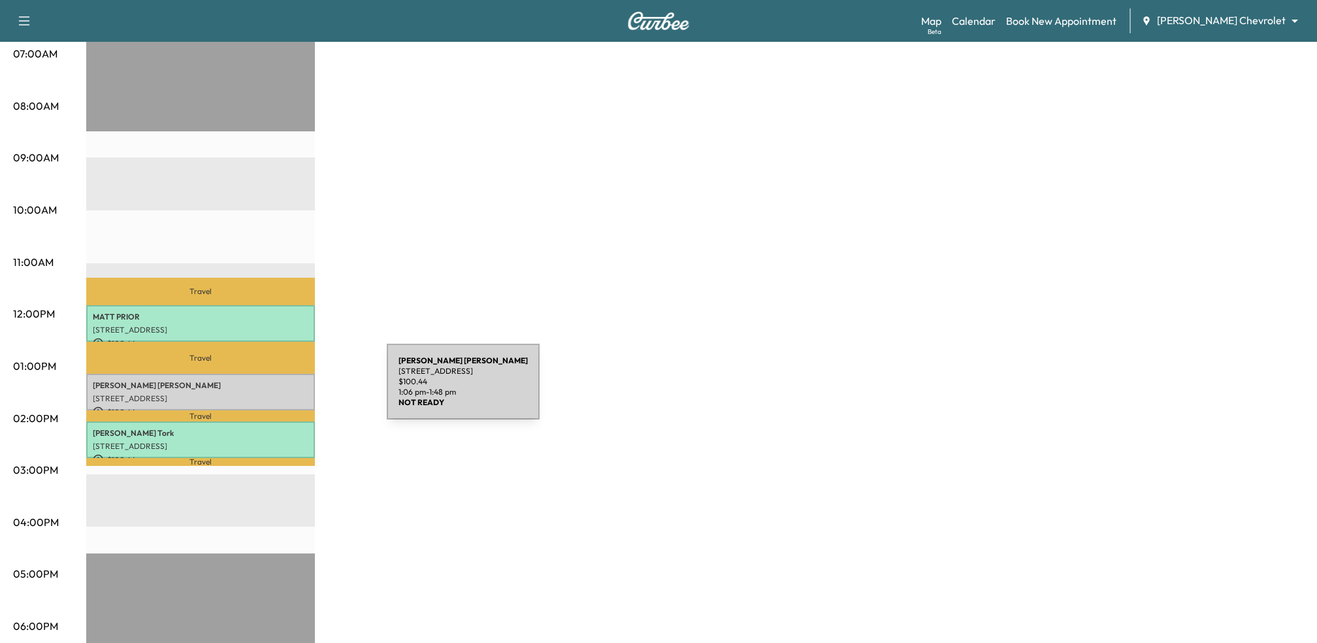
click at [289, 389] on p "[PERSON_NAME]" at bounding box center [201, 385] width 216 height 10
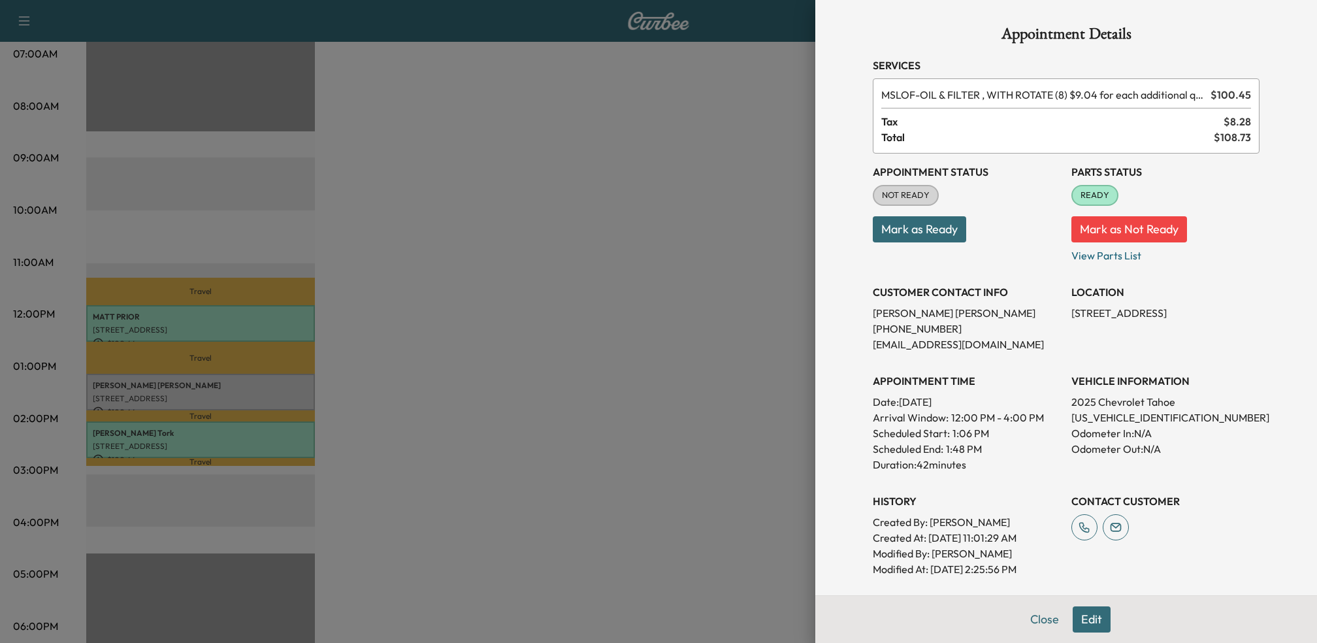
click at [1085, 629] on button "Edit" at bounding box center [1091, 619] width 38 height 26
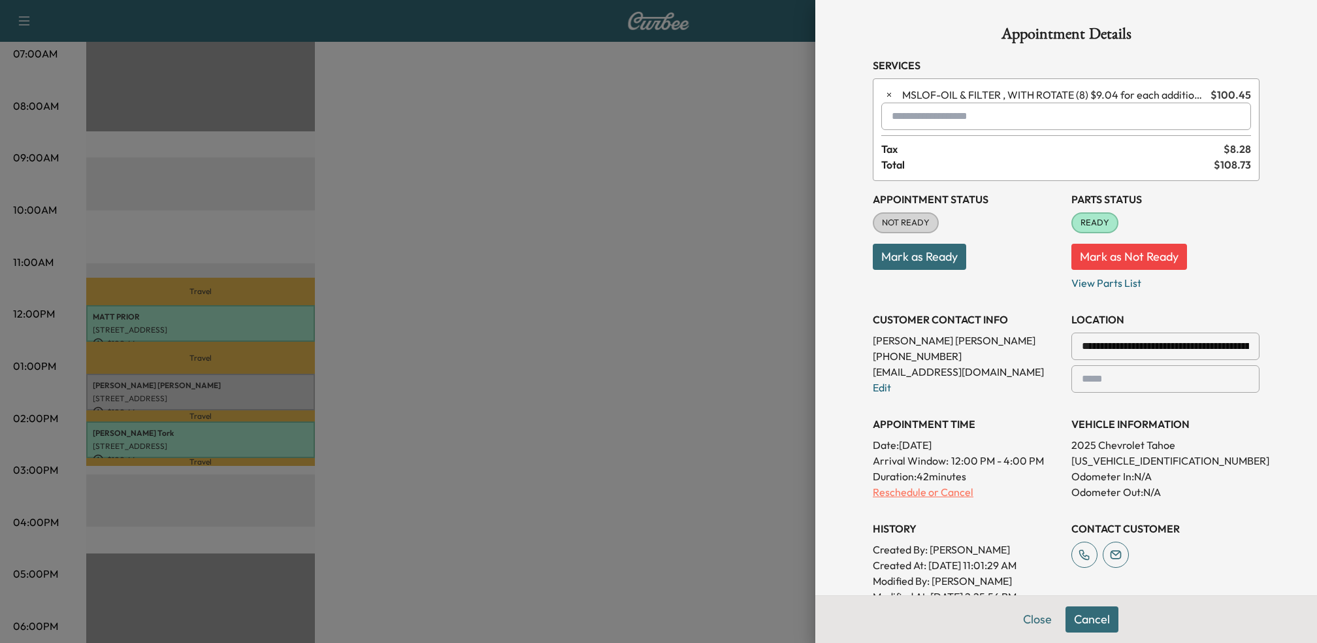
click at [932, 494] on p "Reschedule or Cancel" at bounding box center [967, 492] width 188 height 16
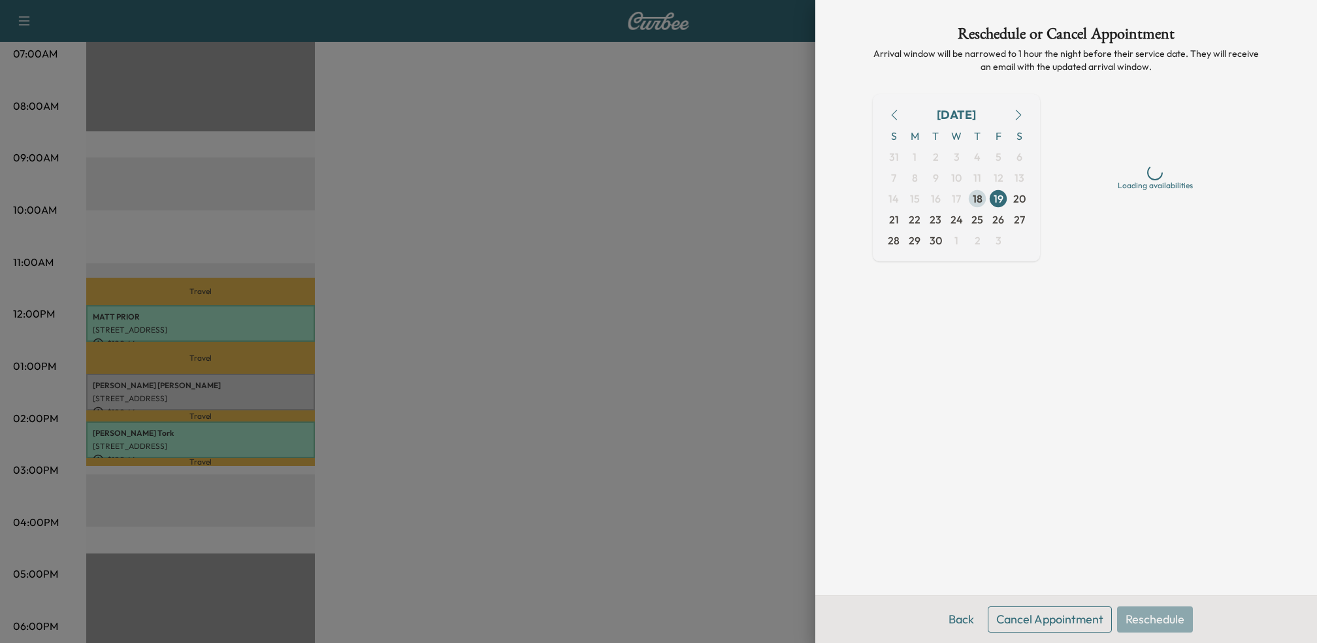
click at [976, 193] on span "18" at bounding box center [977, 199] width 10 height 16
click at [1117, 334] on div "Evening 4 pm - 8 pm" at bounding box center [1155, 329] width 188 height 38
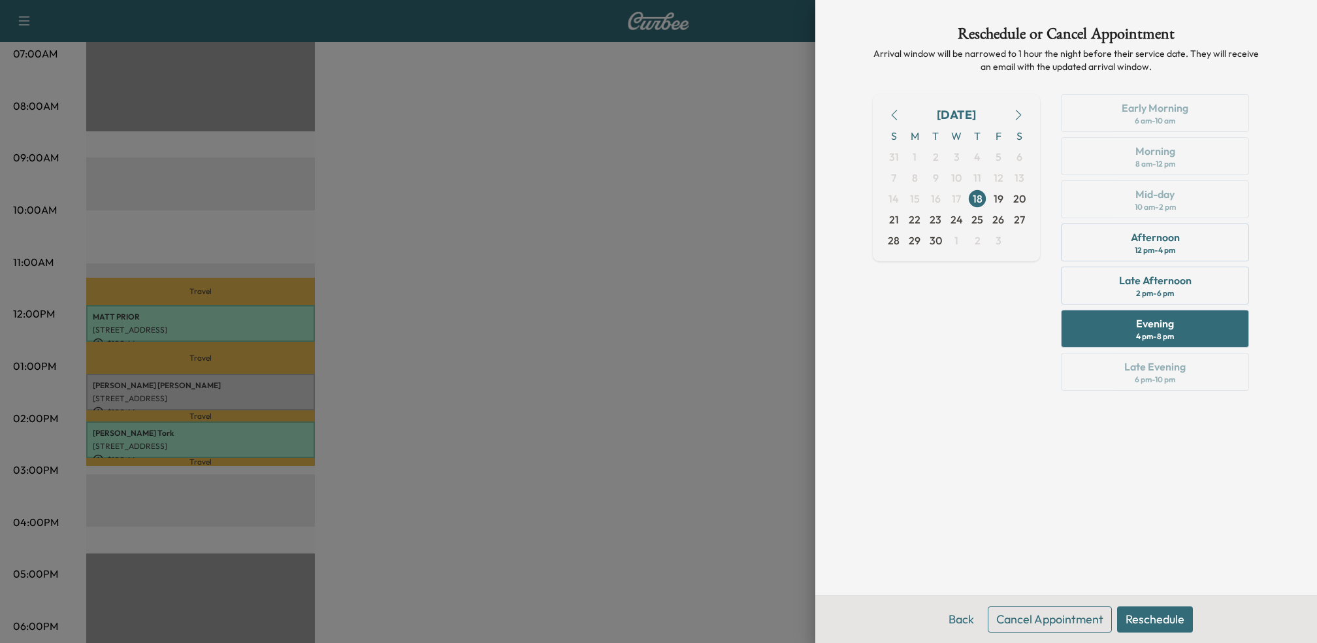
click at [1138, 625] on button "Reschedule" at bounding box center [1155, 619] width 76 height 26
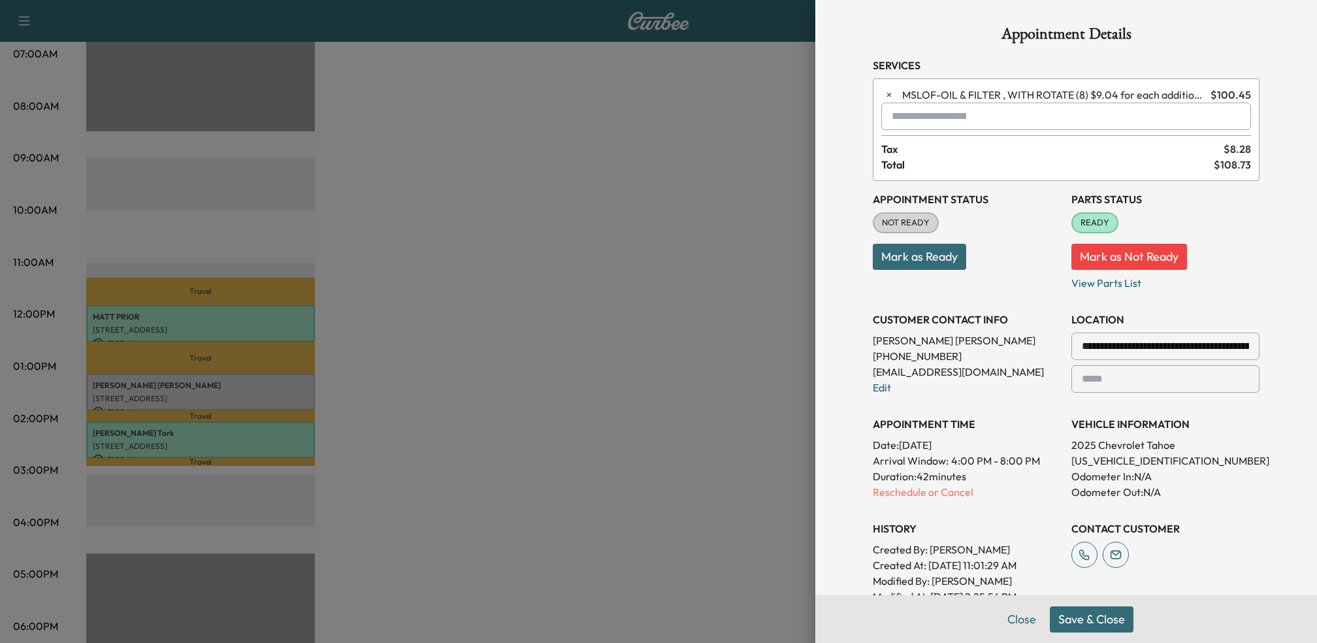
click at [1071, 613] on button "Save & Close" at bounding box center [1091, 619] width 84 height 26
click at [1294, 25] on icon "close" at bounding box center [1293, 23] width 9 height 10
click at [744, 152] on div at bounding box center [658, 321] width 1317 height 643
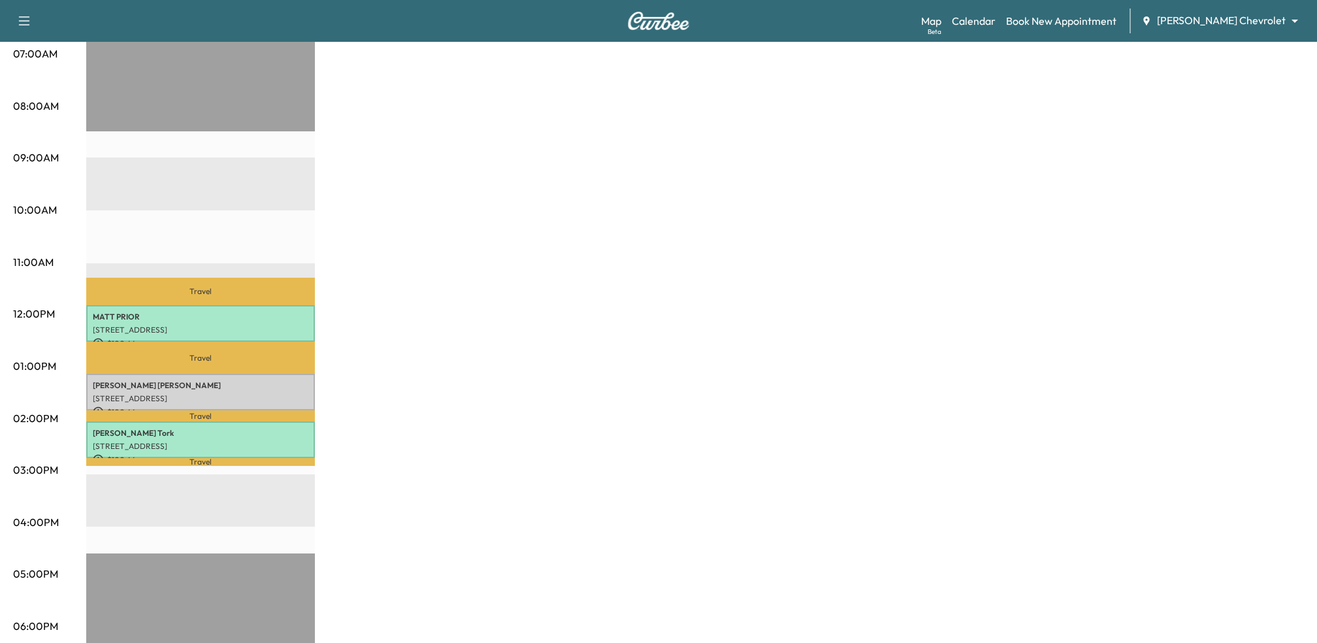
click at [792, 256] on div "BrightDrop Revenue $ 301.32 Work Time 126 mins Transit Time 90 mins Travel [PER…" at bounding box center [694, 354] width 1217 height 980
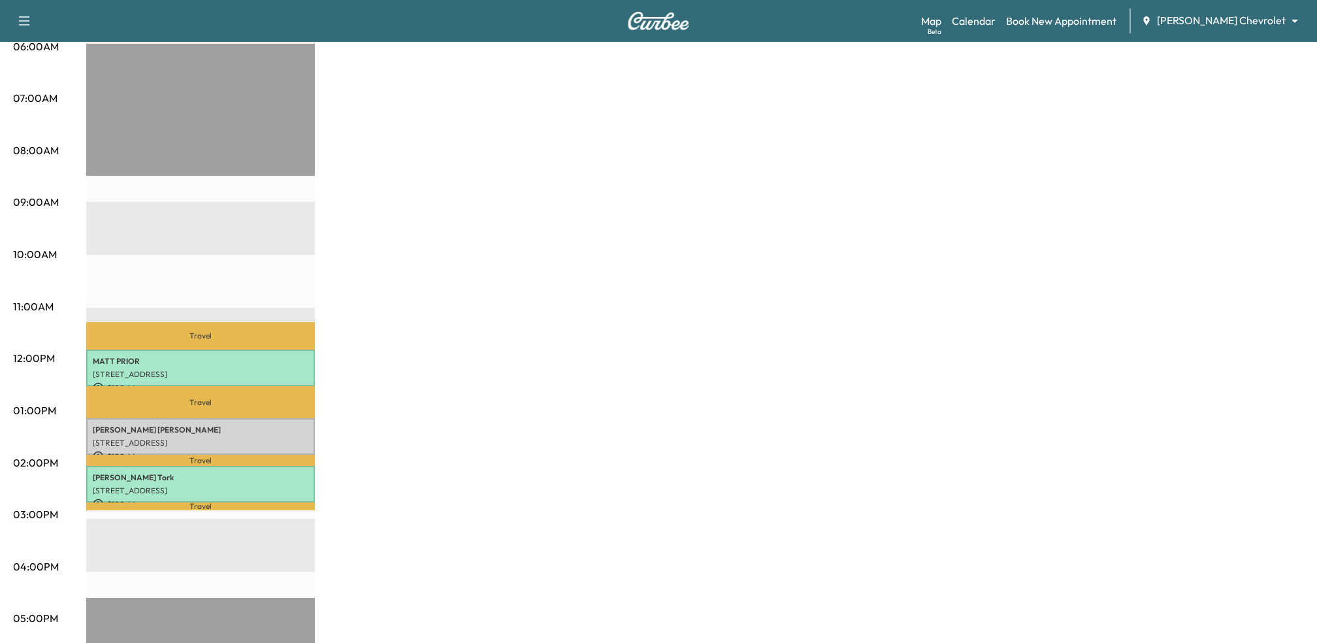
scroll to position [264, 0]
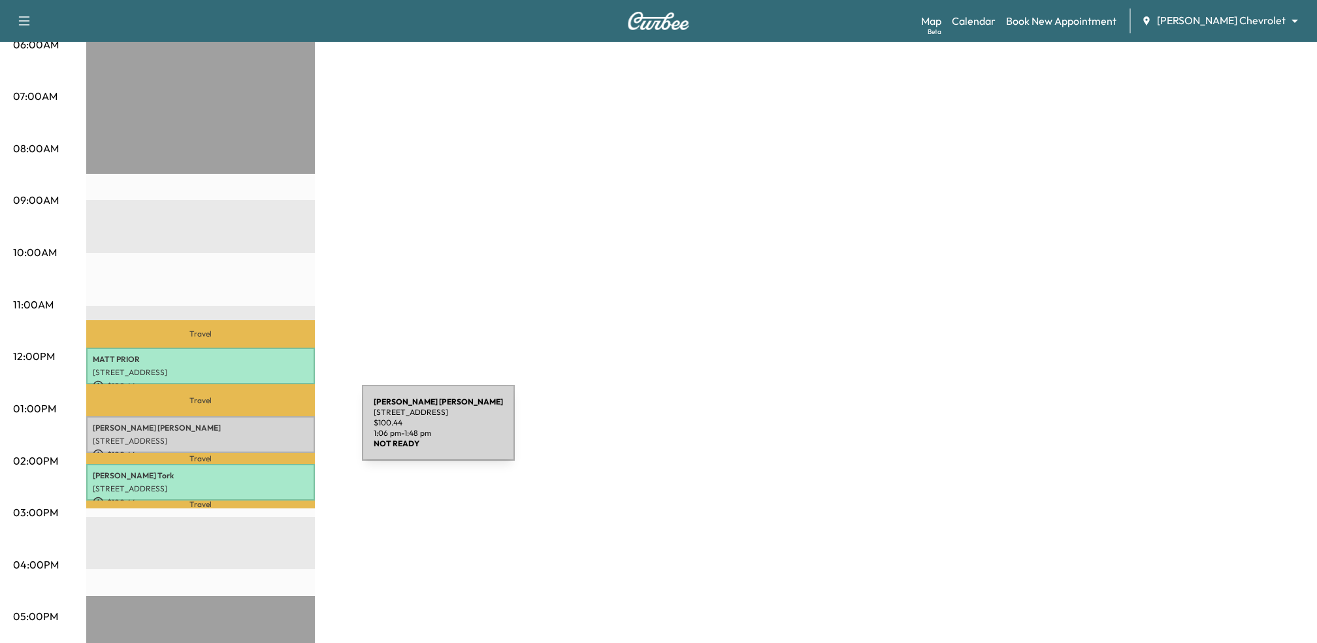
click at [260, 434] on div "[PERSON_NAME] [STREET_ADDRESS] $ 100.44 1:06 pm - 1:48 pm" at bounding box center [200, 434] width 229 height 37
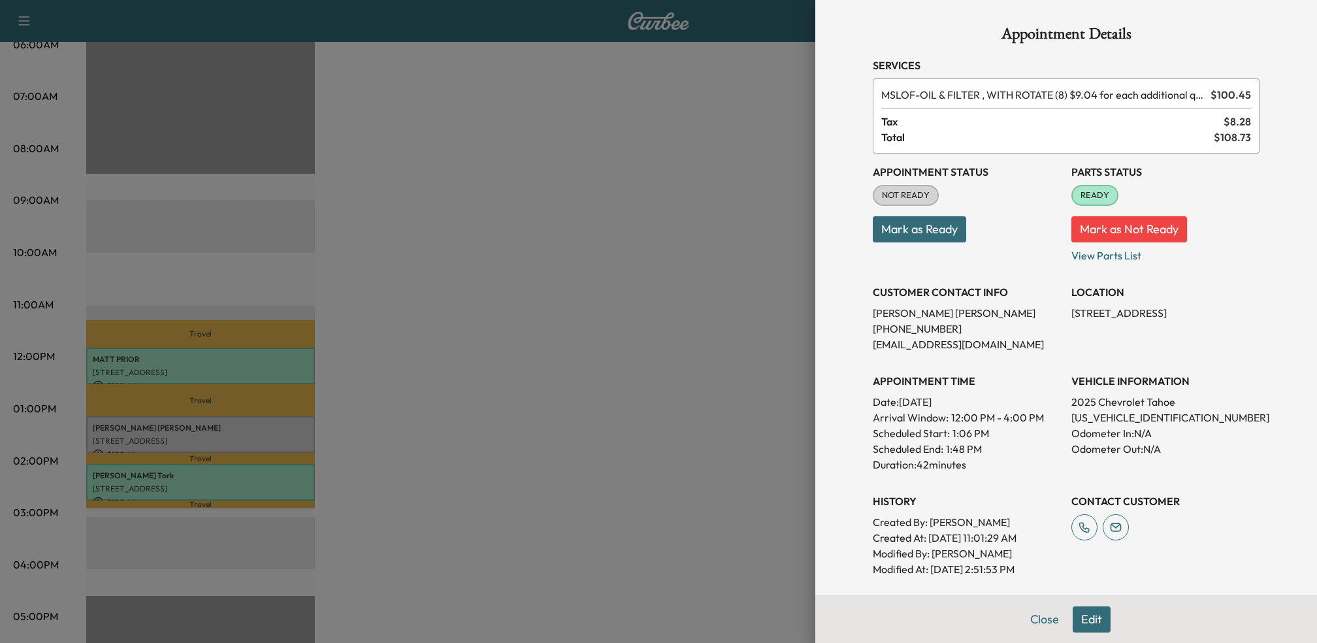
click at [952, 227] on button "Mark as Ready" at bounding box center [919, 229] width 93 height 26
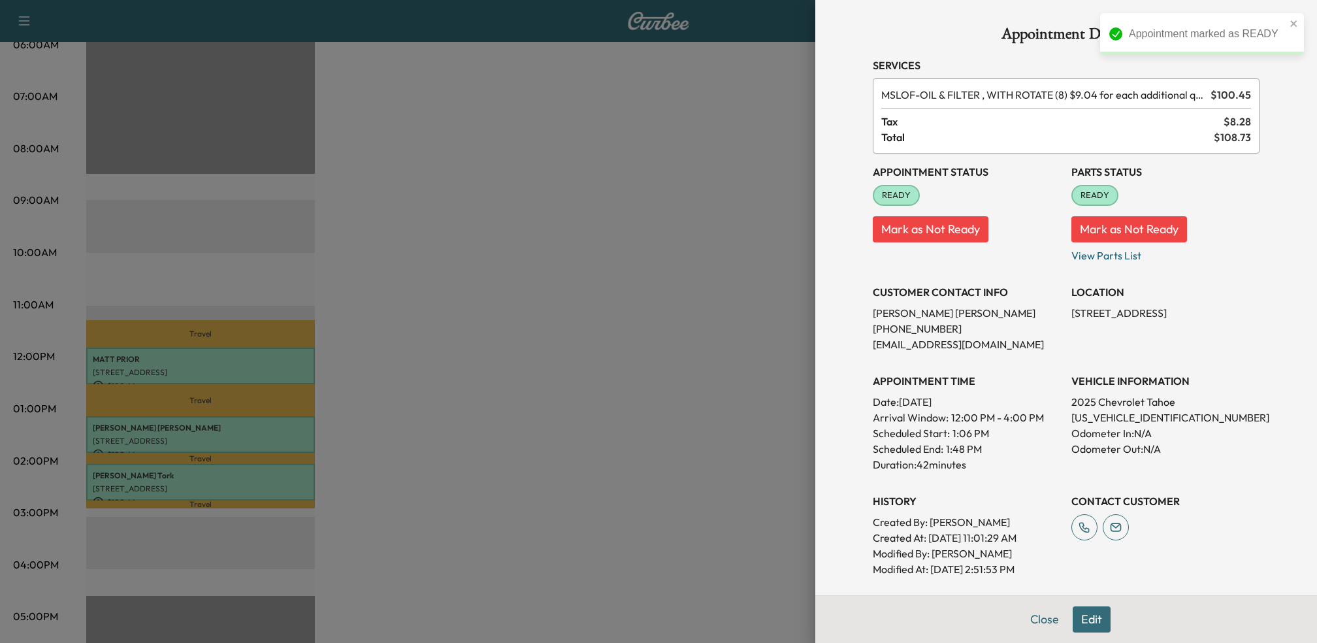
click at [681, 396] on div at bounding box center [658, 321] width 1317 height 643
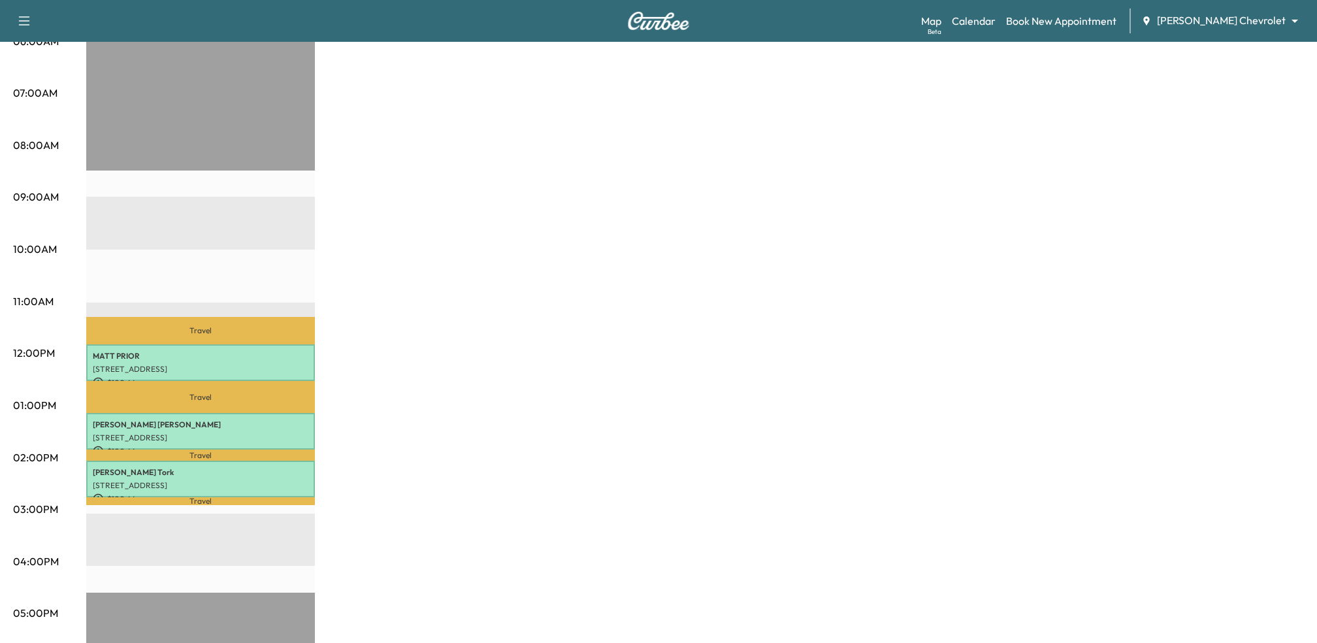
scroll to position [276, 0]
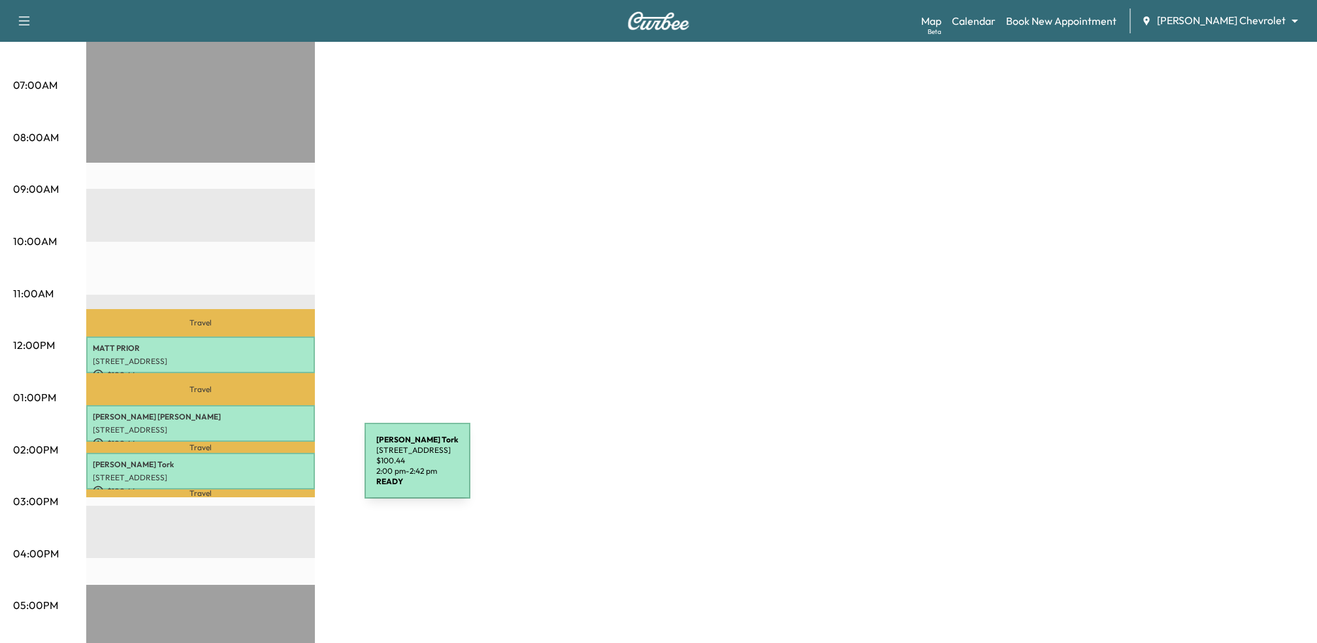
click at [266, 468] on div "[PERSON_NAME] [STREET_ADDRESS] $ 100.44 2:00 pm - 2:42 pm" at bounding box center [200, 471] width 229 height 37
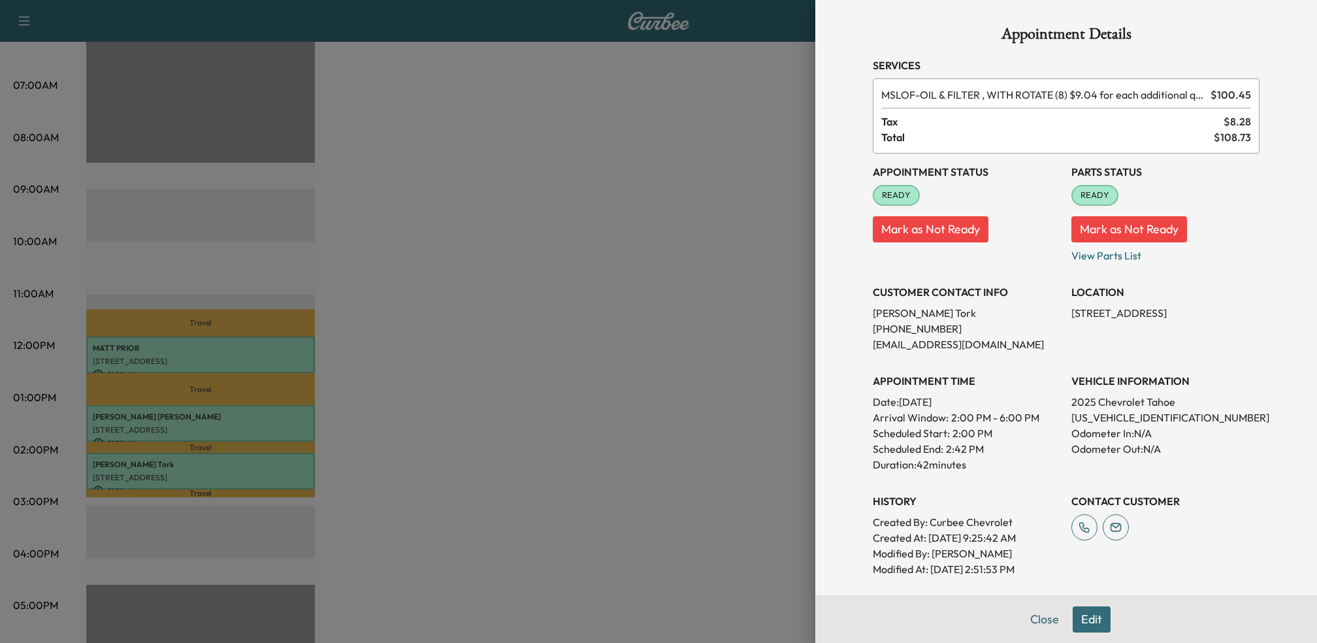
click at [1091, 615] on button "Edit" at bounding box center [1091, 619] width 38 height 26
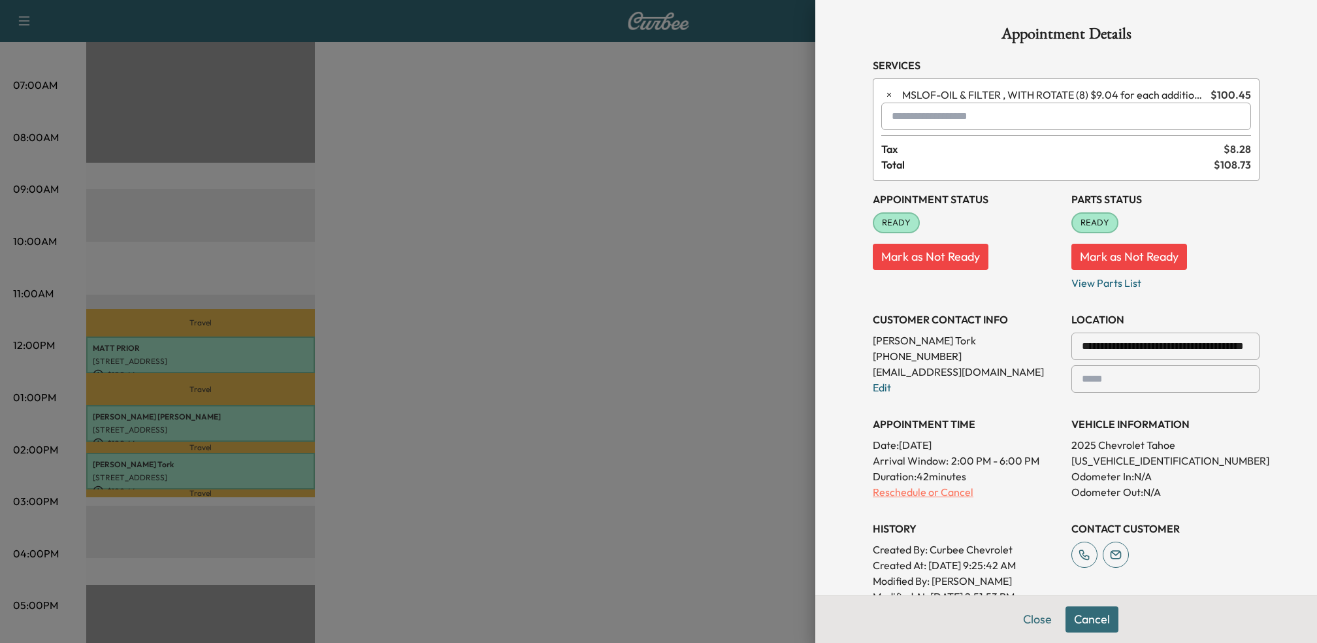
click at [916, 489] on p "Reschedule or Cancel" at bounding box center [967, 492] width 188 height 16
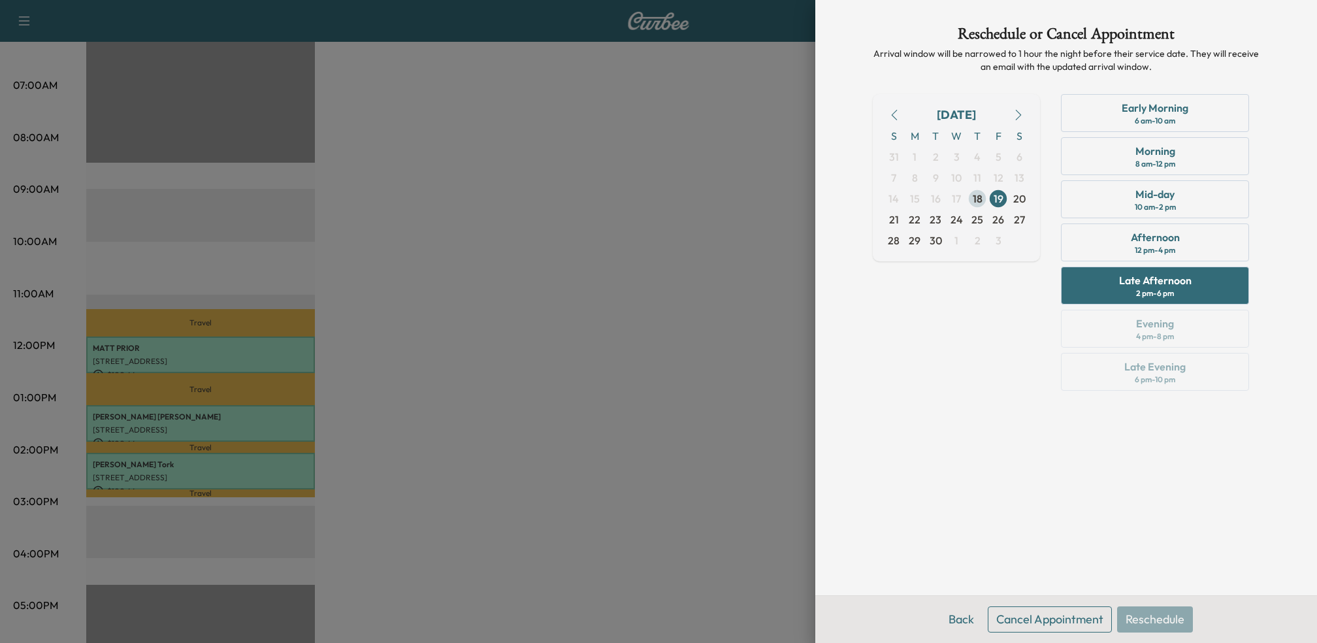
click at [981, 200] on span "18" at bounding box center [977, 199] width 10 height 16
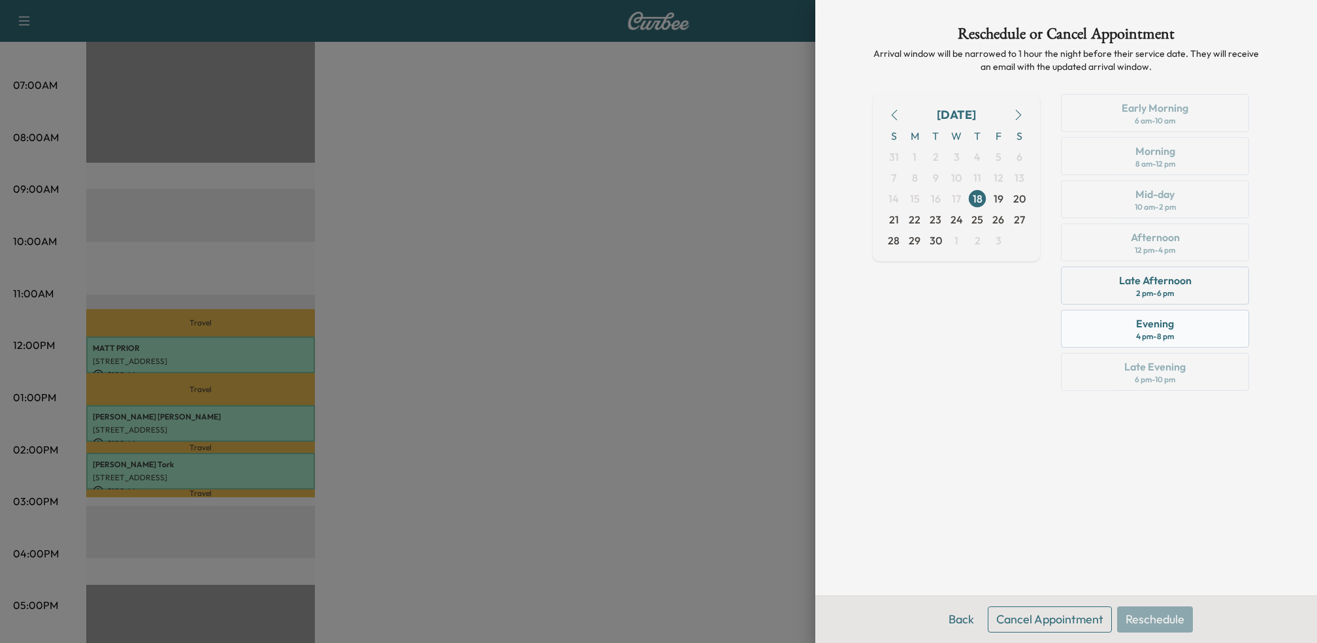
click at [1097, 323] on div "Evening 4 pm - 8 pm" at bounding box center [1155, 329] width 188 height 38
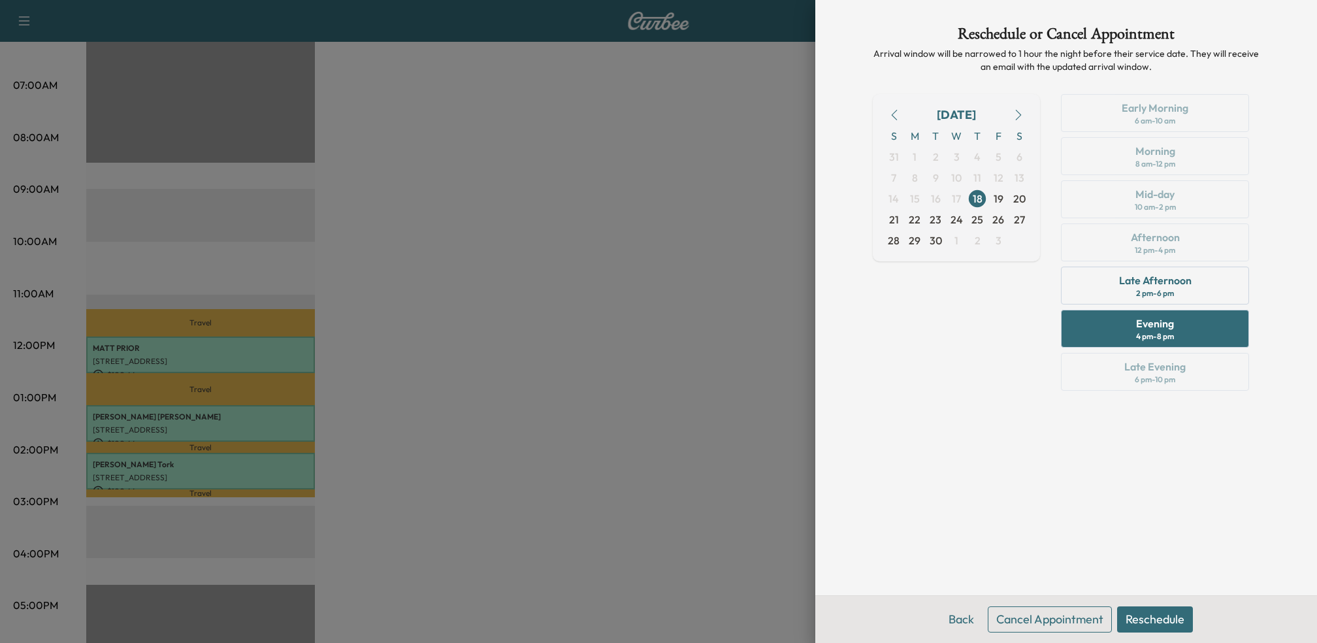
click at [1157, 621] on button "Reschedule" at bounding box center [1155, 619] width 76 height 26
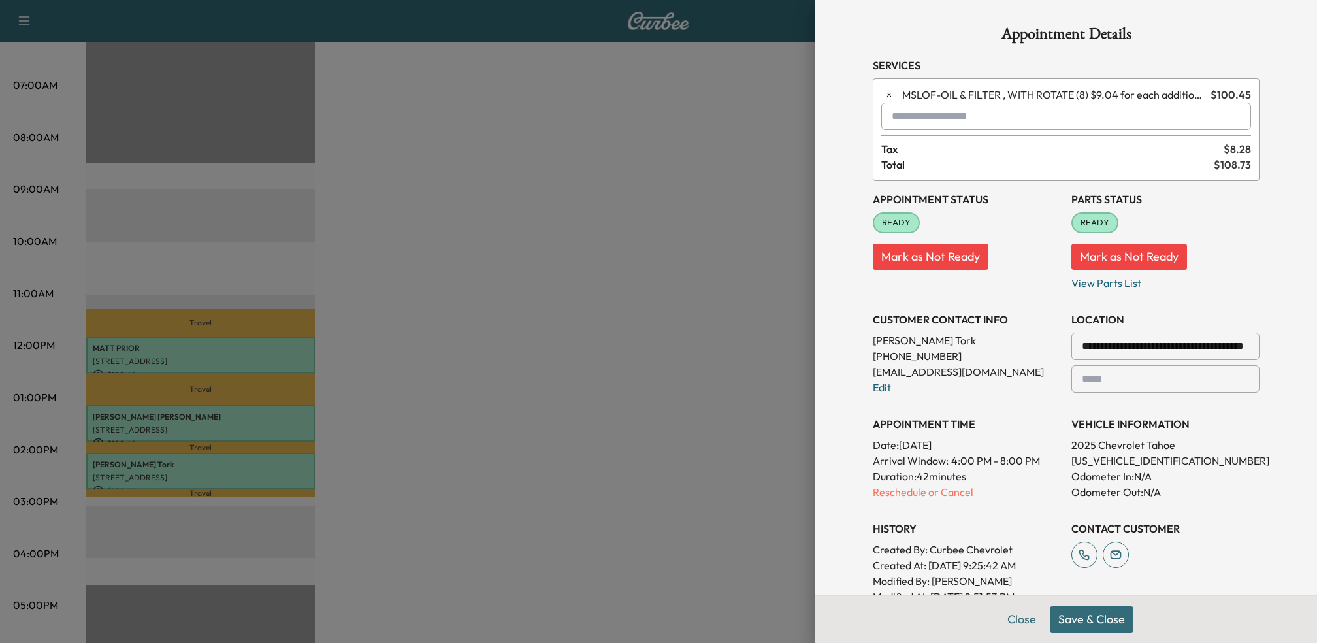
click at [1100, 614] on button "Save & Close" at bounding box center [1091, 619] width 84 height 26
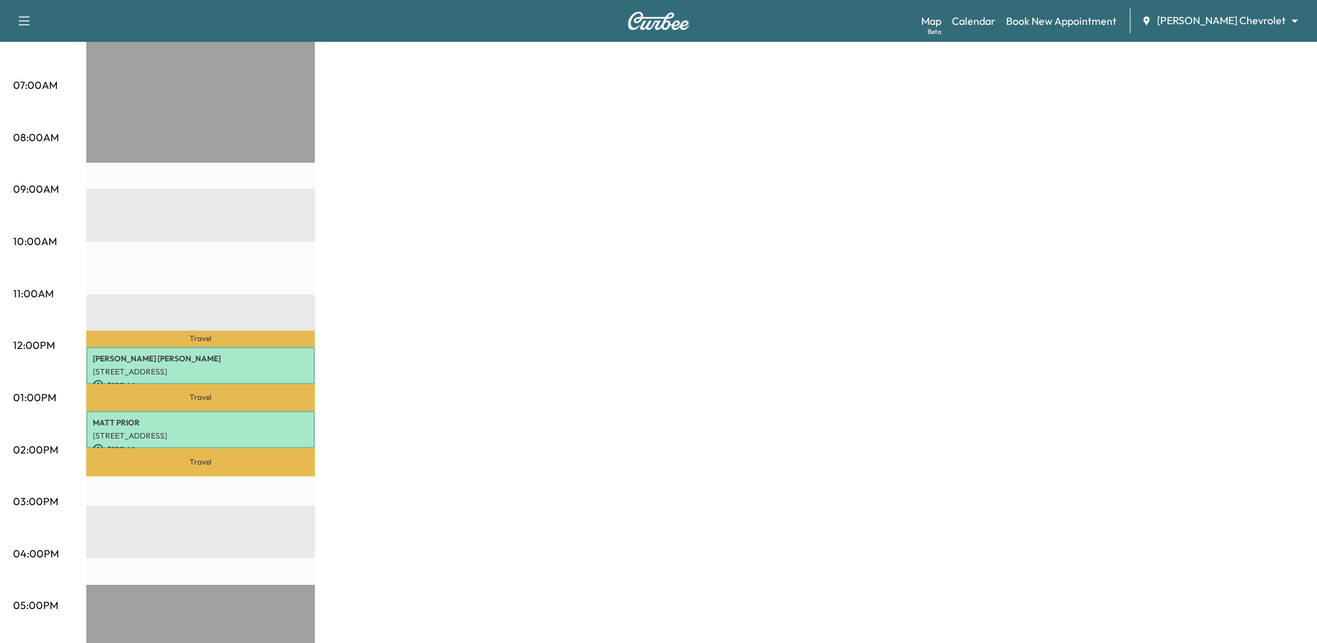
scroll to position [0, 0]
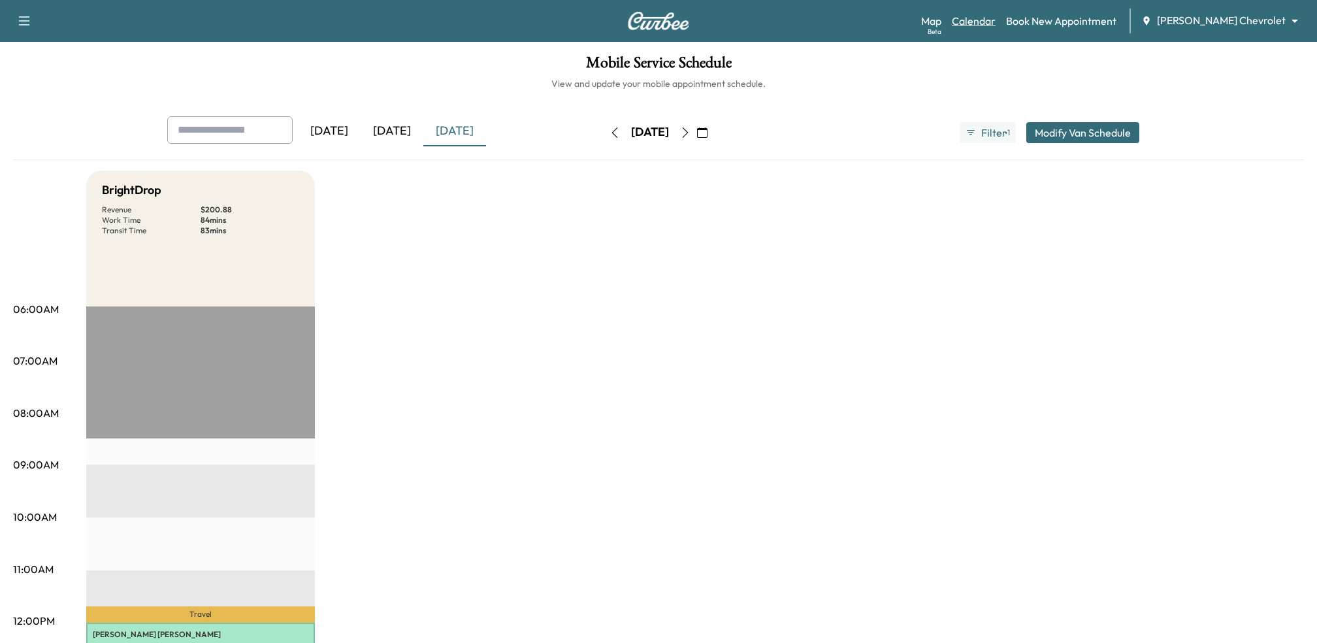
click at [995, 24] on link "Calendar" at bounding box center [974, 21] width 44 height 16
